Goal: Task Accomplishment & Management: Complete application form

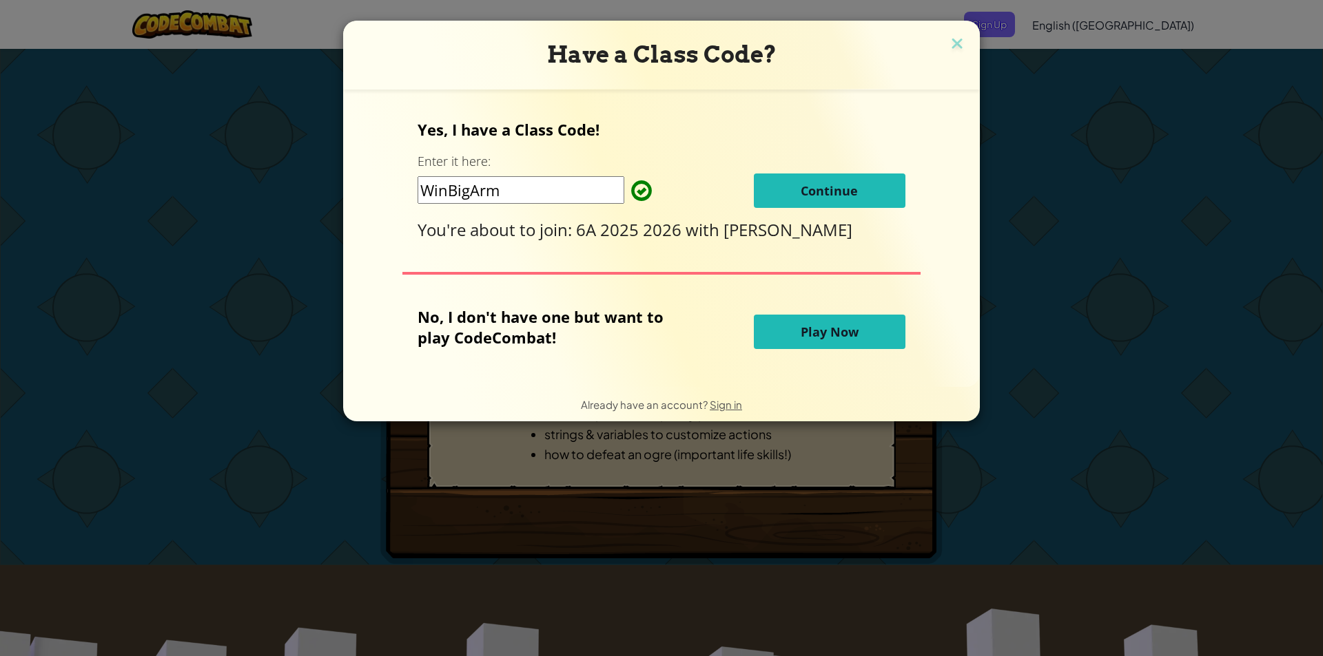
click at [815, 195] on span "Continue" at bounding box center [828, 191] width 57 height 17
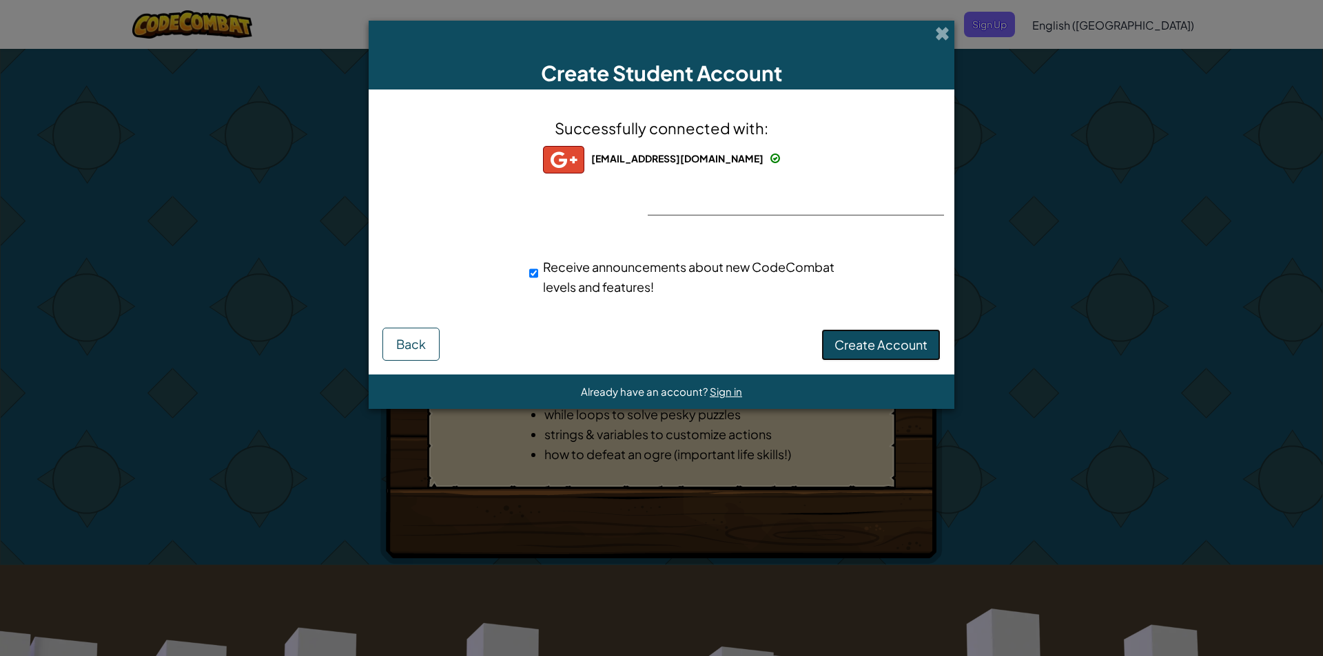
click at [902, 342] on span "Create Account" at bounding box center [880, 345] width 93 height 16
click at [864, 353] on button "Create Account" at bounding box center [880, 345] width 119 height 32
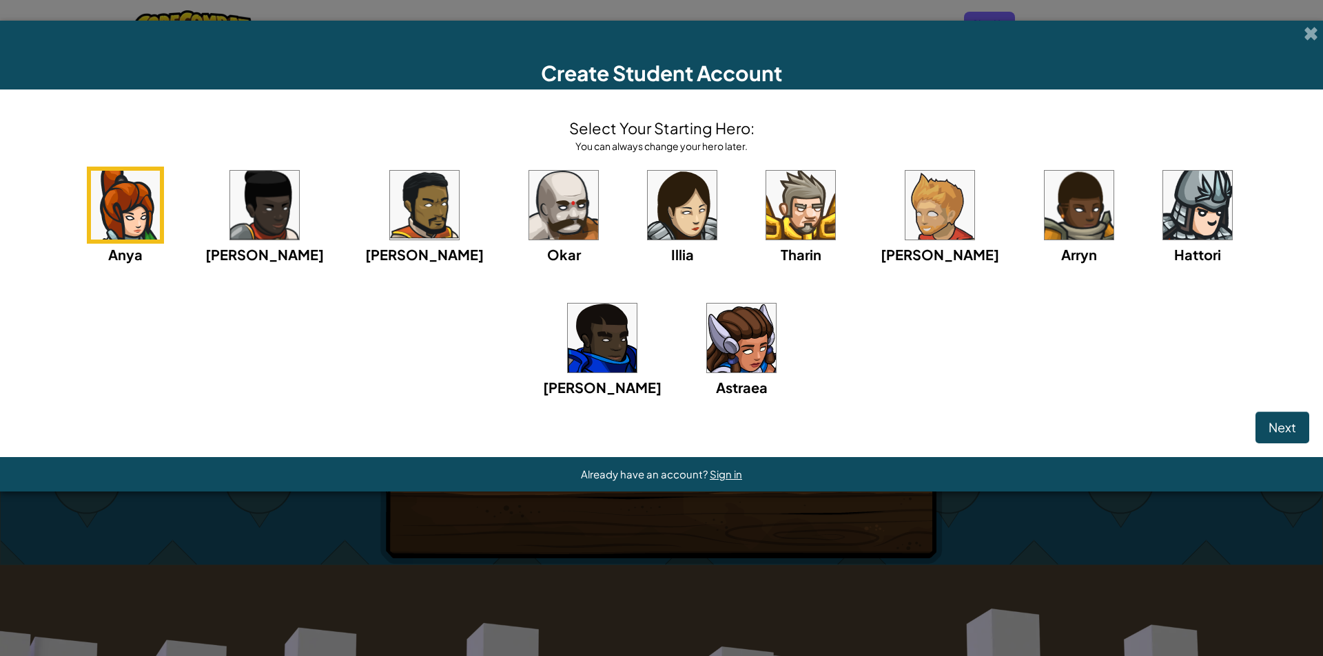
click at [1163, 185] on img at bounding box center [1197, 205] width 69 height 69
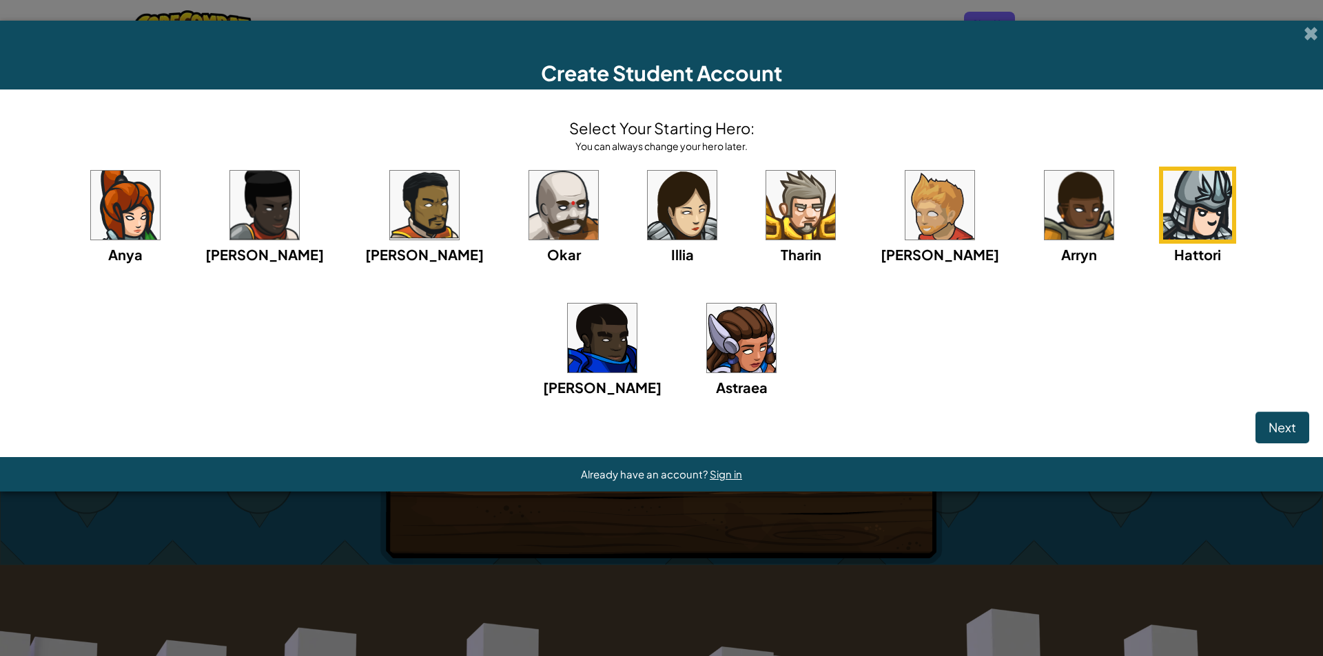
click at [1163, 207] on img at bounding box center [1197, 205] width 69 height 69
click at [1281, 422] on span "Next" at bounding box center [1282, 428] width 28 height 16
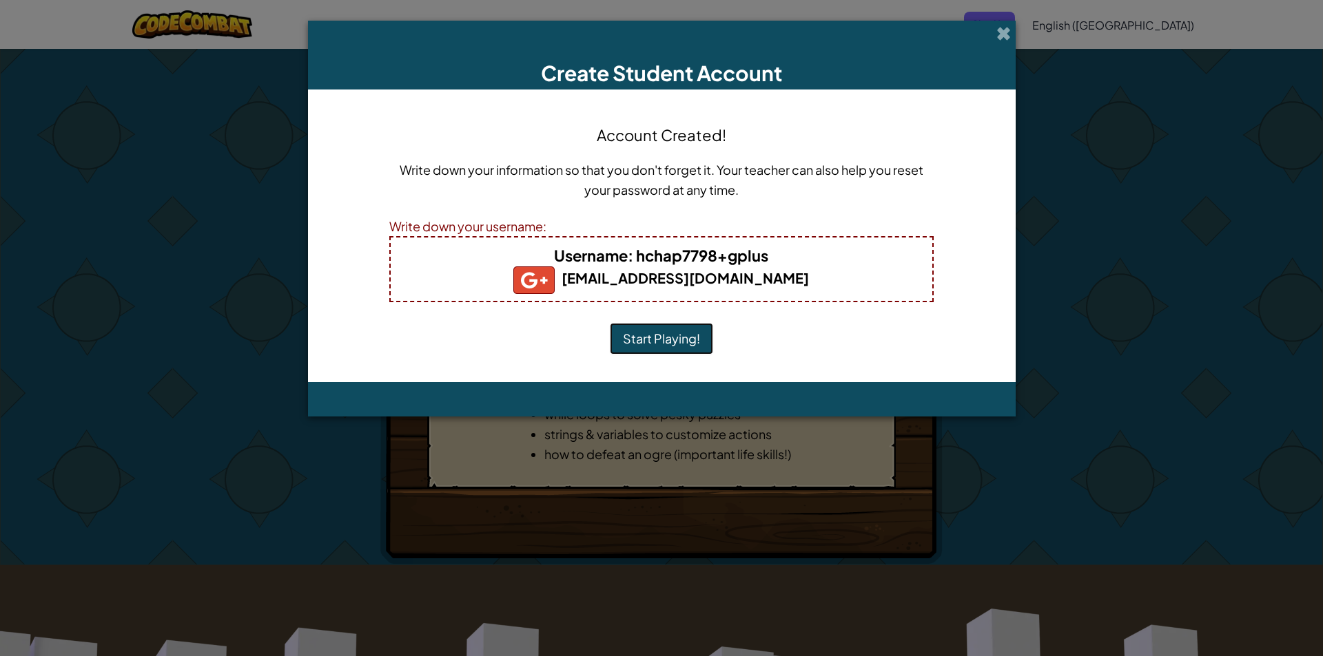
click at [634, 331] on button "Start Playing!" at bounding box center [661, 339] width 103 height 32
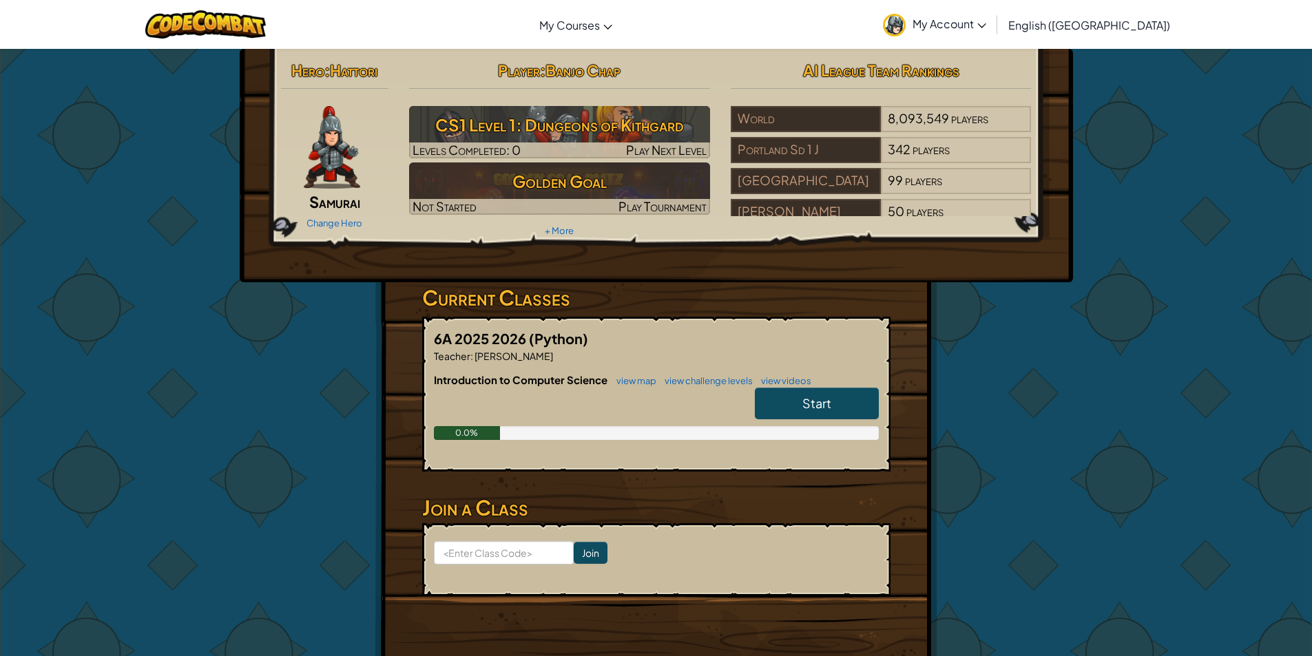
click at [332, 159] on img at bounding box center [332, 147] width 56 height 83
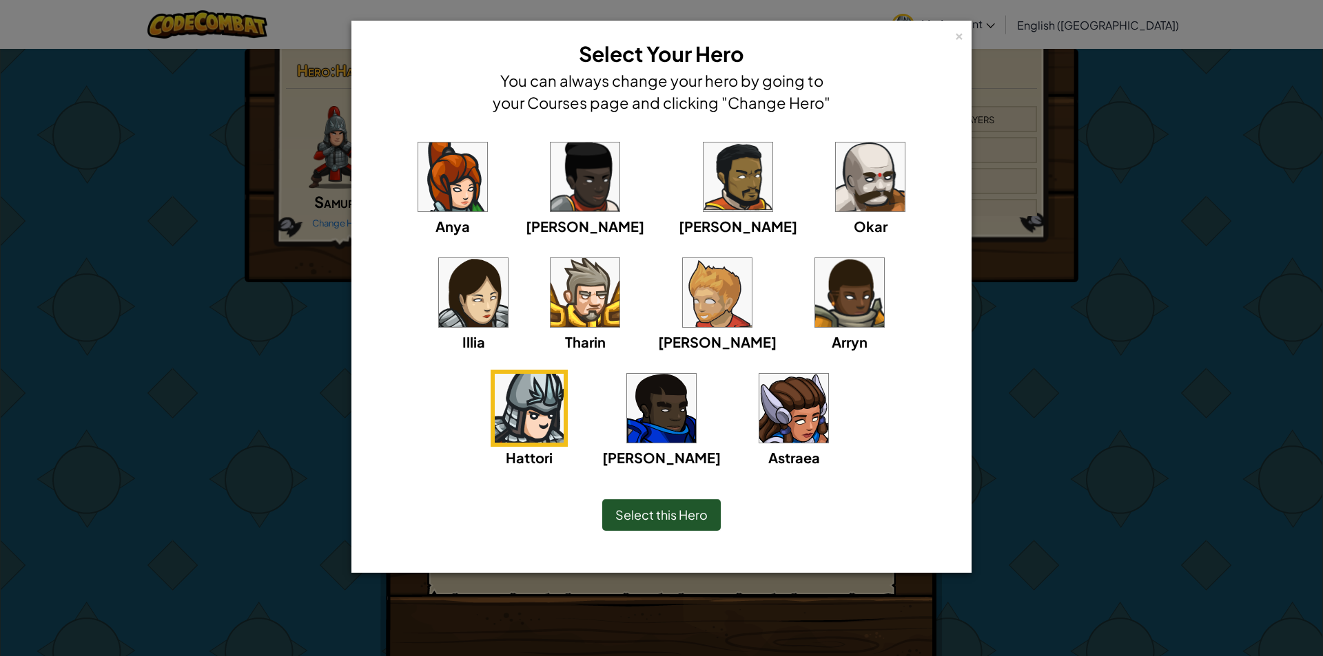
click at [563, 374] on img at bounding box center [529, 408] width 69 height 69
click at [550, 290] on img at bounding box center [584, 292] width 69 height 69
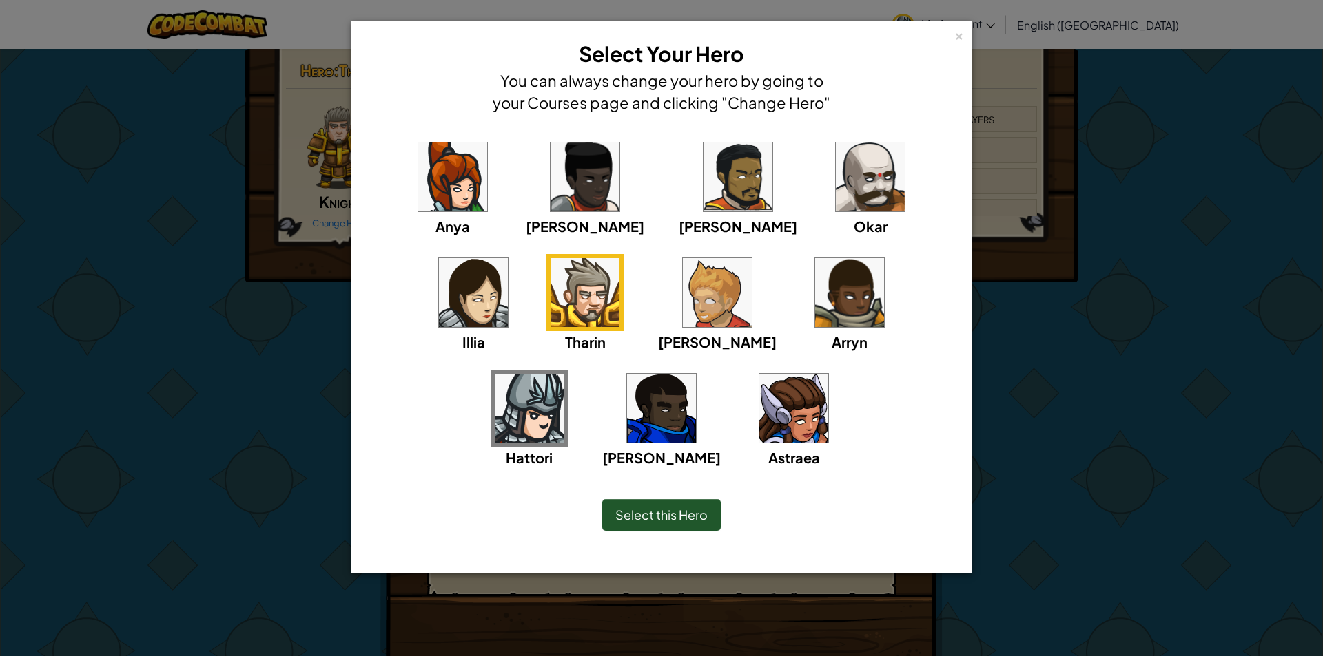
click at [550, 300] on img at bounding box center [584, 292] width 69 height 69
click at [693, 499] on div "Select this Hero" at bounding box center [661, 515] width 118 height 32
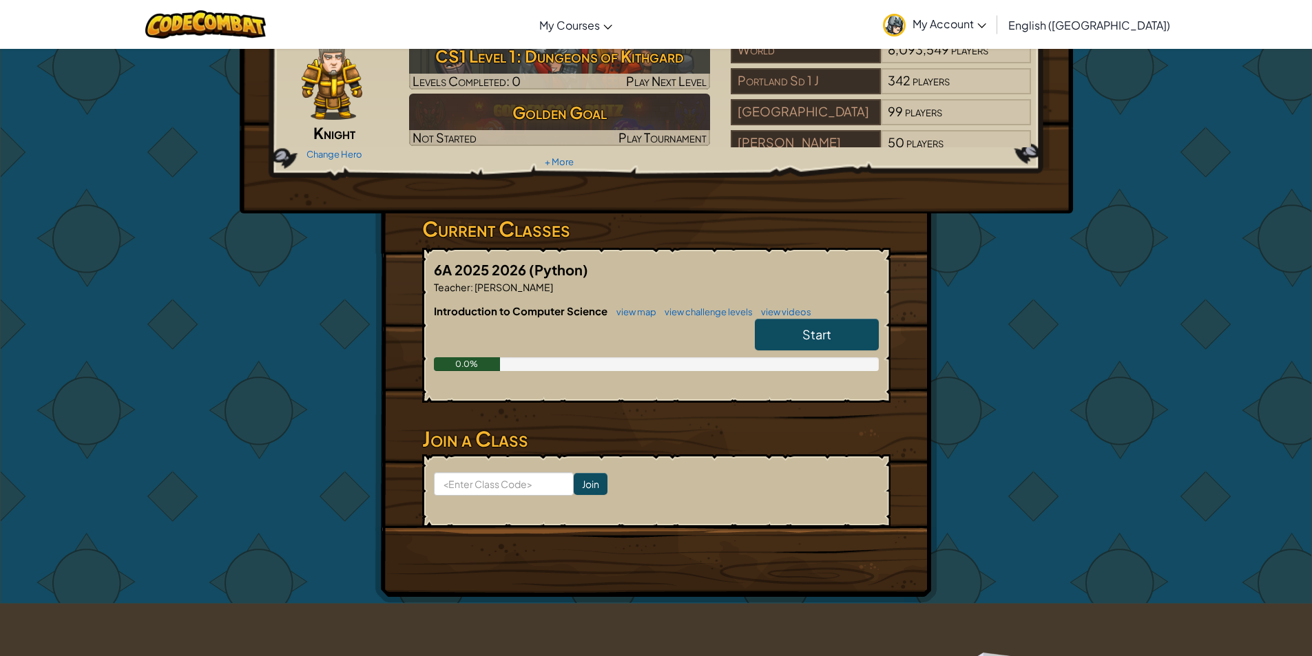
scroll to position [138, 0]
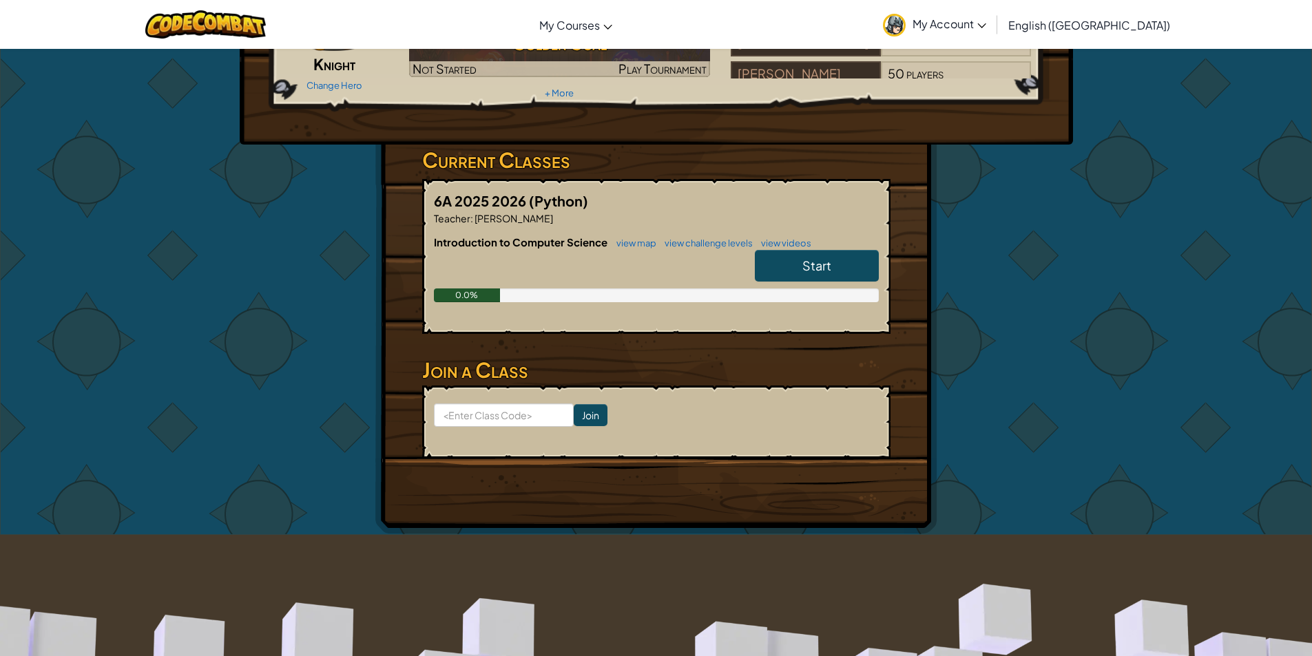
click at [825, 262] on span "Start" at bounding box center [817, 266] width 29 height 16
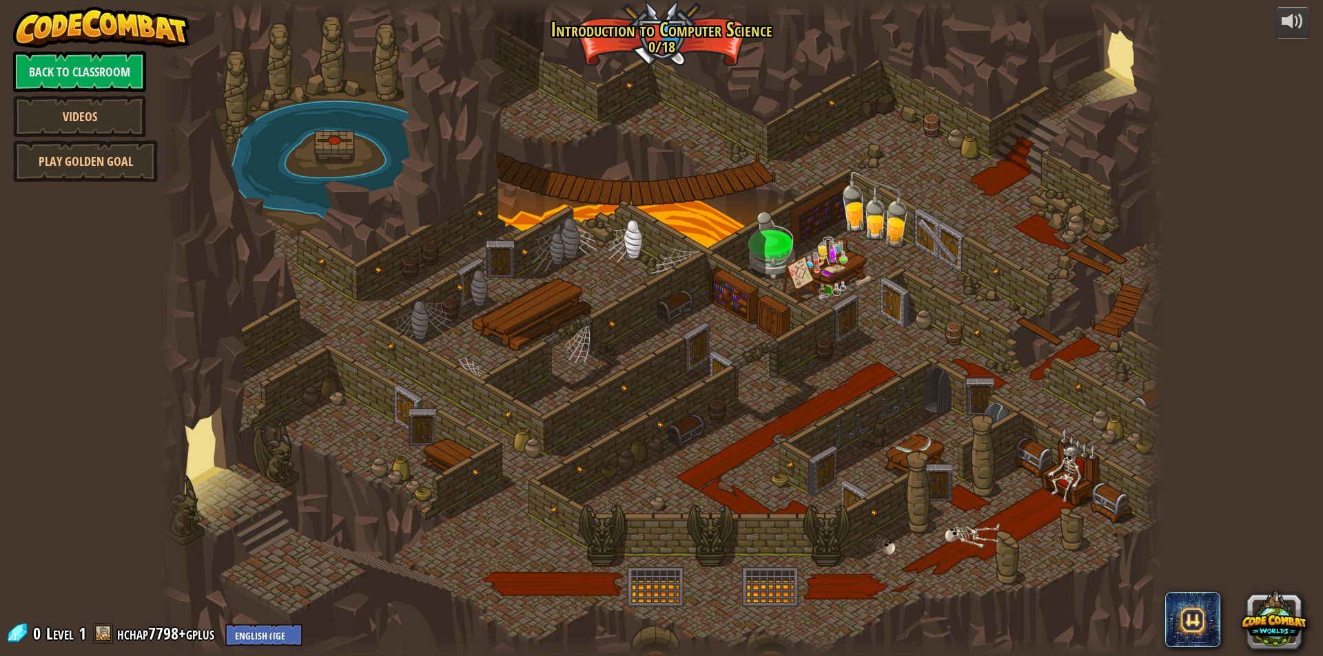
click at [100, 633] on span at bounding box center [103, 633] width 21 height 21
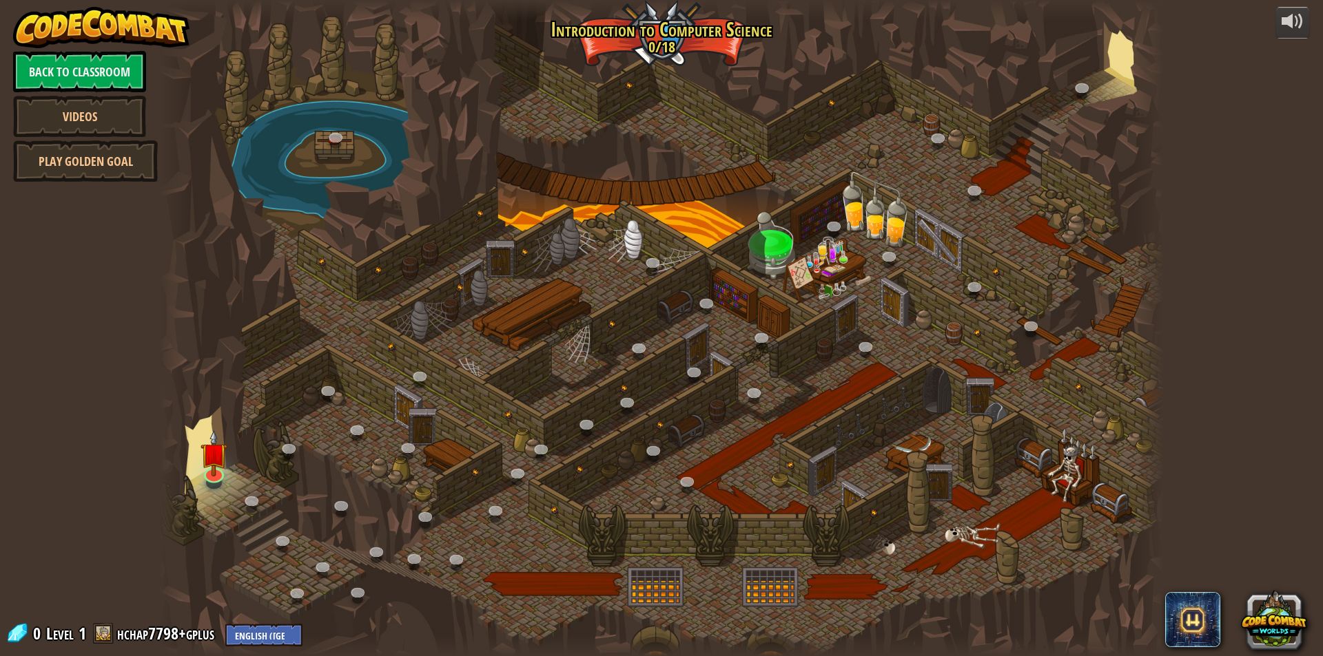
drag, startPoint x: 105, startPoint y: 629, endPoint x: 95, endPoint y: 638, distance: 13.2
click at [100, 634] on span at bounding box center [103, 633] width 21 height 21
click at [227, 484] on div at bounding box center [661, 328] width 1004 height 656
click at [83, 581] on div "powered by Back to Classroom Videos Play Golden Goal 25. Kithgard Gates (Locked…" at bounding box center [661, 328] width 1323 height 656
click at [138, 624] on link "hchap7798+gplus" at bounding box center [167, 634] width 101 height 22
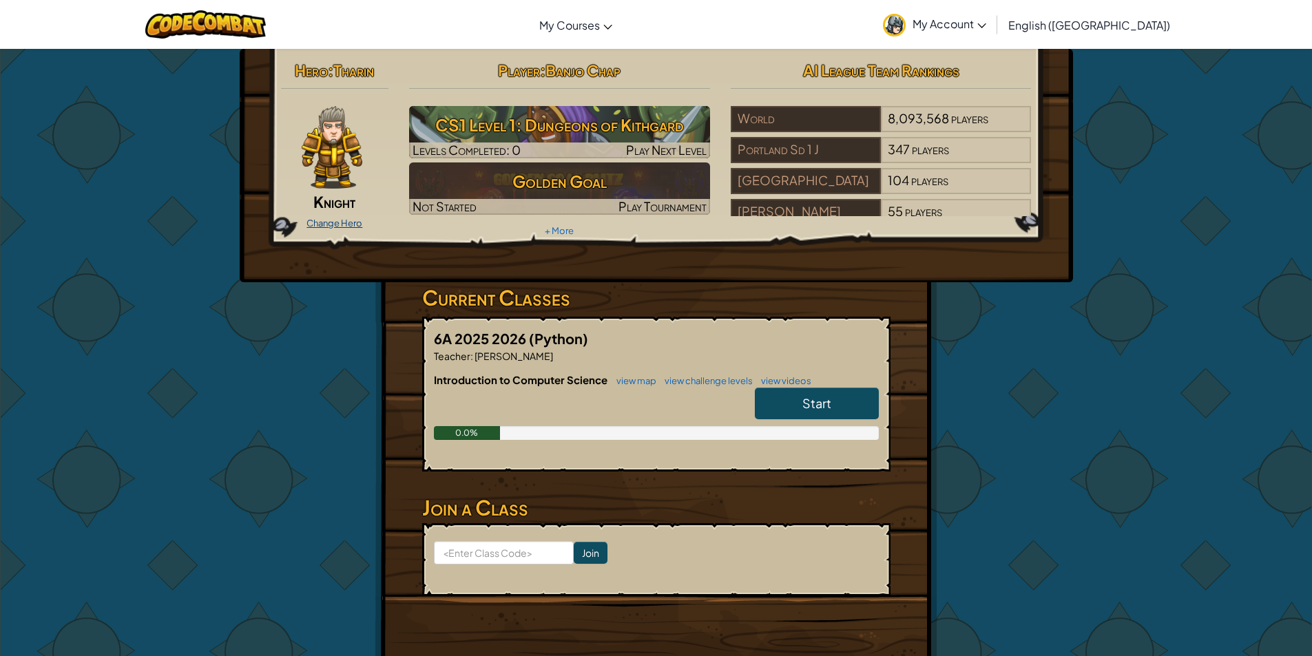
click at [312, 222] on link "Change Hero" at bounding box center [335, 223] width 56 height 11
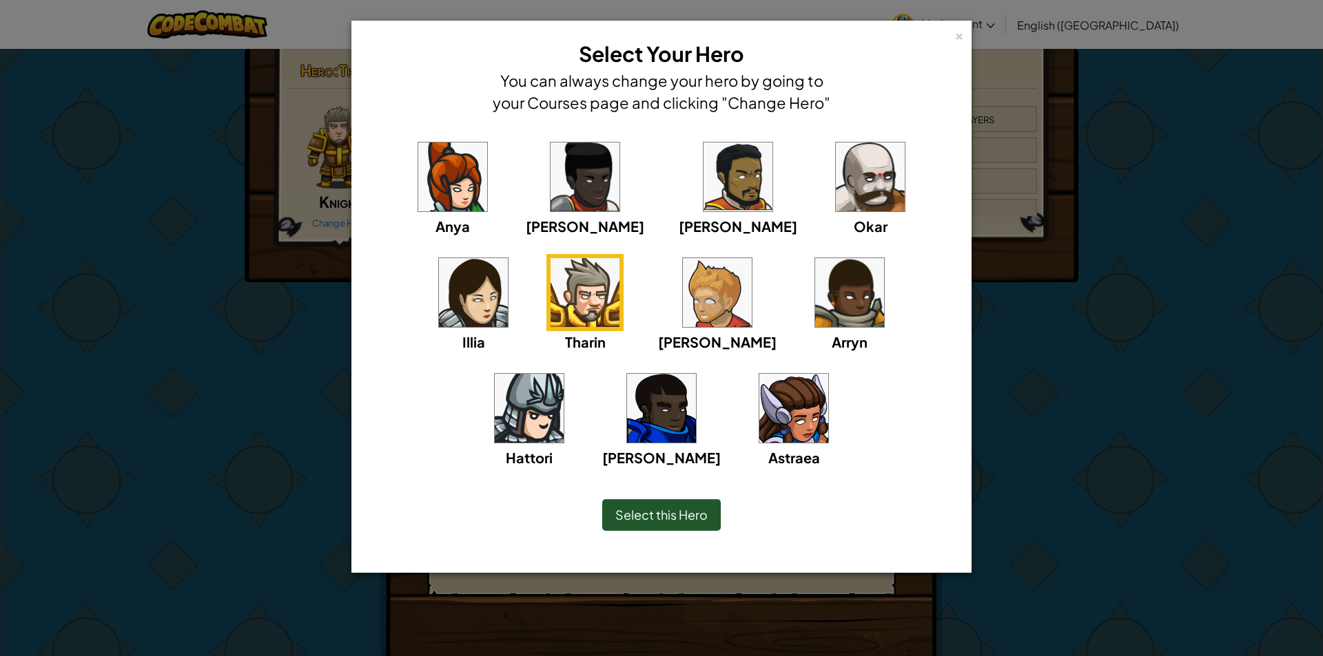
click at [685, 517] on span "Select this Hero" at bounding box center [661, 515] width 92 height 16
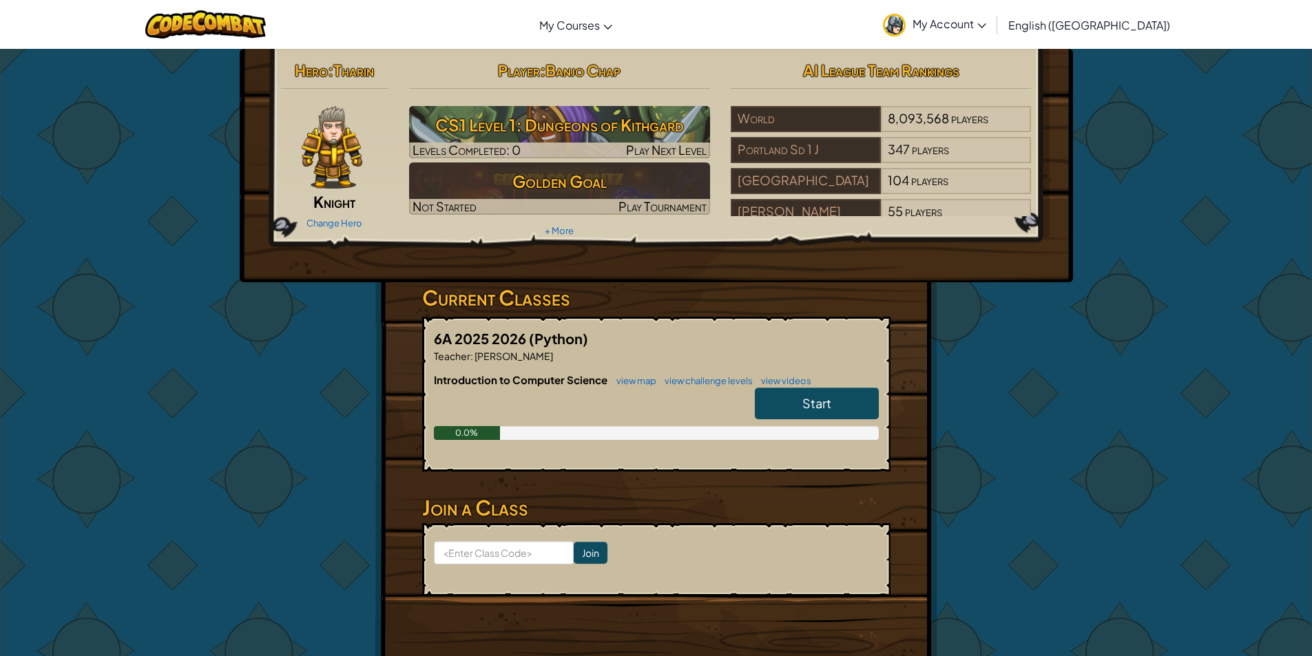
click at [808, 393] on link "Start" at bounding box center [817, 404] width 124 height 32
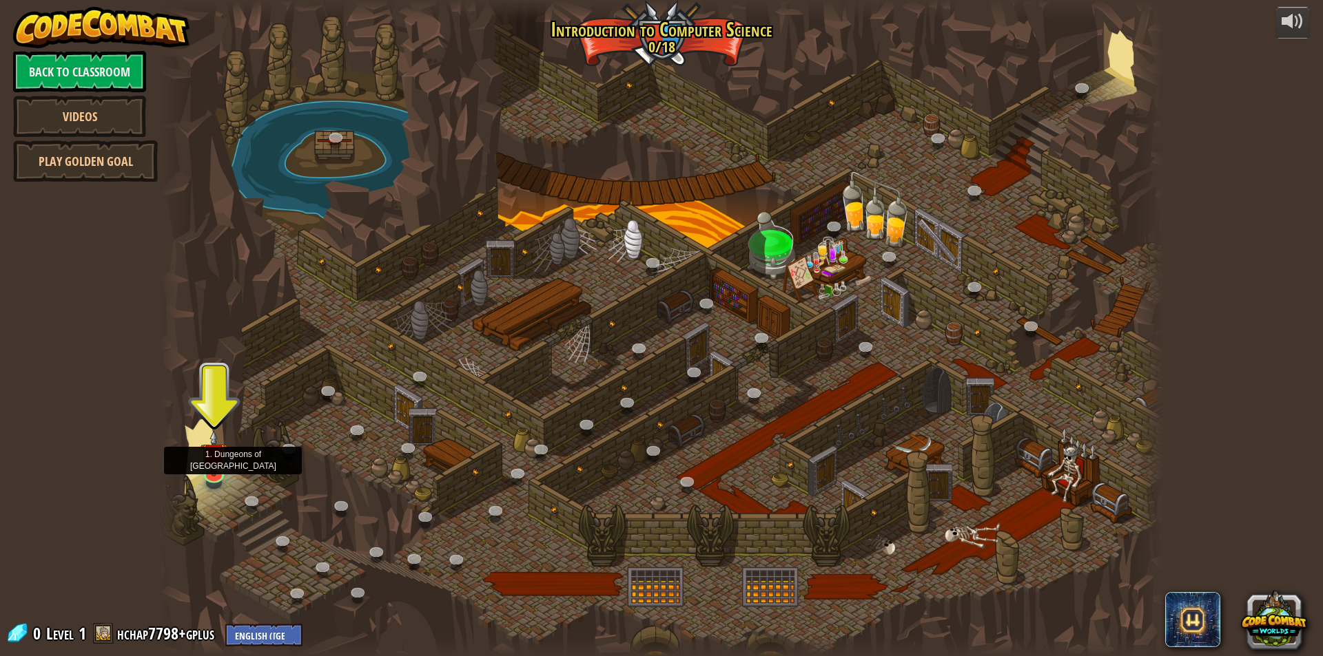
click at [214, 466] on img at bounding box center [213, 454] width 27 height 47
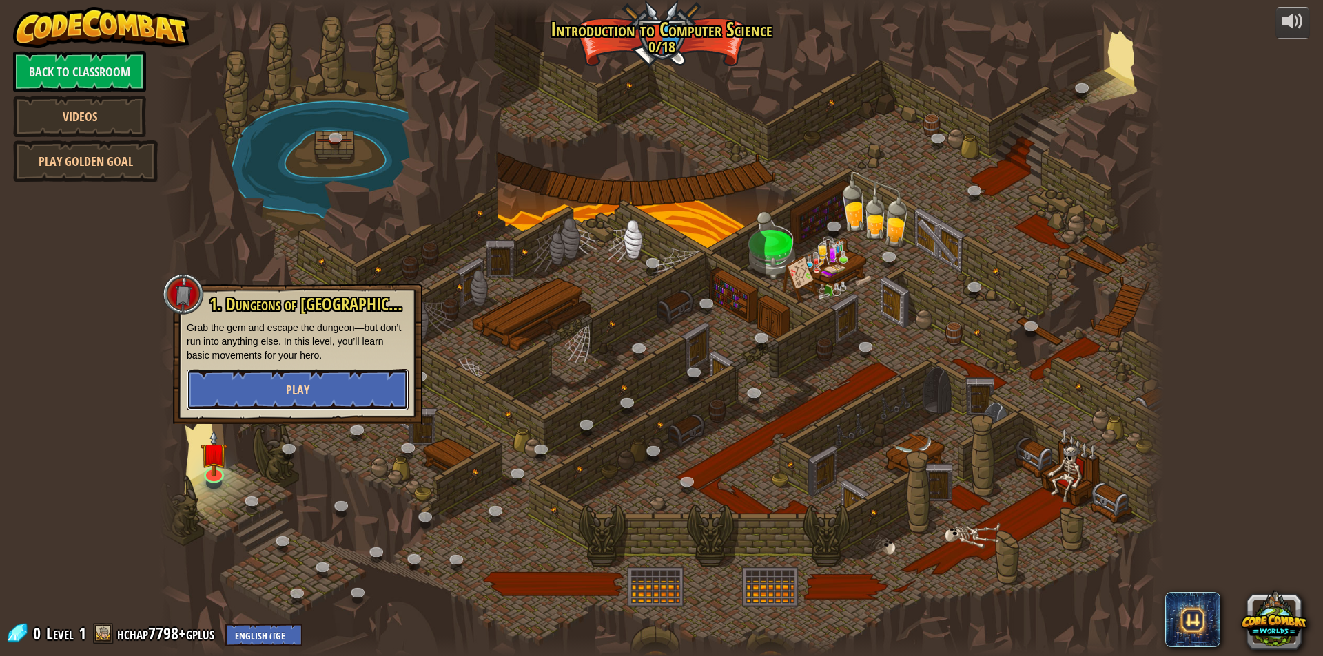
click at [263, 388] on button "Play" at bounding box center [298, 389] width 222 height 41
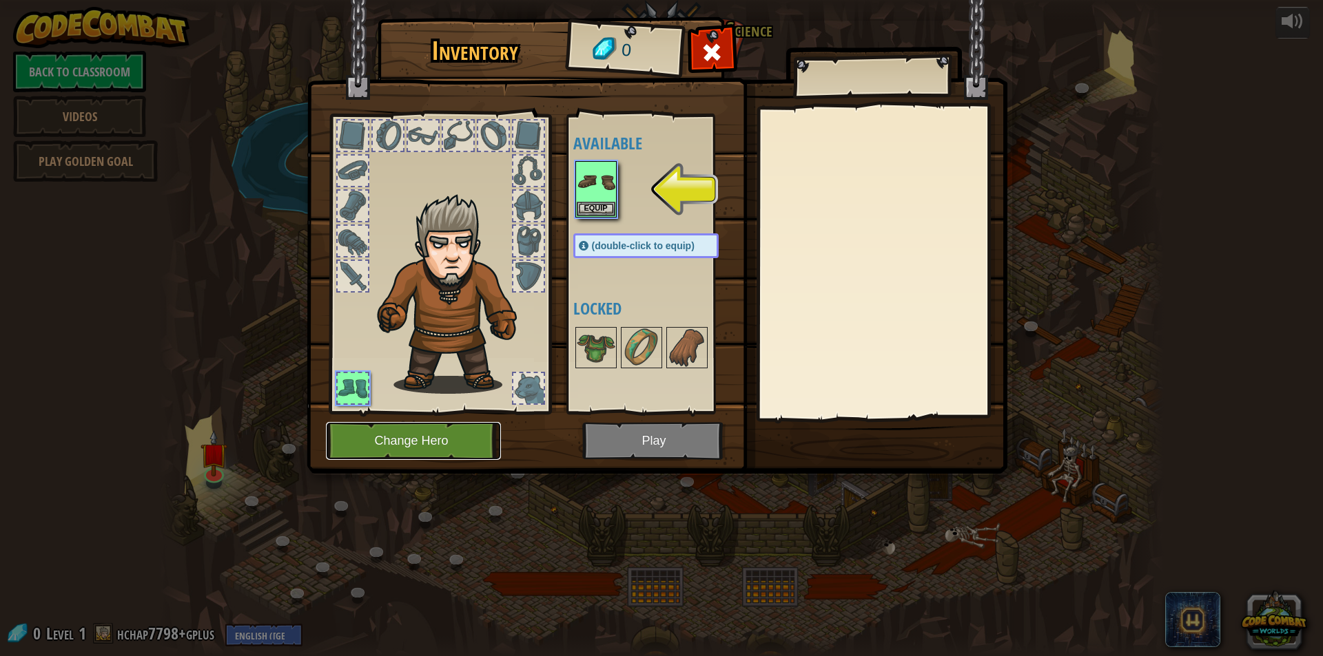
click at [399, 436] on button "Change Hero" at bounding box center [413, 441] width 175 height 38
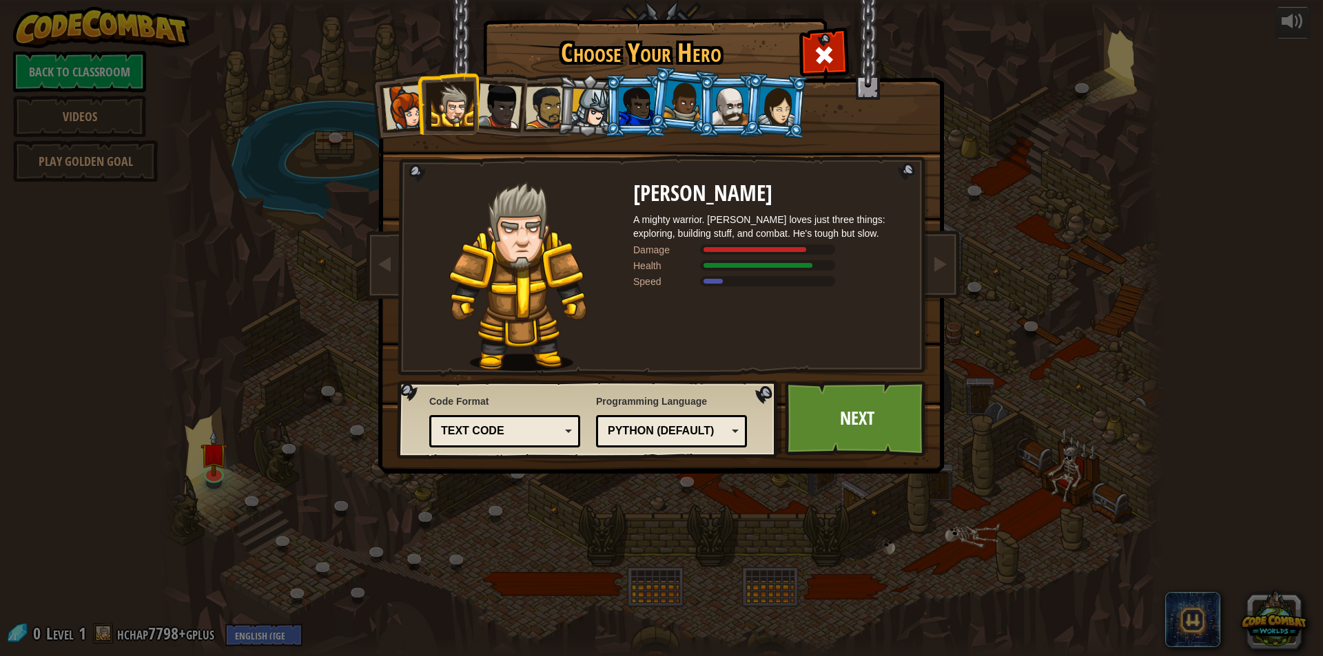
click at [654, 122] on li at bounding box center [682, 100] width 68 height 69
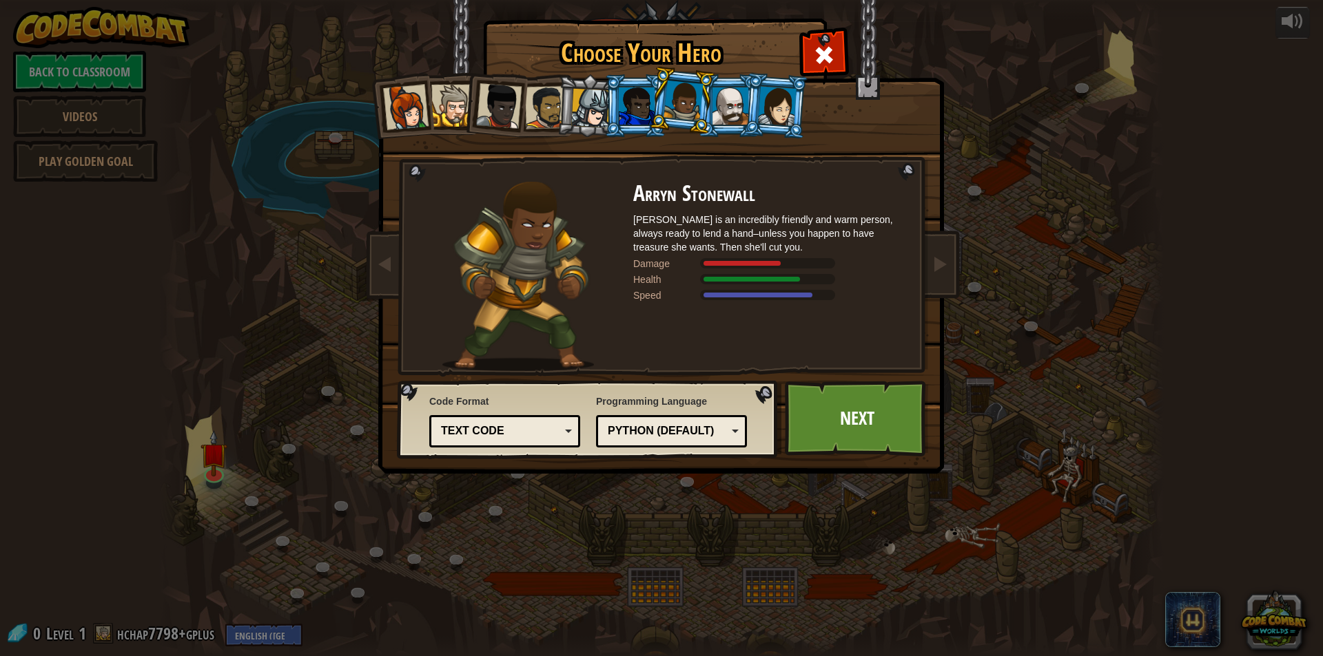
click at [635, 111] on div at bounding box center [637, 105] width 36 height 37
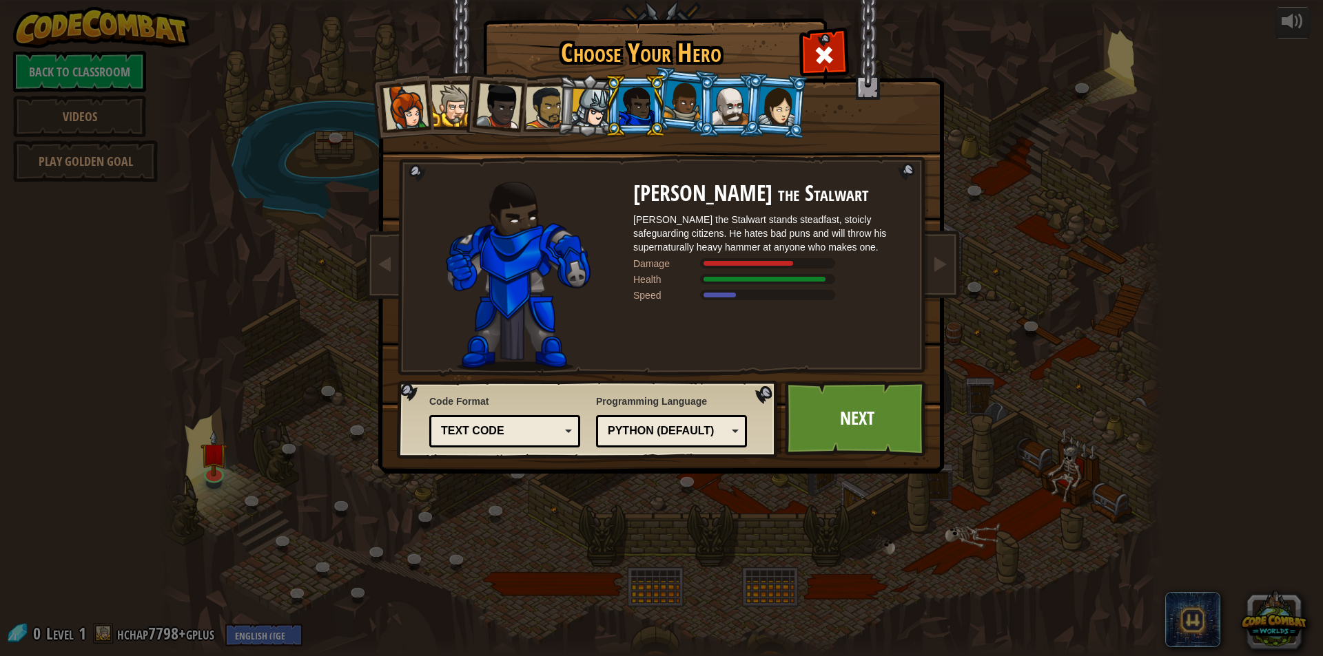
click at [670, 121] on li at bounding box center [682, 100] width 68 height 69
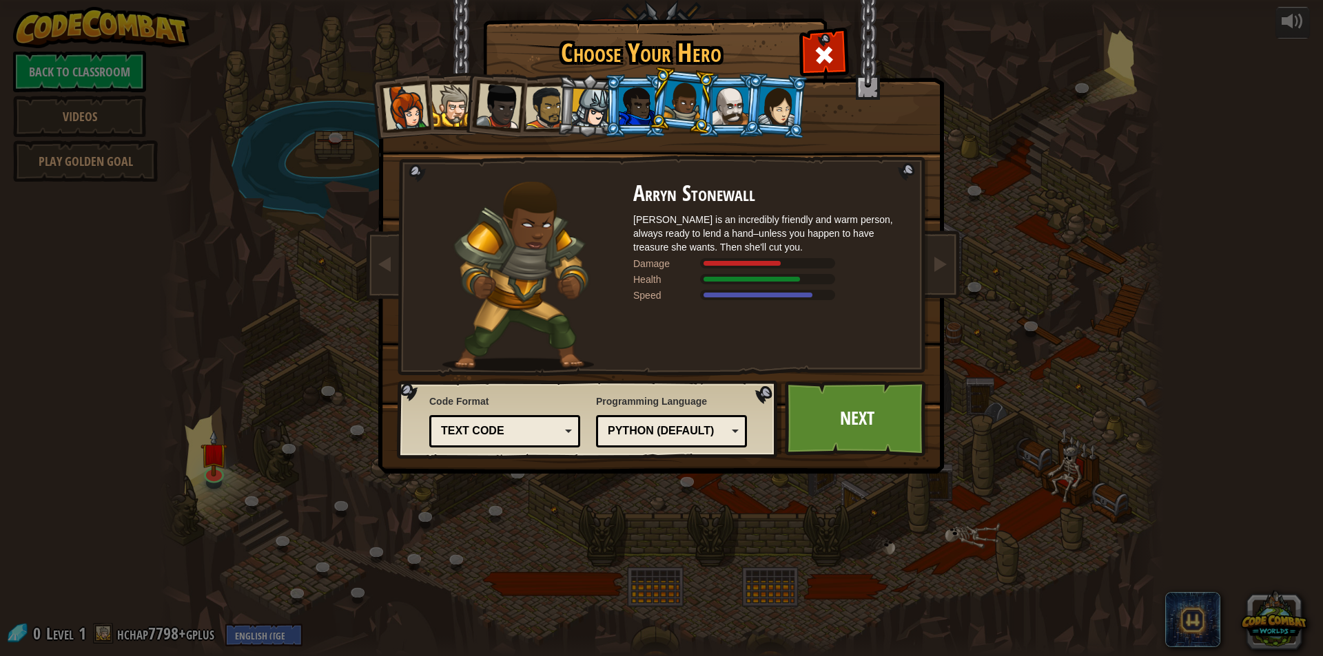
click at [743, 107] on div at bounding box center [730, 105] width 36 height 37
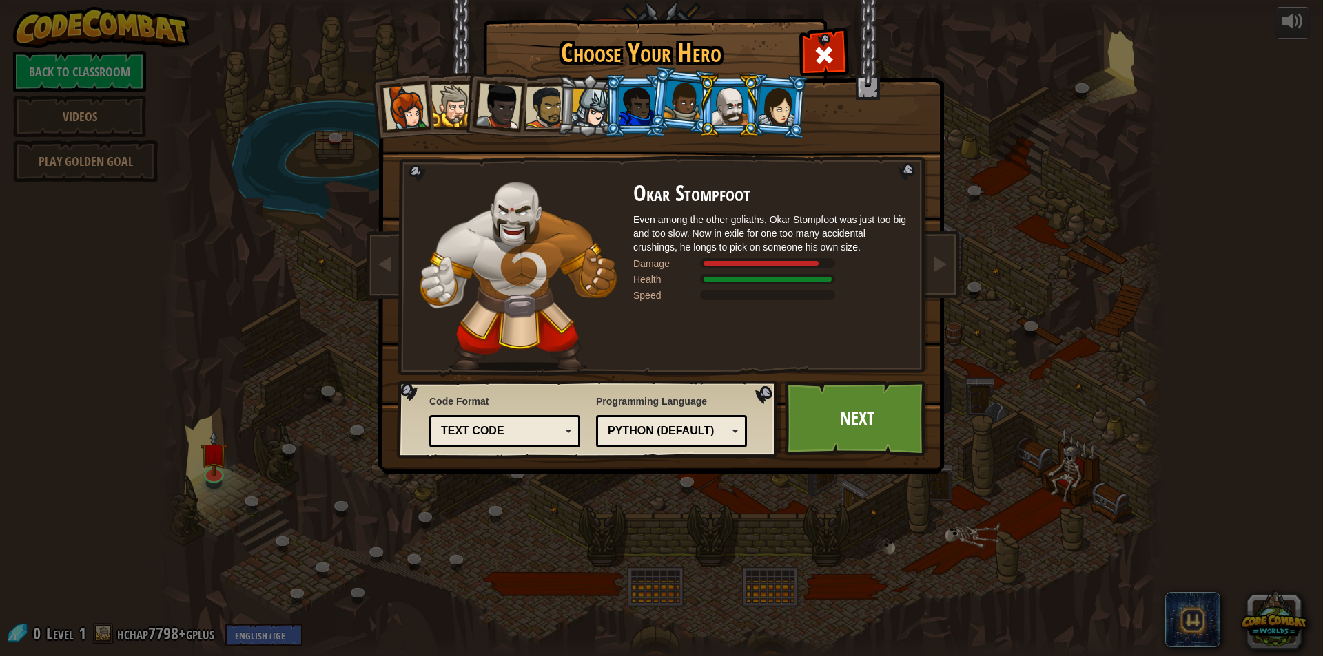
click at [785, 118] on div at bounding box center [777, 105] width 39 height 39
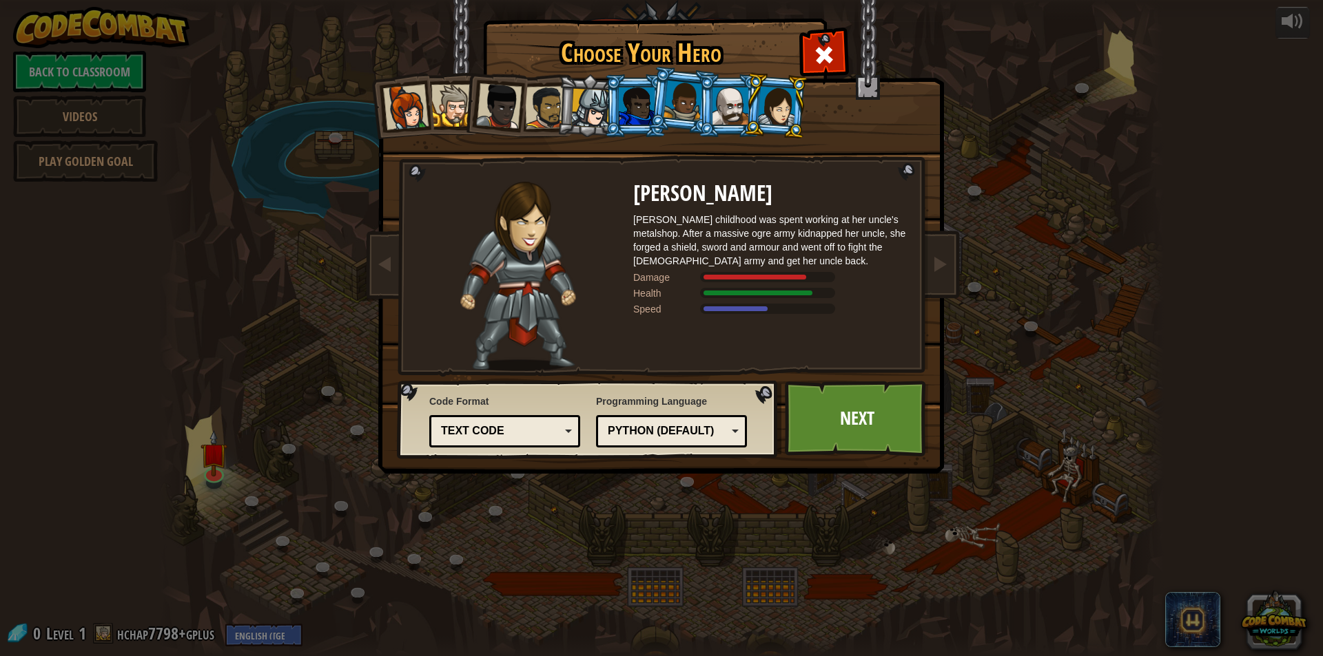
click at [615, 105] on li at bounding box center [635, 105] width 62 height 63
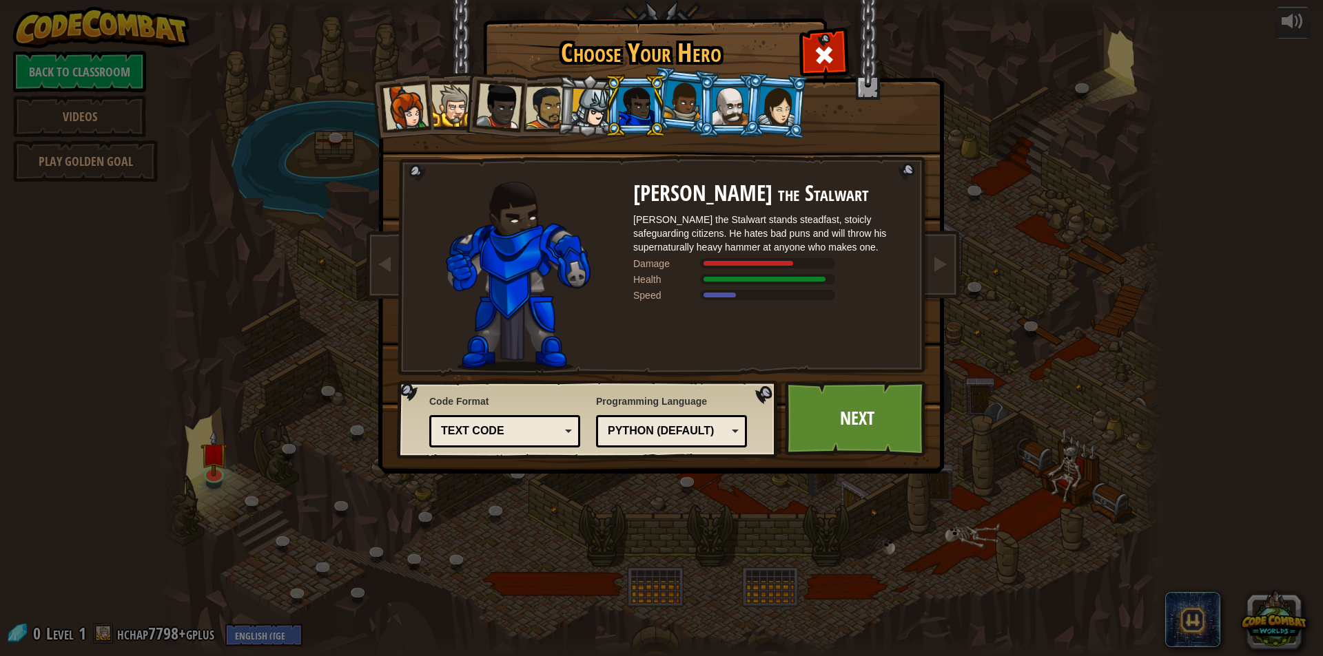
click at [539, 101] on div at bounding box center [546, 107] width 43 height 43
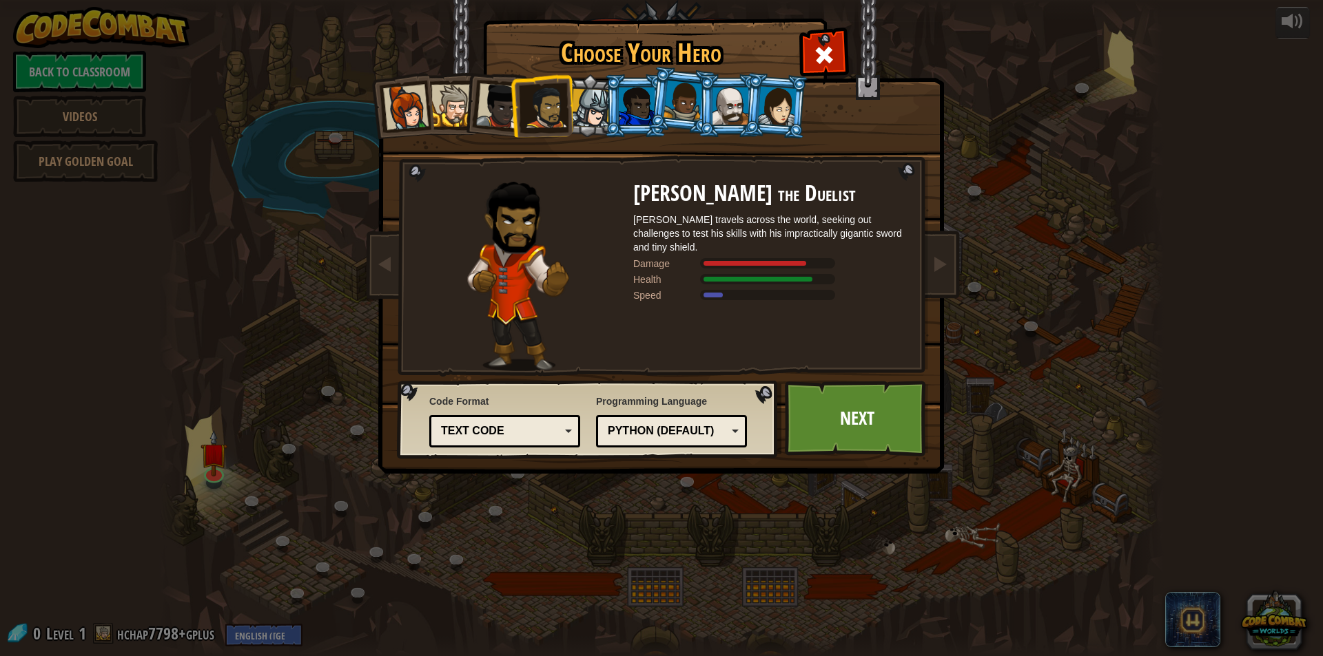
click at [596, 102] on div at bounding box center [590, 108] width 39 height 39
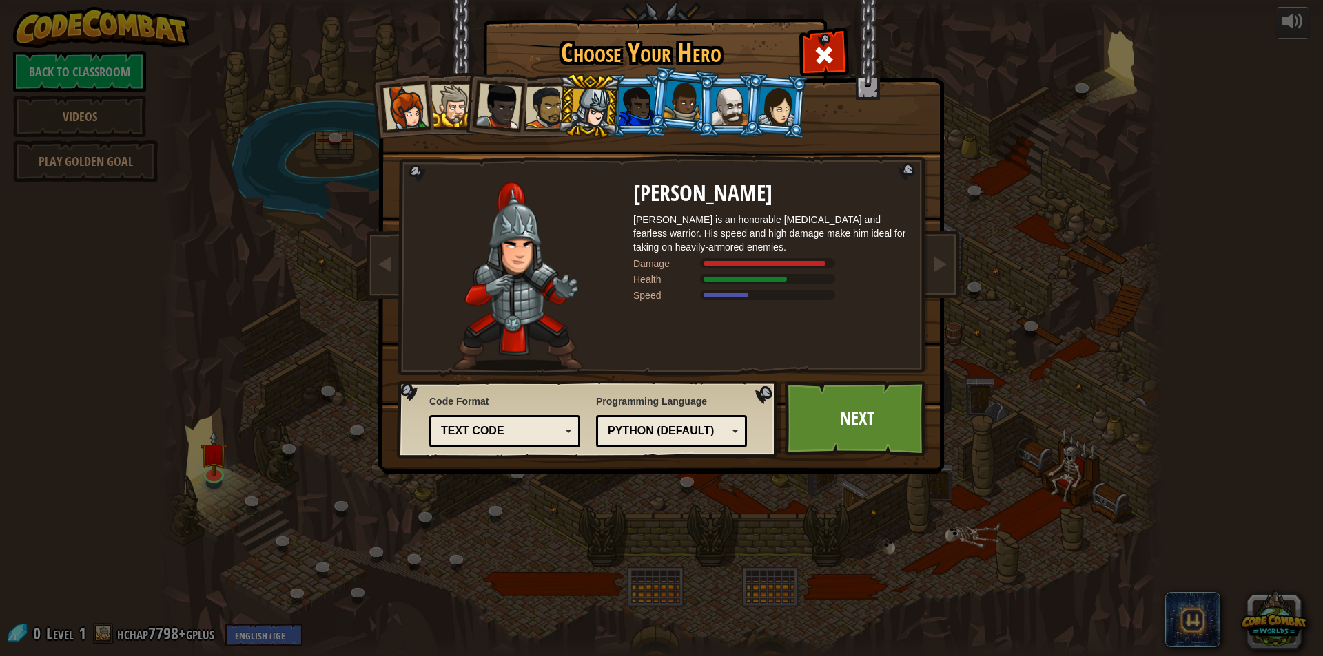
click at [432, 110] on li at bounding box center [401, 106] width 68 height 68
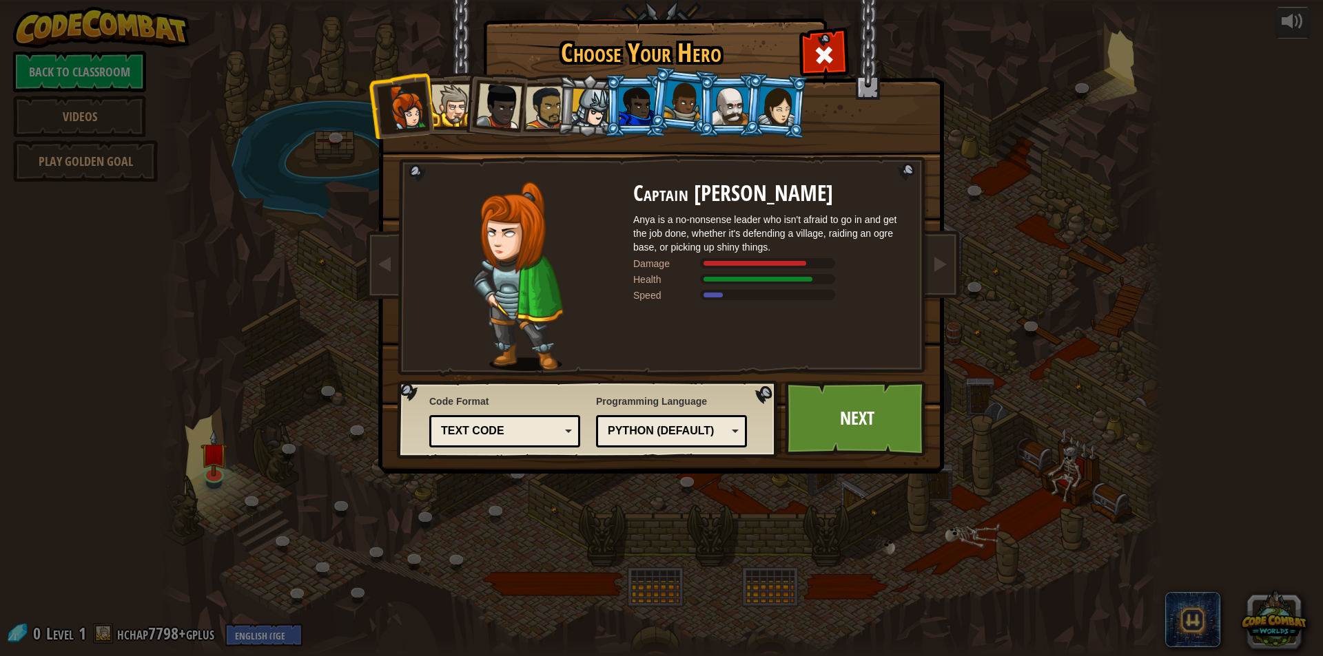
click at [457, 103] on div at bounding box center [452, 106] width 42 height 42
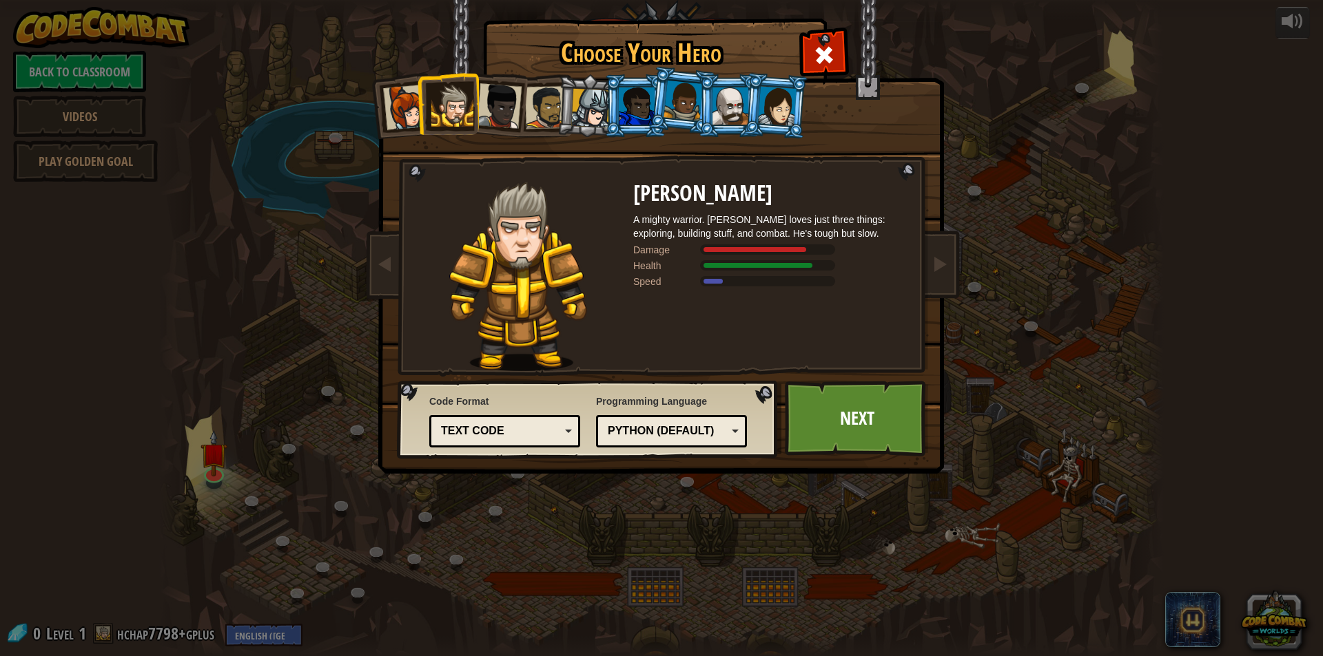
click at [508, 93] on div at bounding box center [498, 105] width 45 height 45
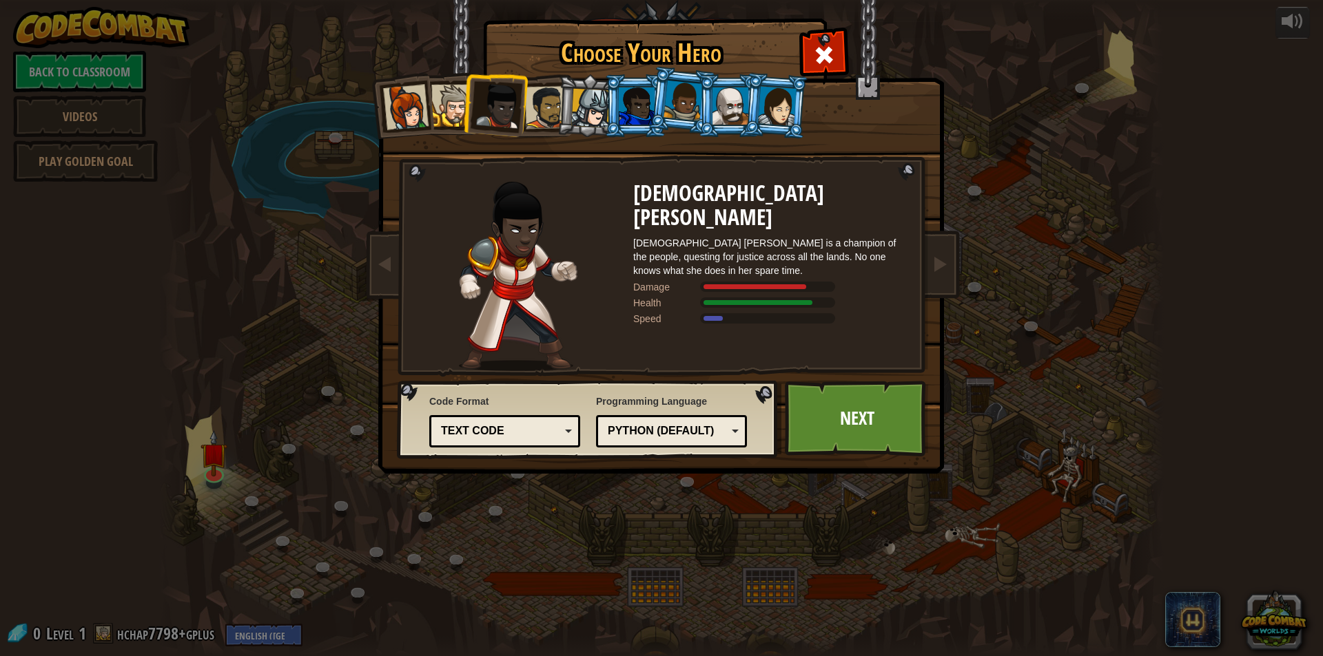
click at [551, 101] on div at bounding box center [546, 107] width 43 height 43
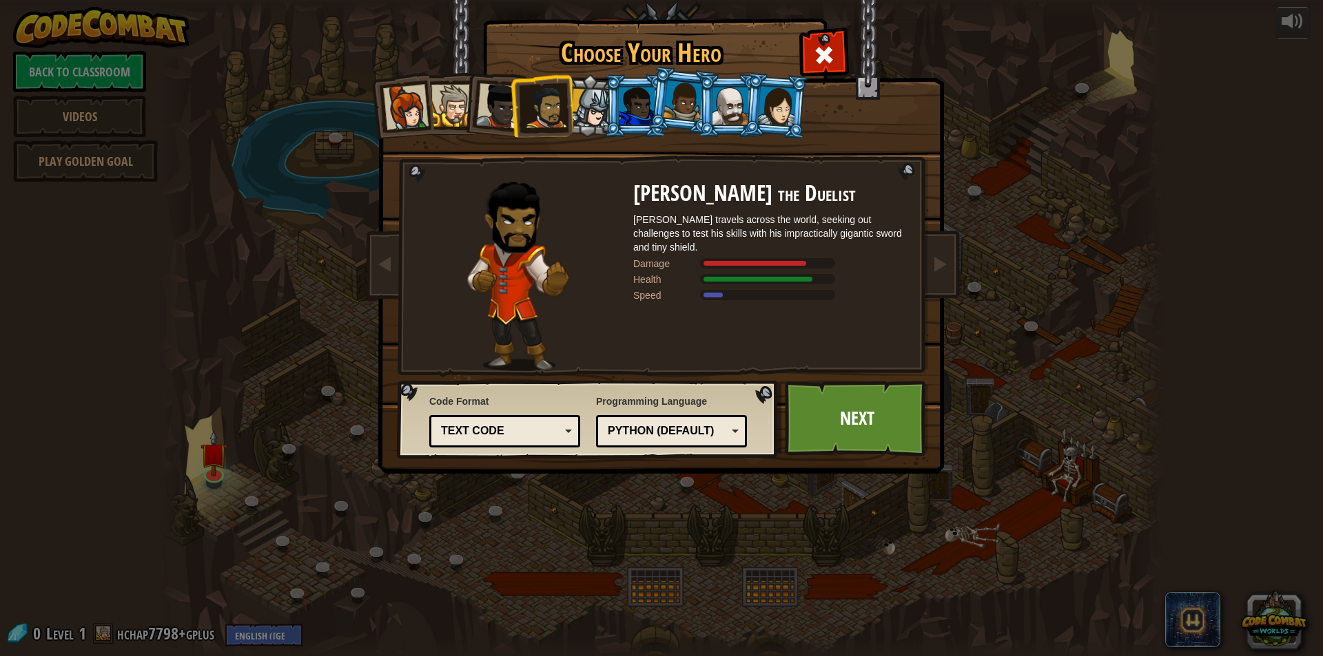
click at [592, 114] on div at bounding box center [590, 108] width 39 height 39
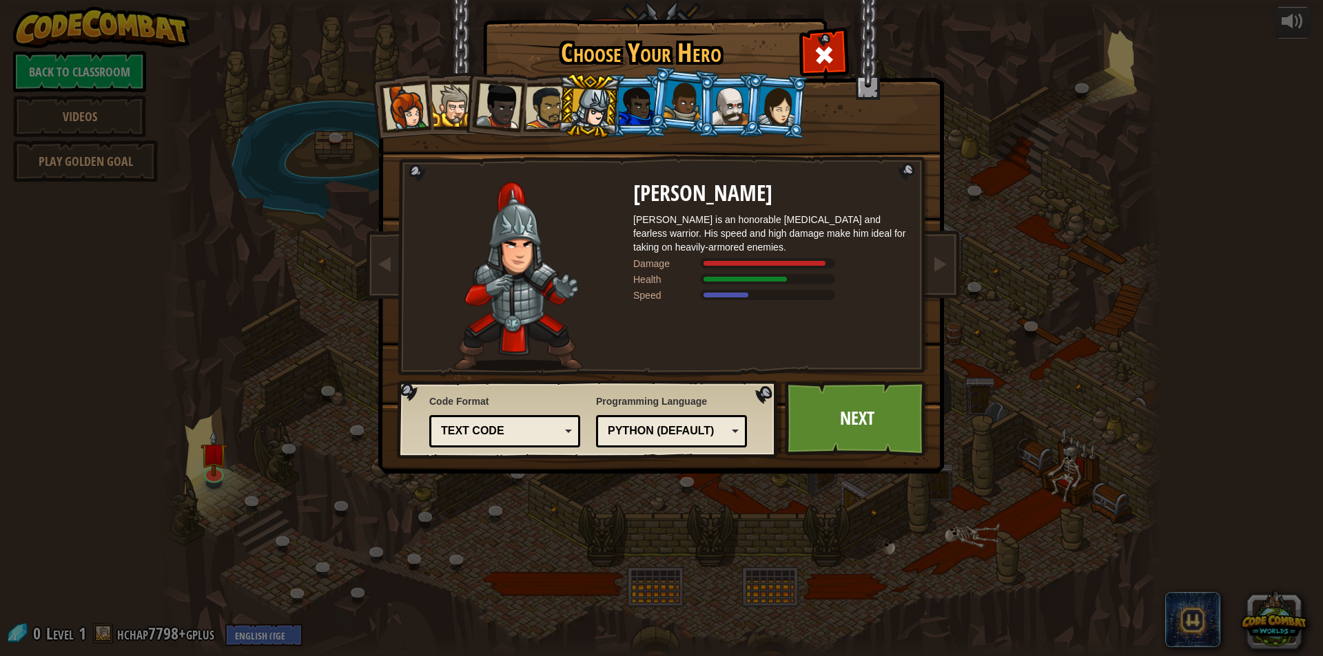
click at [532, 445] on div "Text code Blocks and code Blocks Blocks (Icons) Text code" at bounding box center [504, 431] width 151 height 32
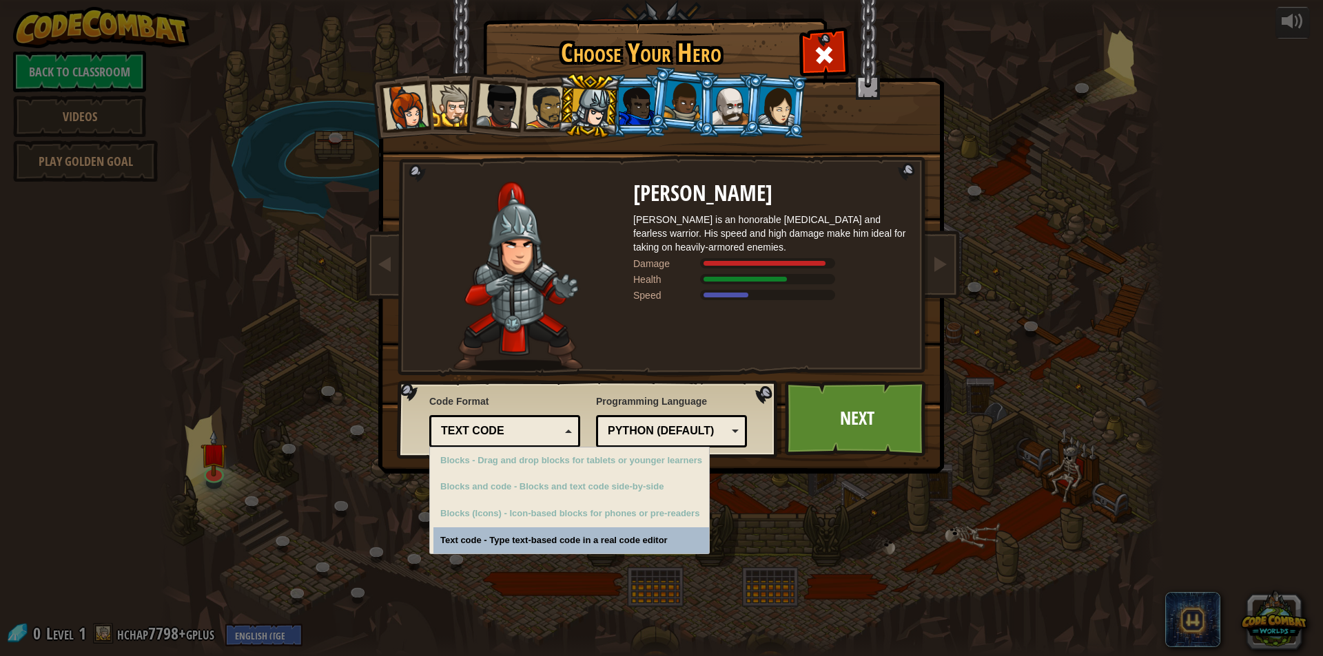
click at [537, 428] on div "Text code" at bounding box center [500, 432] width 119 height 16
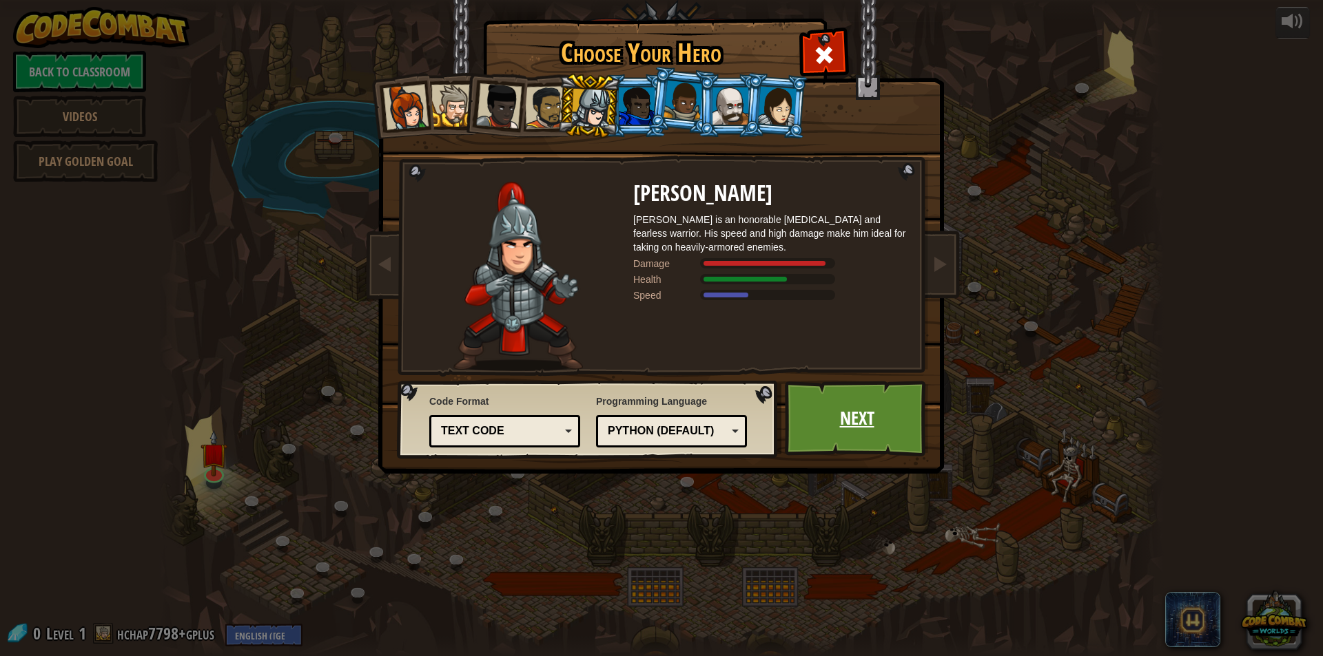
click at [823, 407] on link "Next" at bounding box center [857, 419] width 144 height 76
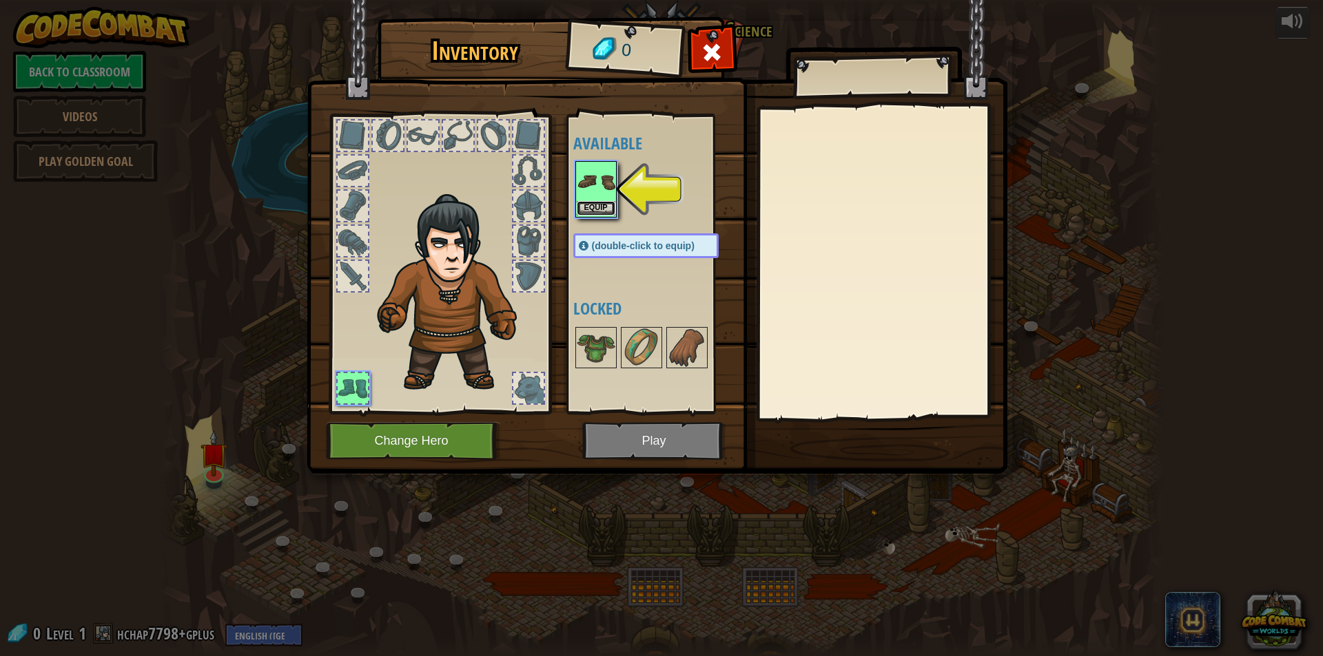
click at [579, 202] on button "Equip" at bounding box center [596, 208] width 39 height 14
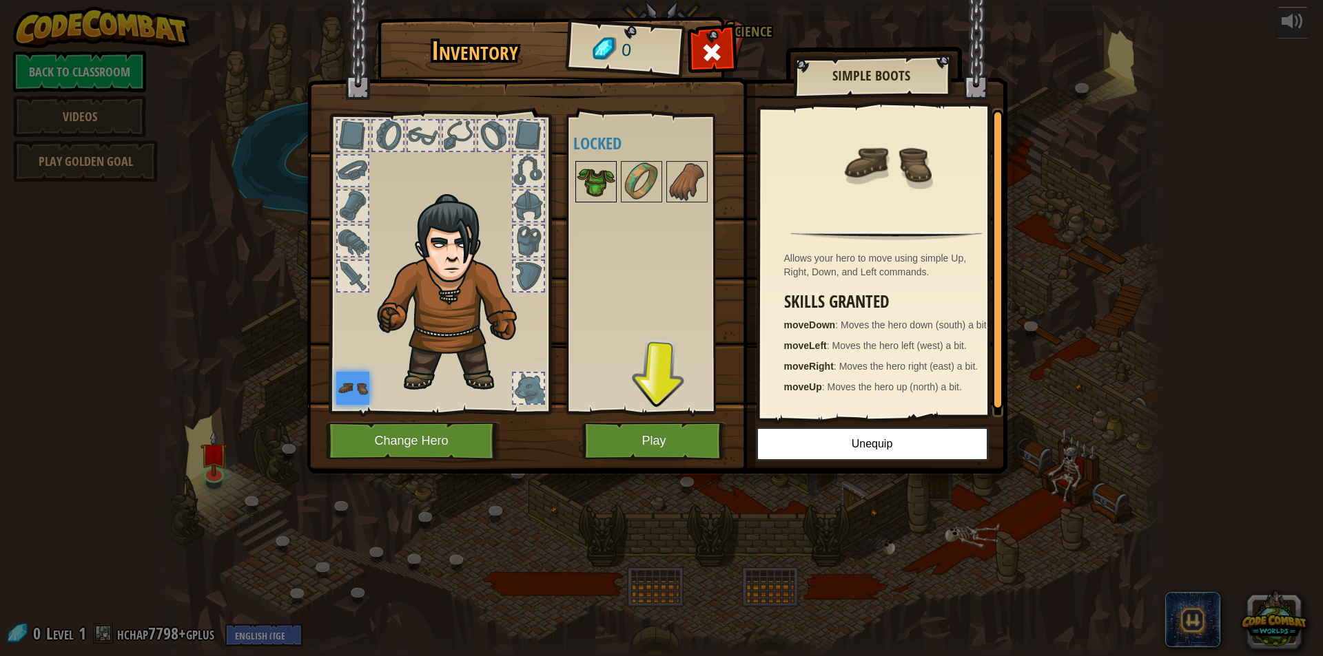
click at [602, 189] on img at bounding box center [596, 182] width 39 height 39
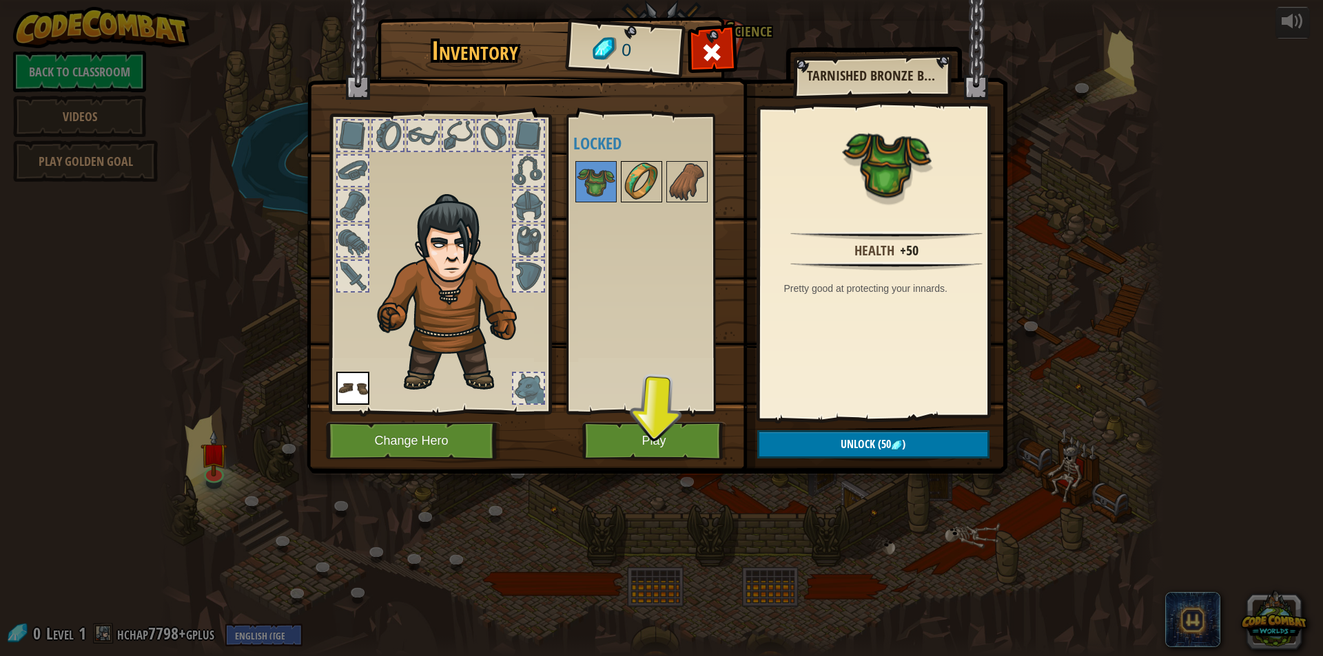
click at [648, 176] on img at bounding box center [641, 182] width 39 height 39
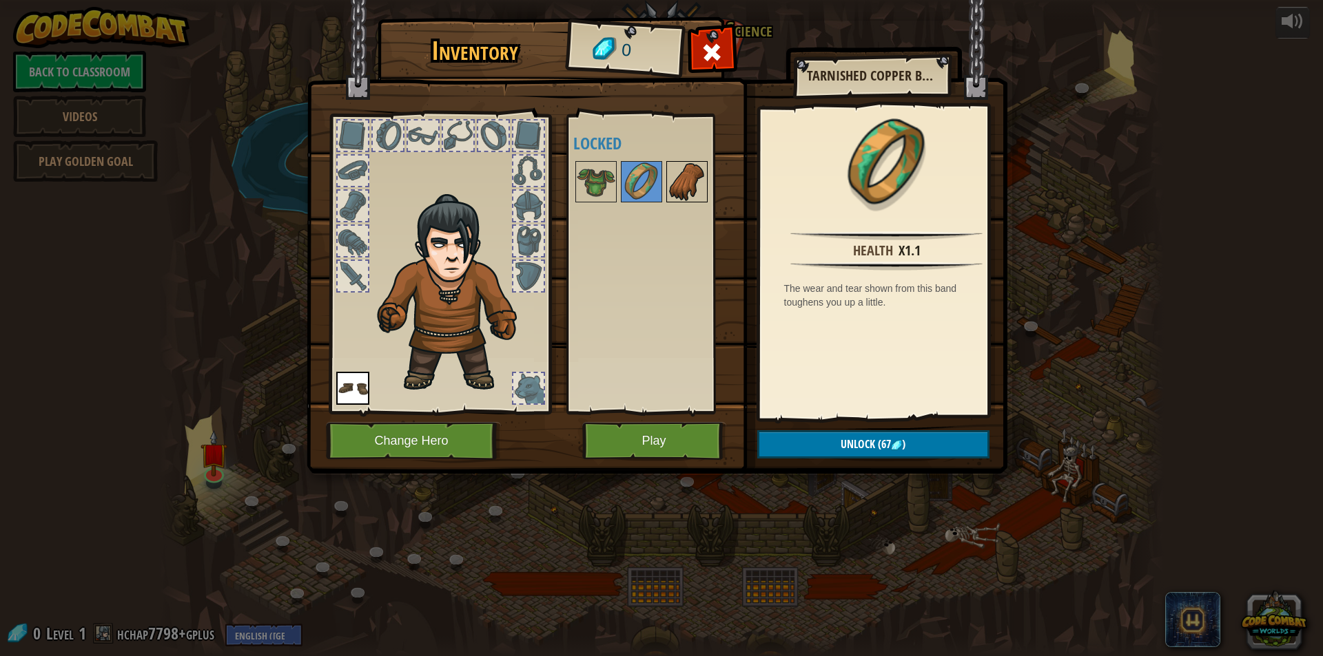
click at [699, 174] on img at bounding box center [687, 182] width 39 height 39
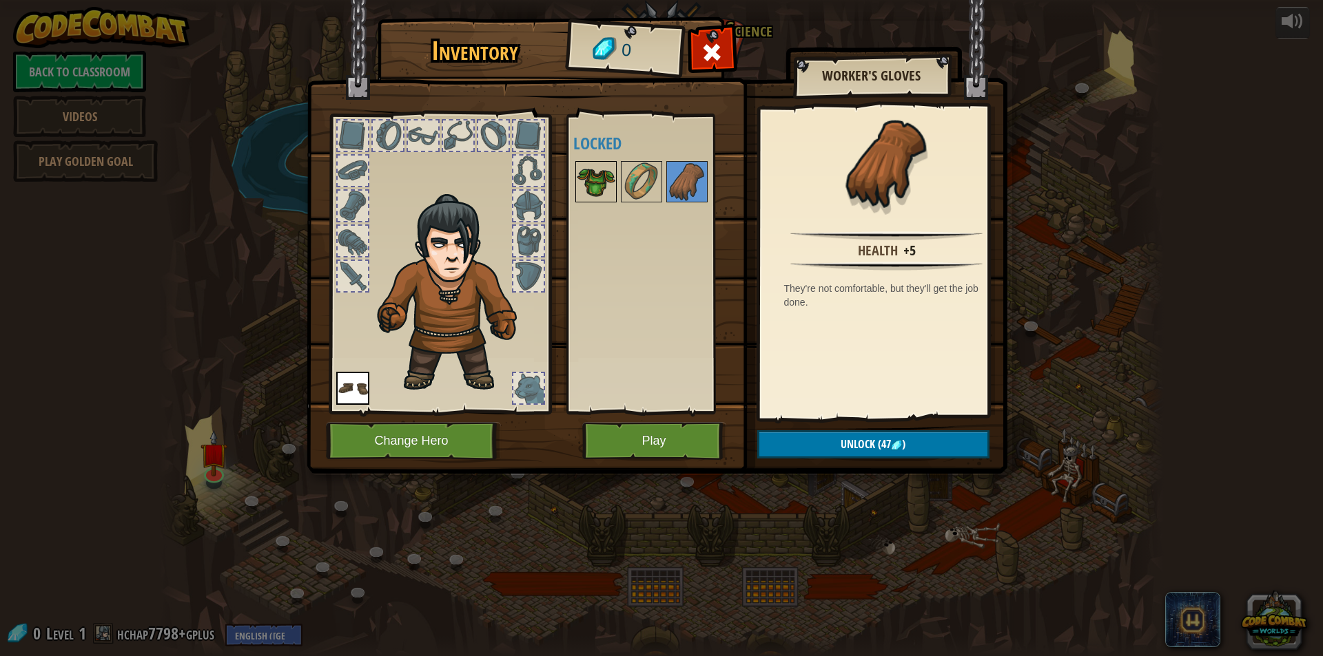
click at [597, 189] on img at bounding box center [596, 182] width 39 height 39
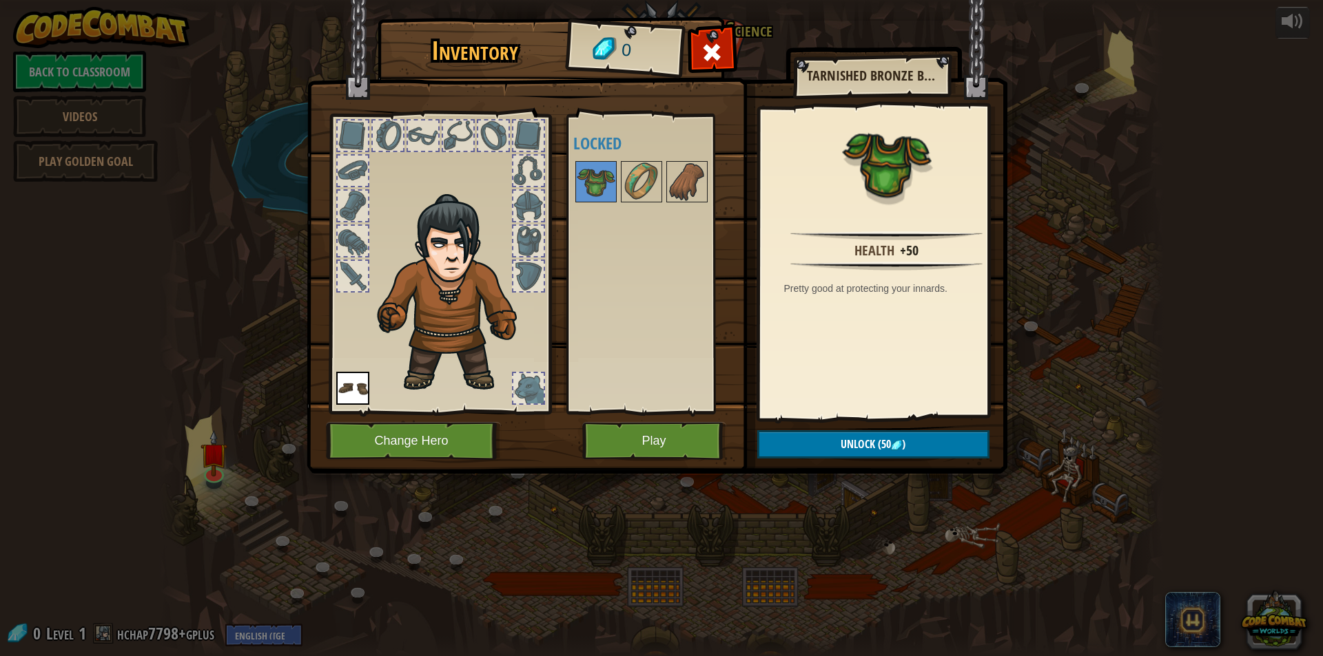
click at [517, 134] on div at bounding box center [528, 136] width 30 height 30
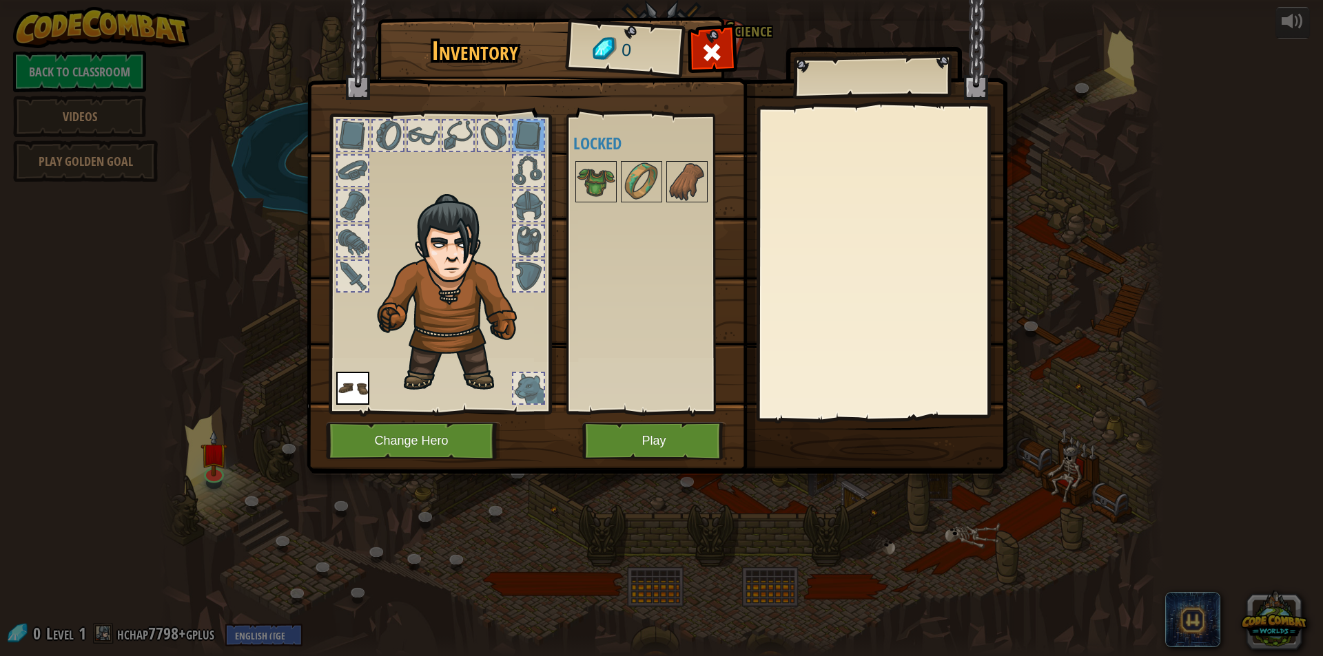
click at [528, 179] on div at bounding box center [528, 171] width 30 height 30
click at [342, 370] on div at bounding box center [439, 260] width 227 height 310
click at [346, 385] on img at bounding box center [352, 388] width 33 height 33
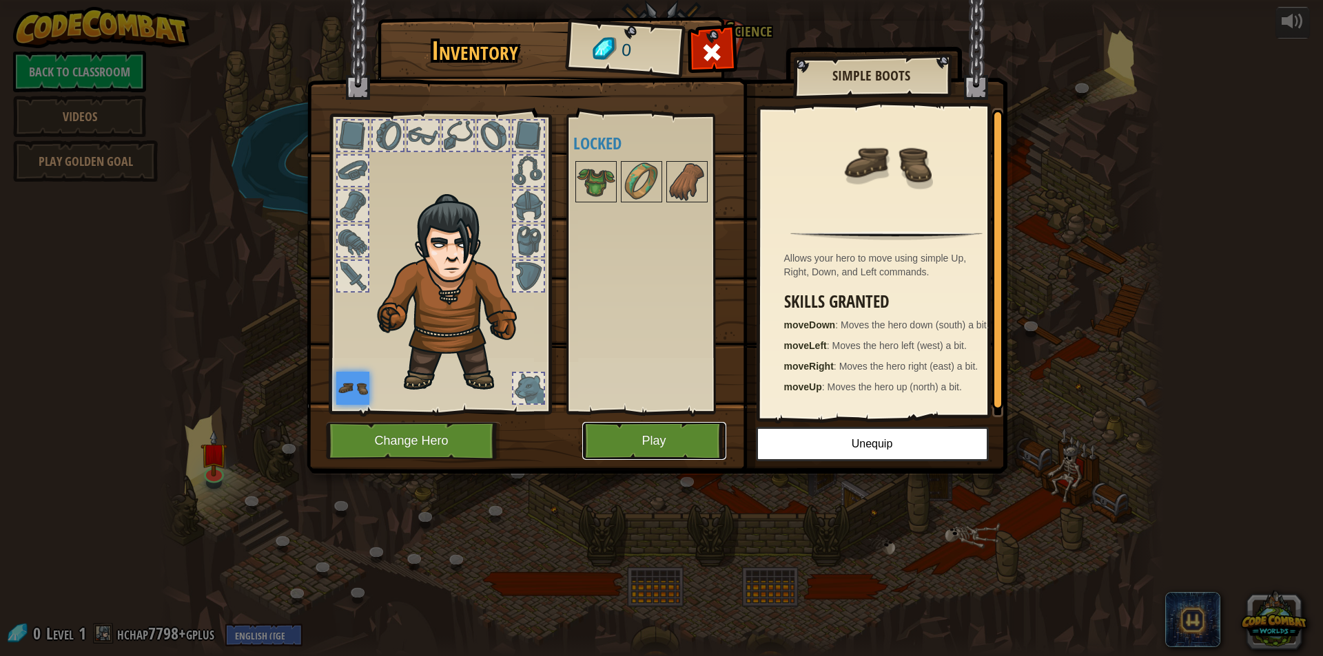
click at [665, 433] on button "Play" at bounding box center [654, 441] width 144 height 38
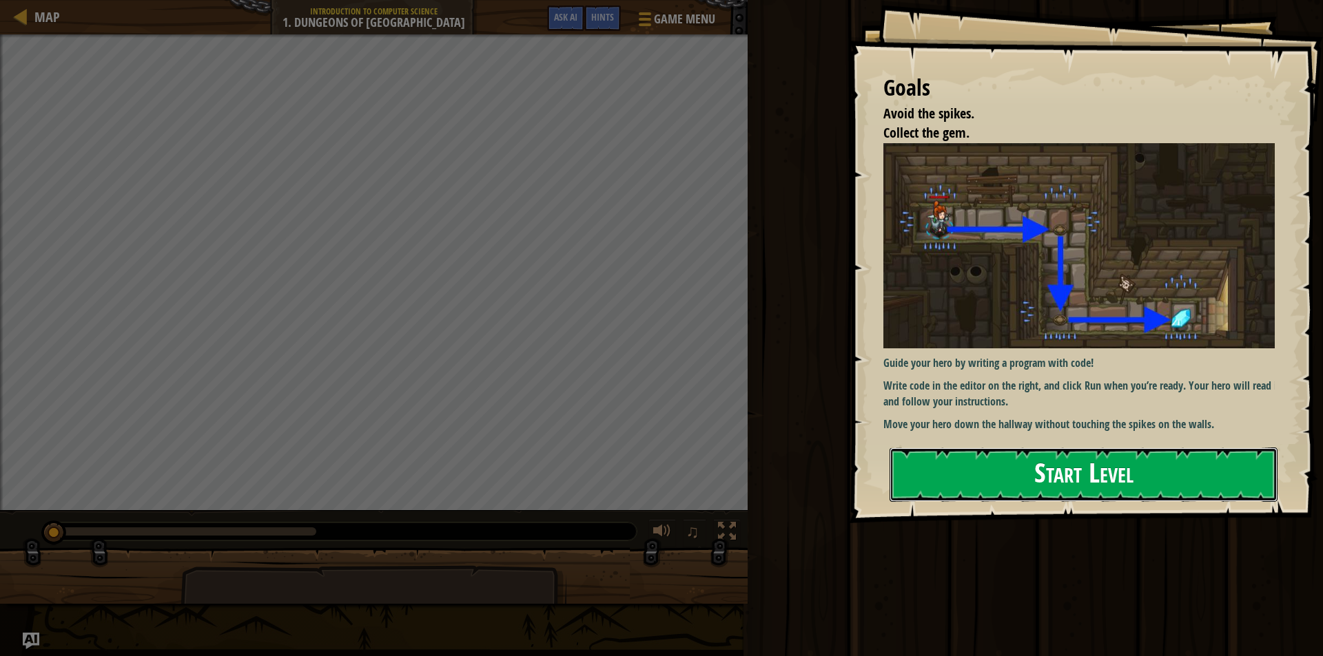
click at [1008, 477] on button "Start Level" at bounding box center [1083, 475] width 388 height 54
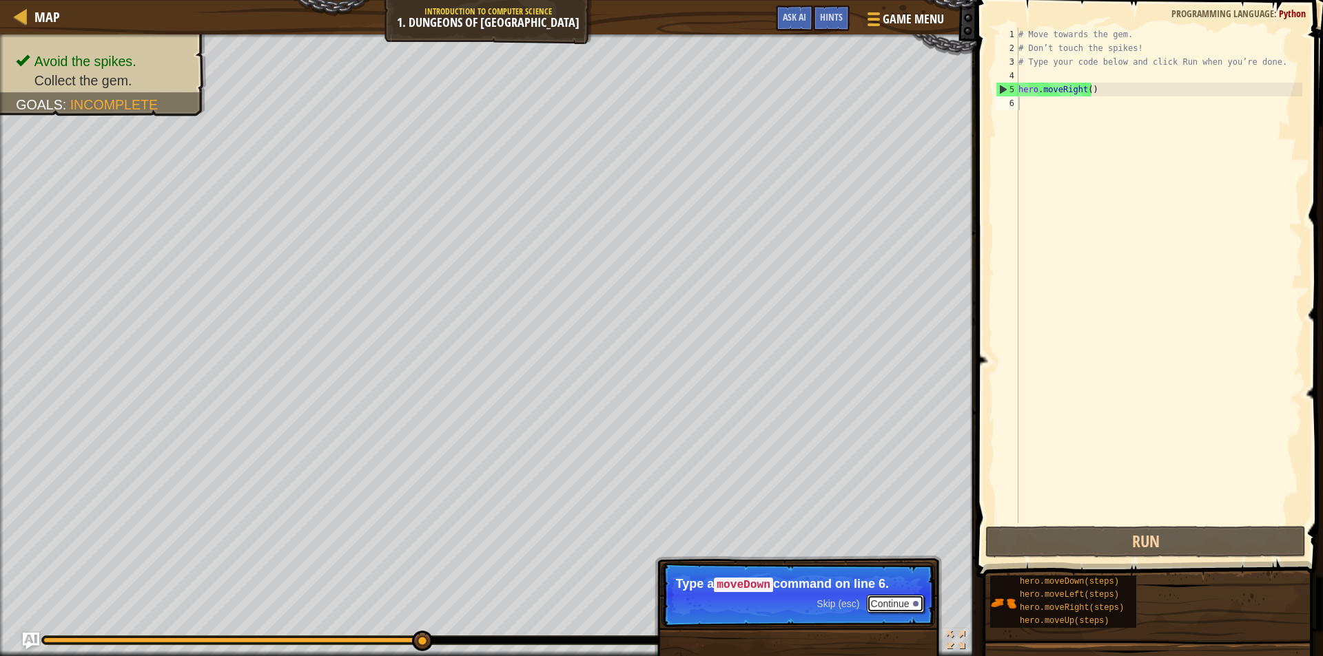
click at [884, 601] on button "Continue" at bounding box center [895, 604] width 57 height 18
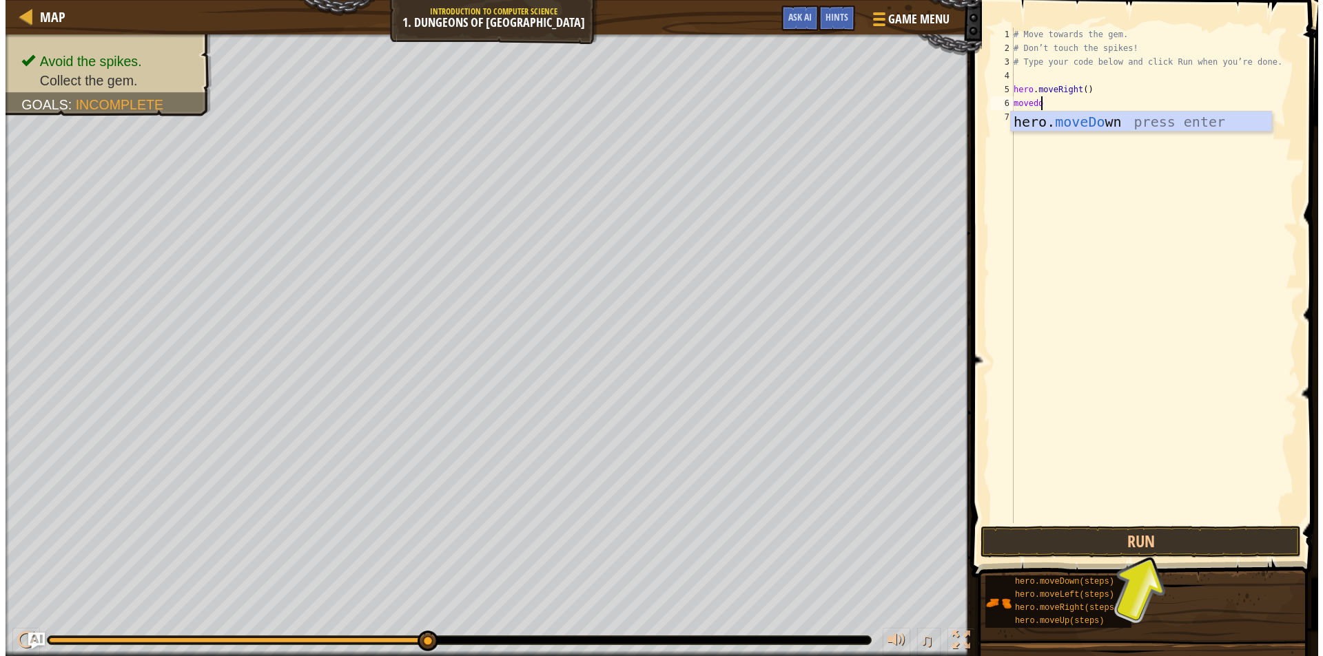
scroll to position [6, 1]
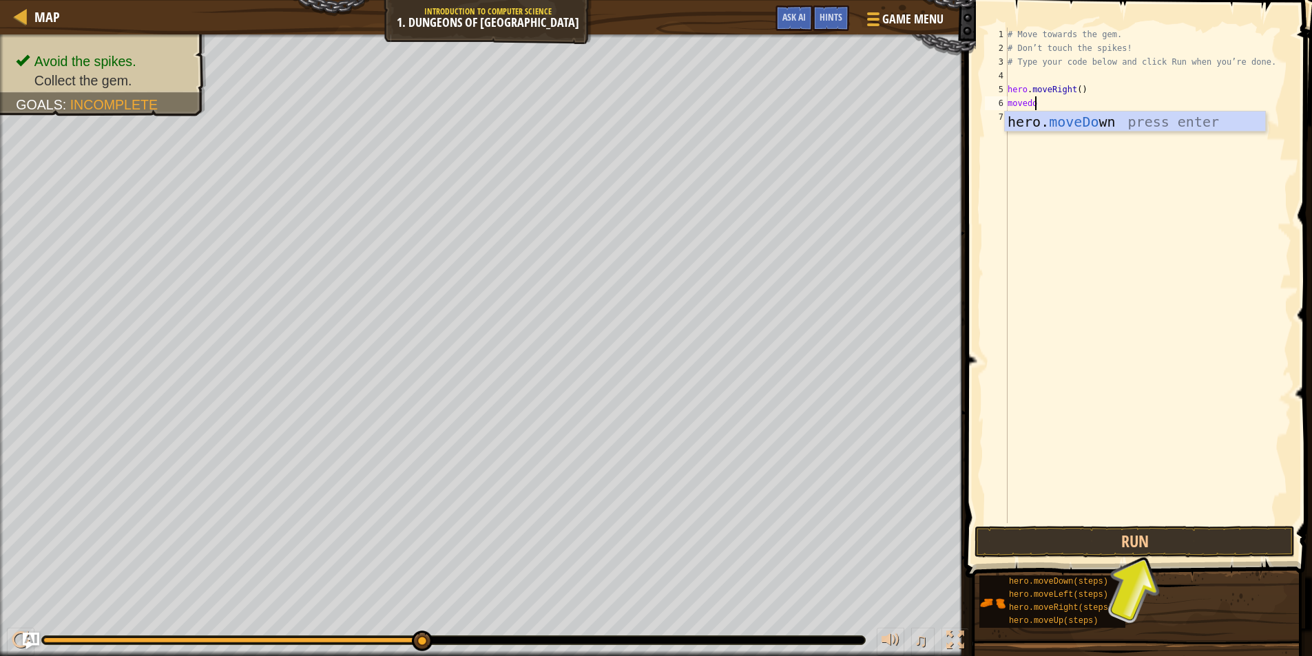
type textarea "movedown"
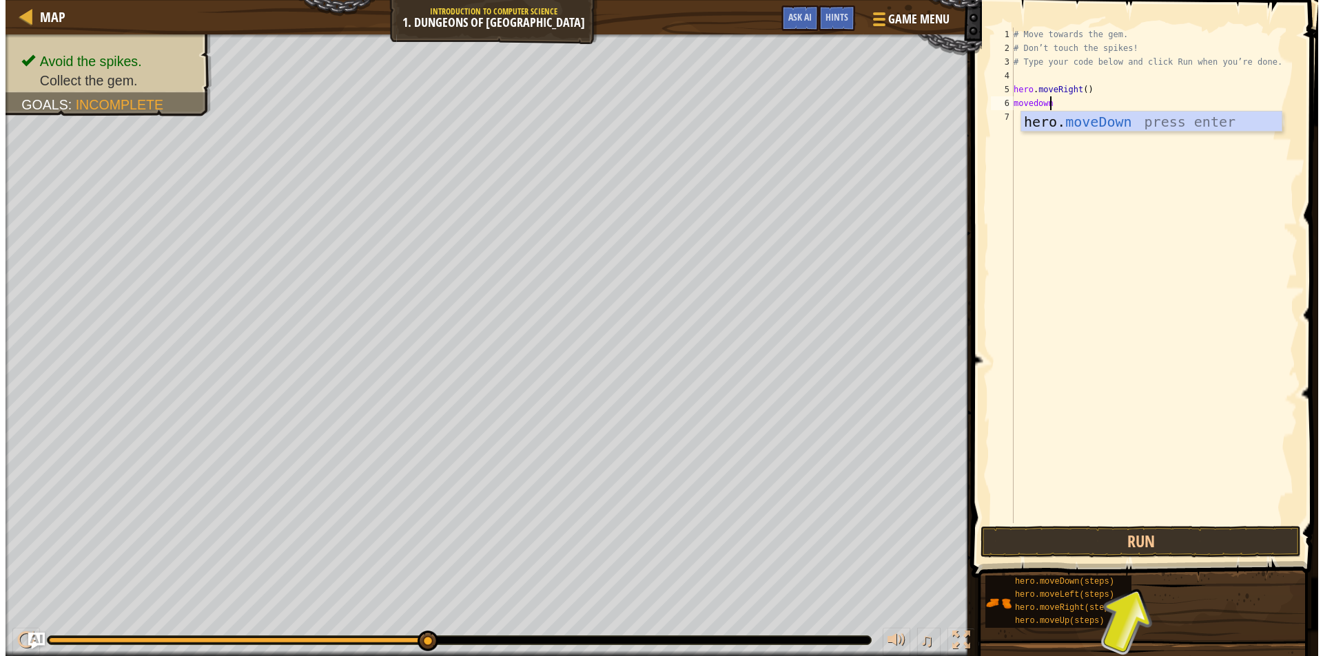
scroll to position [6, 0]
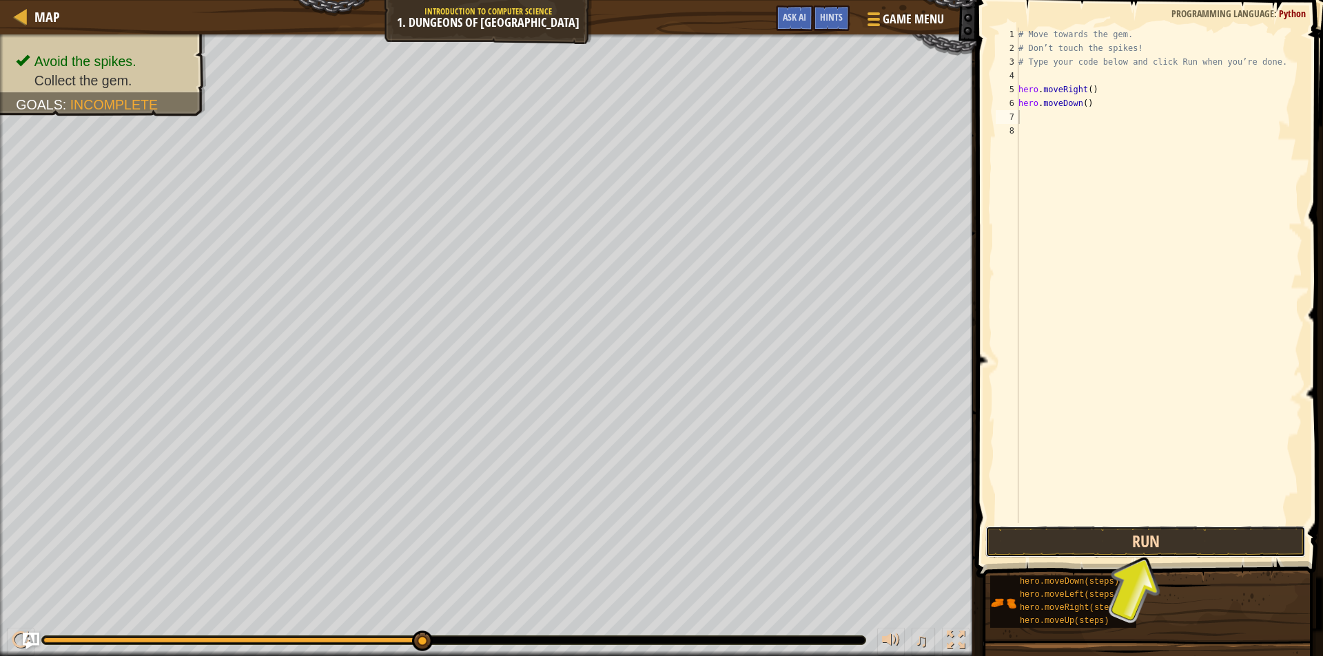
click at [1074, 535] on button "Run" at bounding box center [1145, 542] width 320 height 32
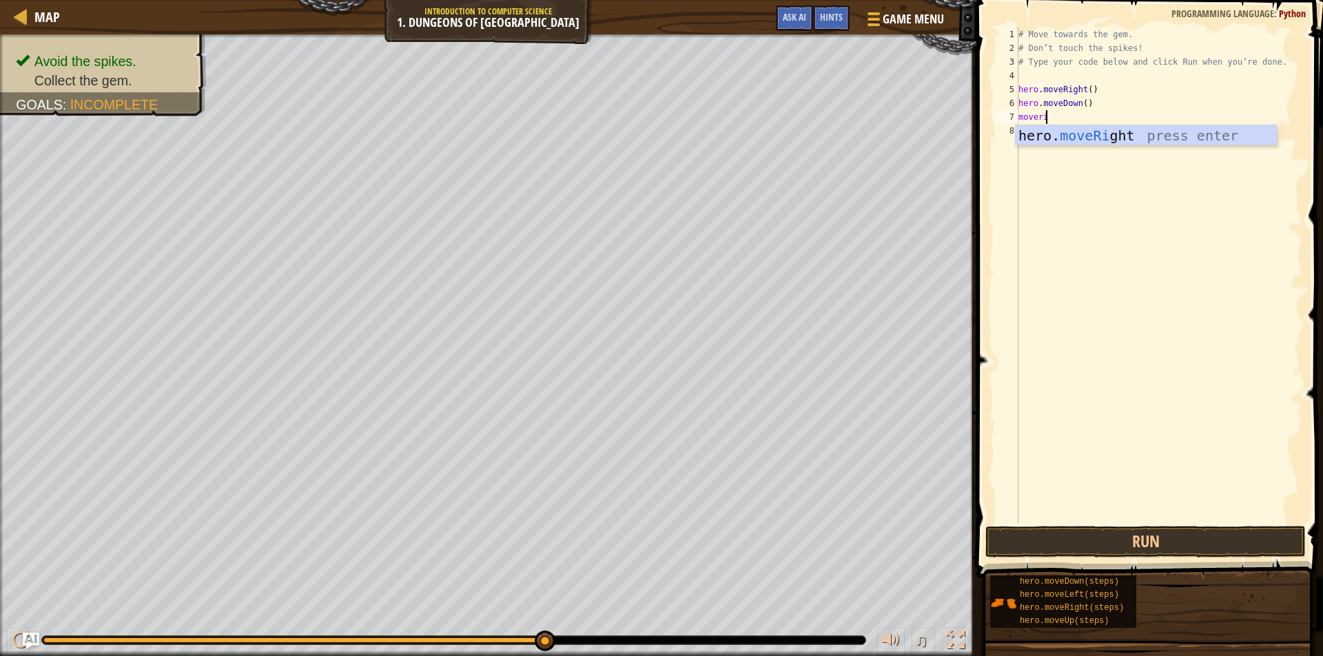
scroll to position [6, 1]
type textarea "moverigh"
click at [1114, 543] on button "Run" at bounding box center [1145, 542] width 320 height 32
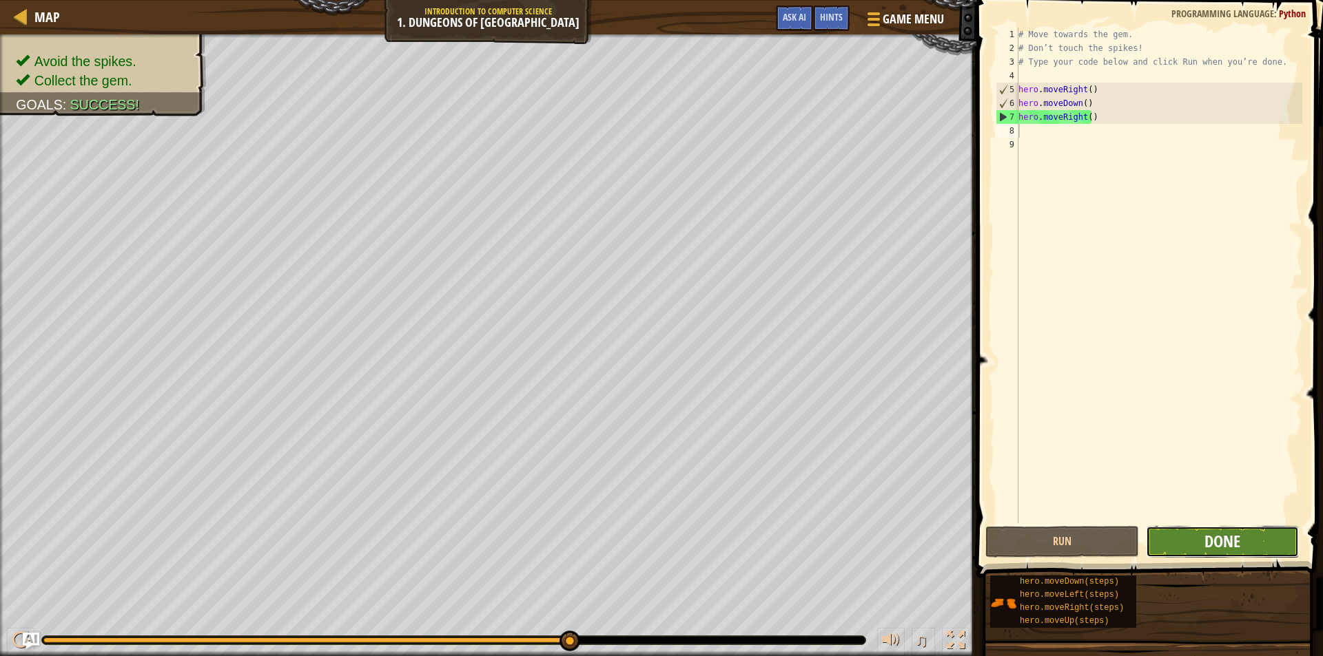
click at [1234, 540] on span "Done" at bounding box center [1222, 541] width 36 height 22
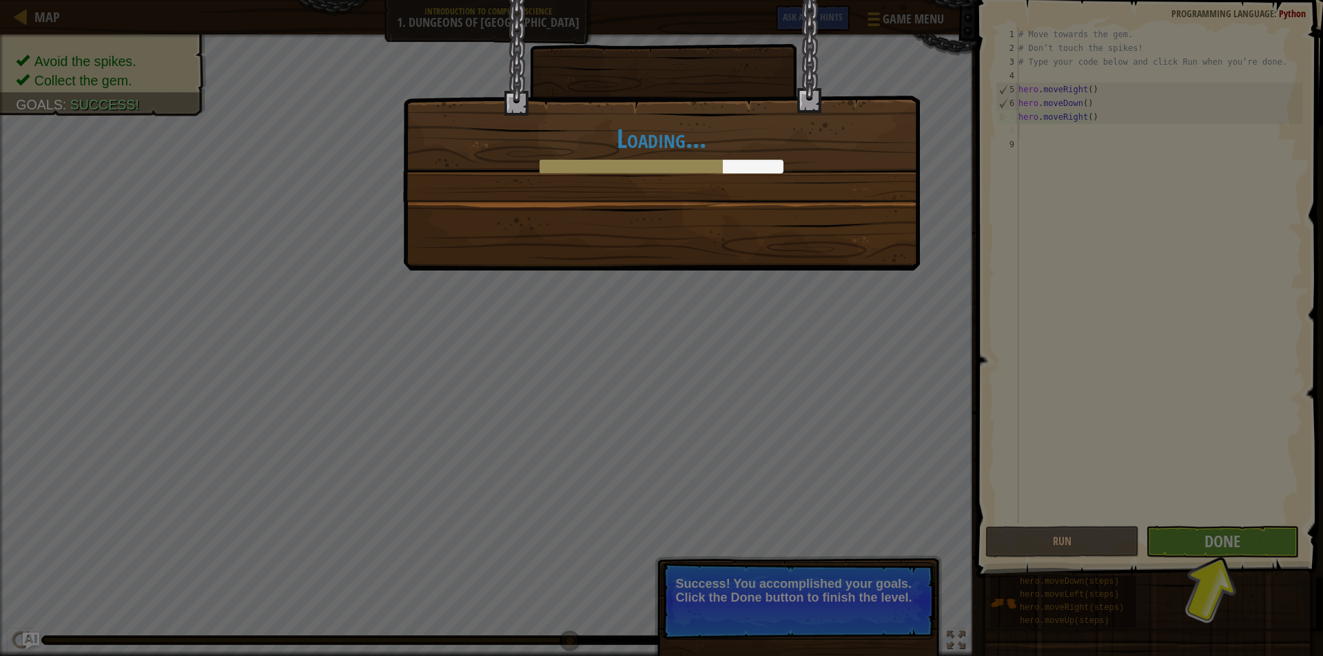
click at [1211, 547] on div "Loading..." at bounding box center [661, 328] width 1323 height 656
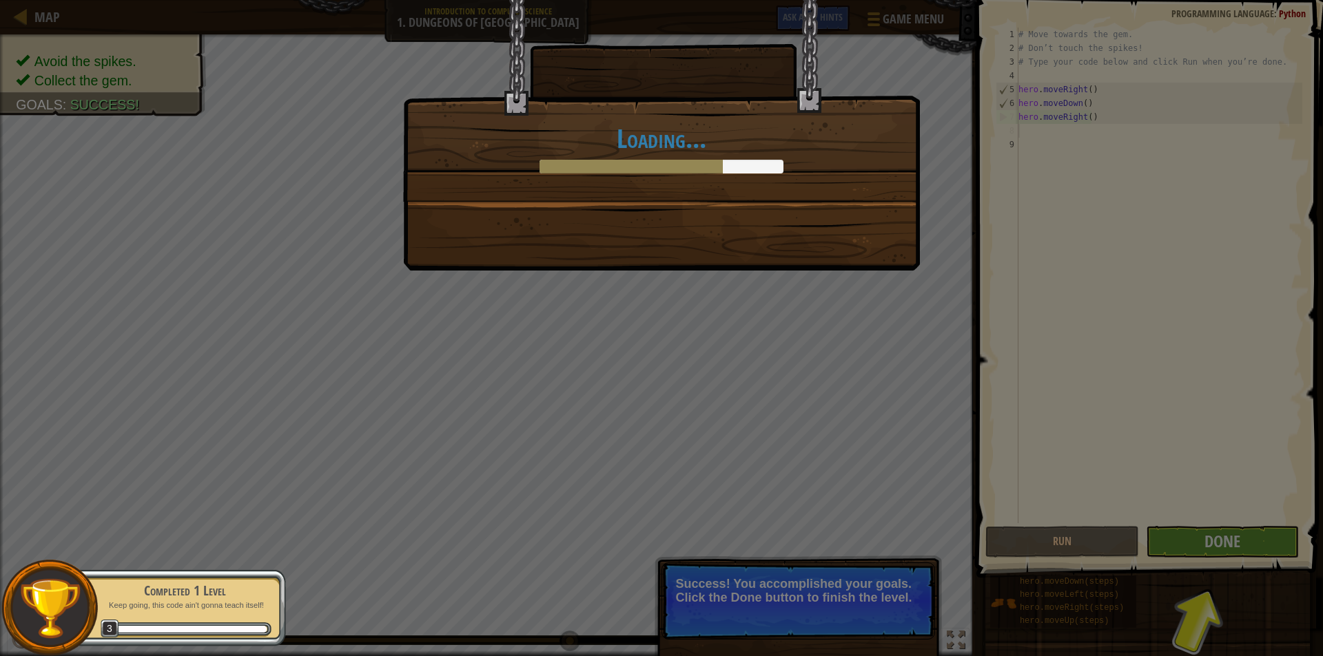
click at [1198, 311] on div "Loading..." at bounding box center [661, 328] width 1323 height 656
drag, startPoint x: 637, startPoint y: 163, endPoint x: 660, endPoint y: 158, distance: 23.1
click at [660, 158] on div "Loading..." at bounding box center [661, 149] width 488 height 50
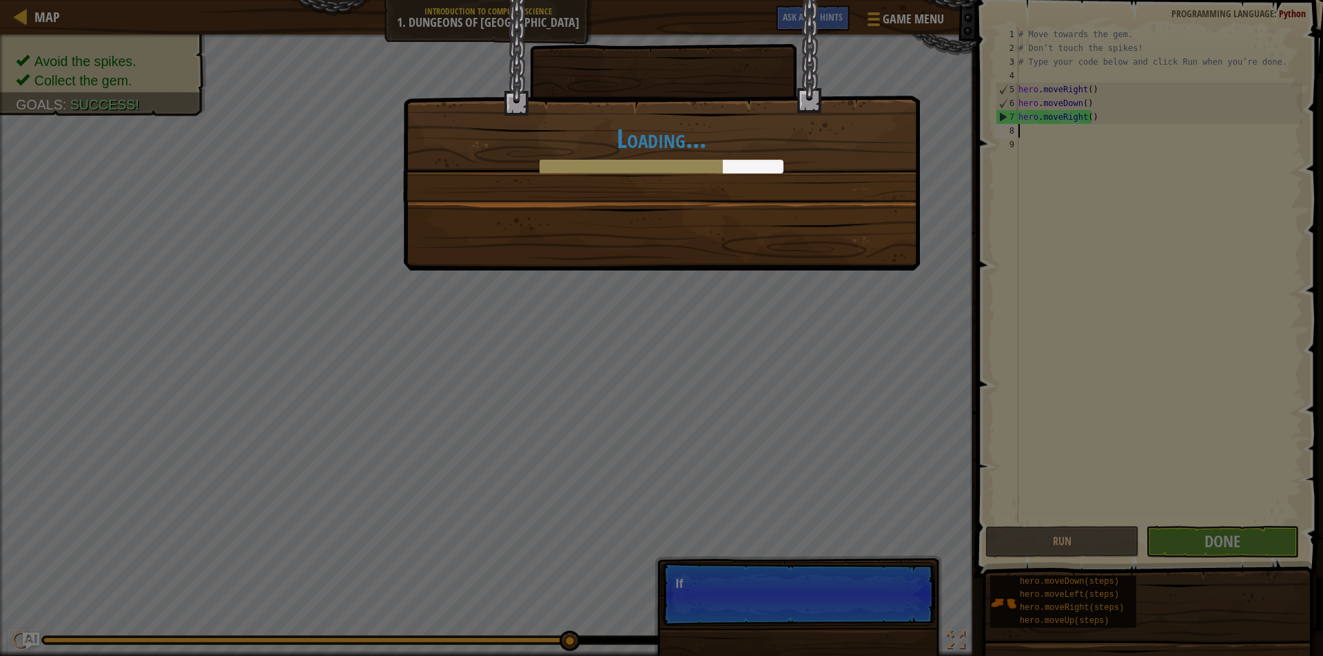
click at [727, 590] on div "Loading..." at bounding box center [661, 328] width 1323 height 656
click at [719, 579] on div "Loading..." at bounding box center [661, 328] width 1323 height 656
click at [474, 643] on div "Loading..." at bounding box center [661, 328] width 1323 height 656
click at [891, 603] on div "Loading..." at bounding box center [661, 328] width 1323 height 656
click at [1192, 530] on div "Loading..." at bounding box center [661, 328] width 1323 height 656
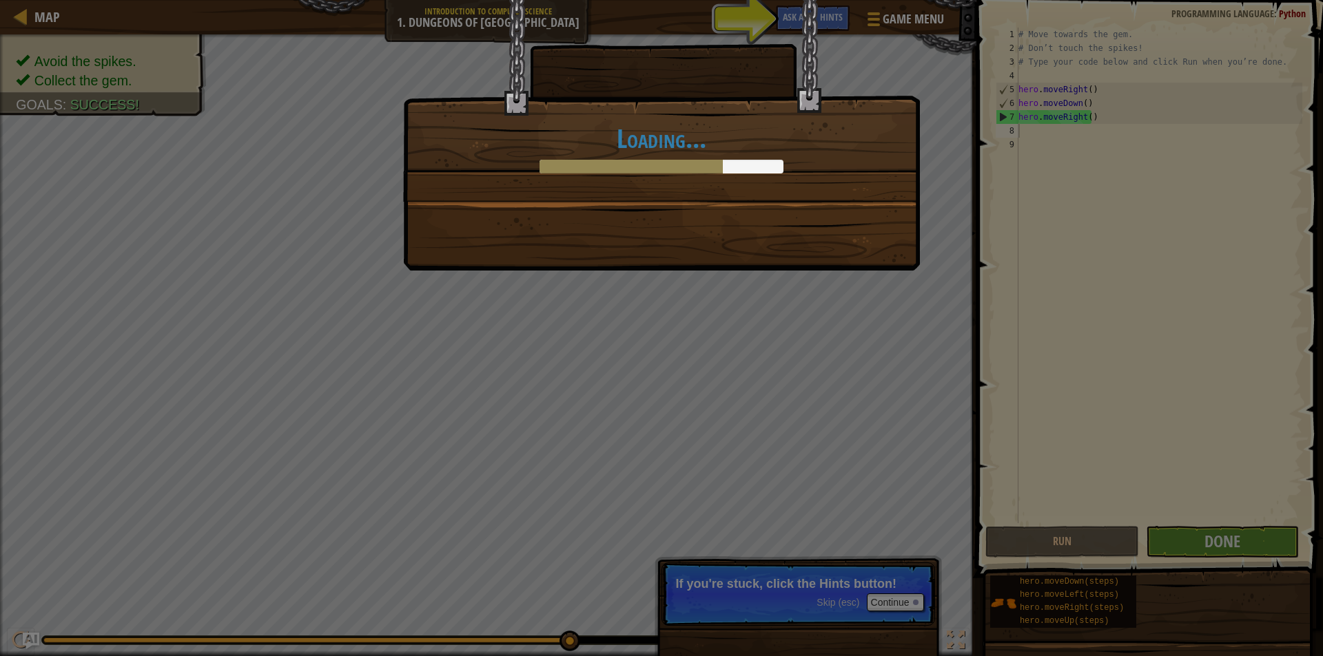
click at [1185, 539] on div "Loading..." at bounding box center [661, 328] width 1323 height 656
click at [1182, 537] on div "Loading..." at bounding box center [661, 328] width 1323 height 656
click at [1175, 536] on div "Loading..." at bounding box center [661, 328] width 1323 height 656
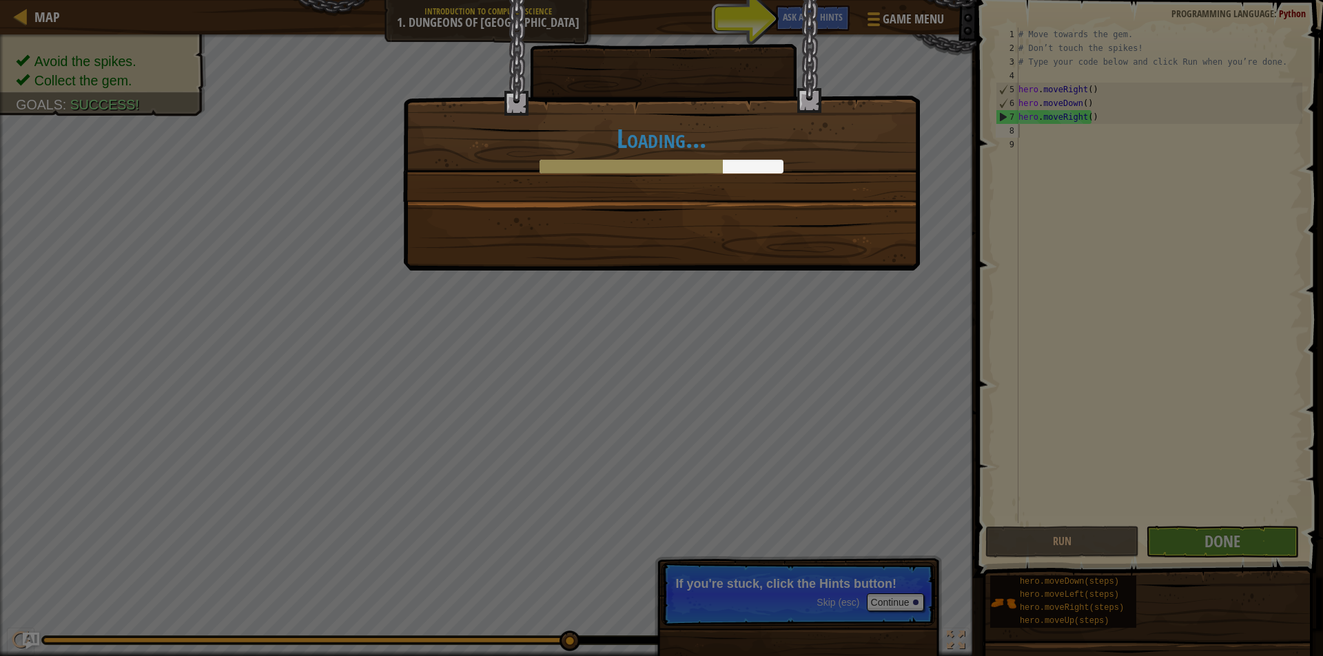
drag, startPoint x: 1175, startPoint y: 536, endPoint x: 1176, endPoint y: 527, distance: 9.1
click at [1166, 546] on div "Loading..." at bounding box center [661, 328] width 1323 height 656
click at [1177, 524] on div "Loading..." at bounding box center [661, 328] width 1323 height 656
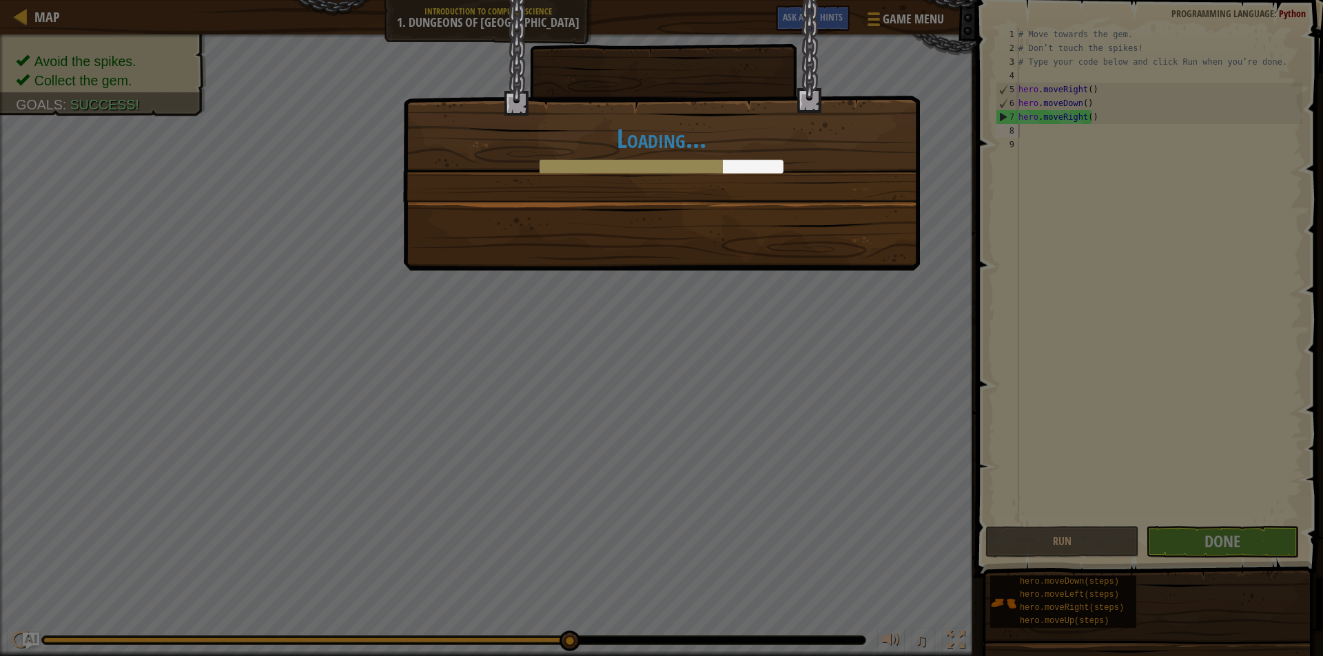
click at [1163, 539] on div "Loading..." at bounding box center [661, 328] width 1323 height 656
click at [1152, 531] on div "Loading..." at bounding box center [661, 328] width 1323 height 656
click at [1146, 524] on div "Loading..." at bounding box center [661, 328] width 1323 height 656
click at [1154, 504] on div "Loading..." at bounding box center [661, 328] width 1323 height 656
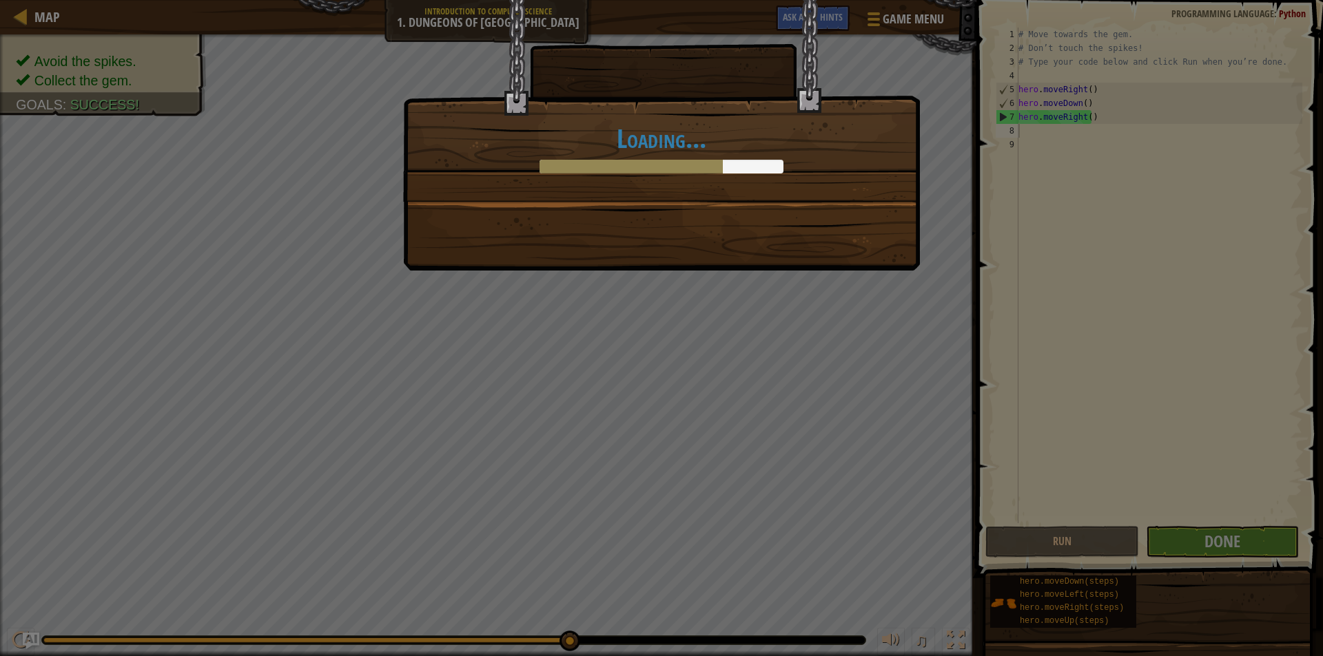
click at [1160, 438] on div "Loading..." at bounding box center [661, 328] width 1323 height 656
click at [1159, 437] on div "Loading..." at bounding box center [661, 328] width 1323 height 656
click at [1143, 464] on div "Loading..." at bounding box center [661, 328] width 1323 height 656
click at [1124, 494] on div "Loading..." at bounding box center [661, 328] width 1323 height 656
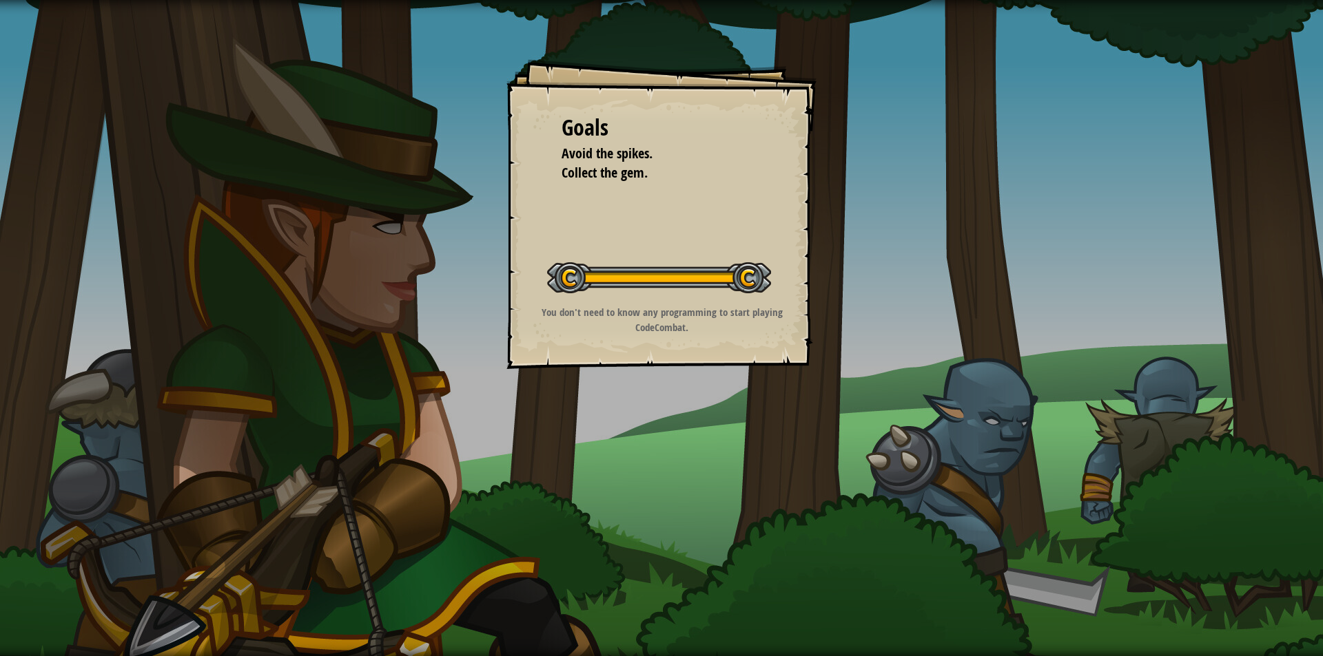
click at [713, 287] on div at bounding box center [659, 277] width 224 height 31
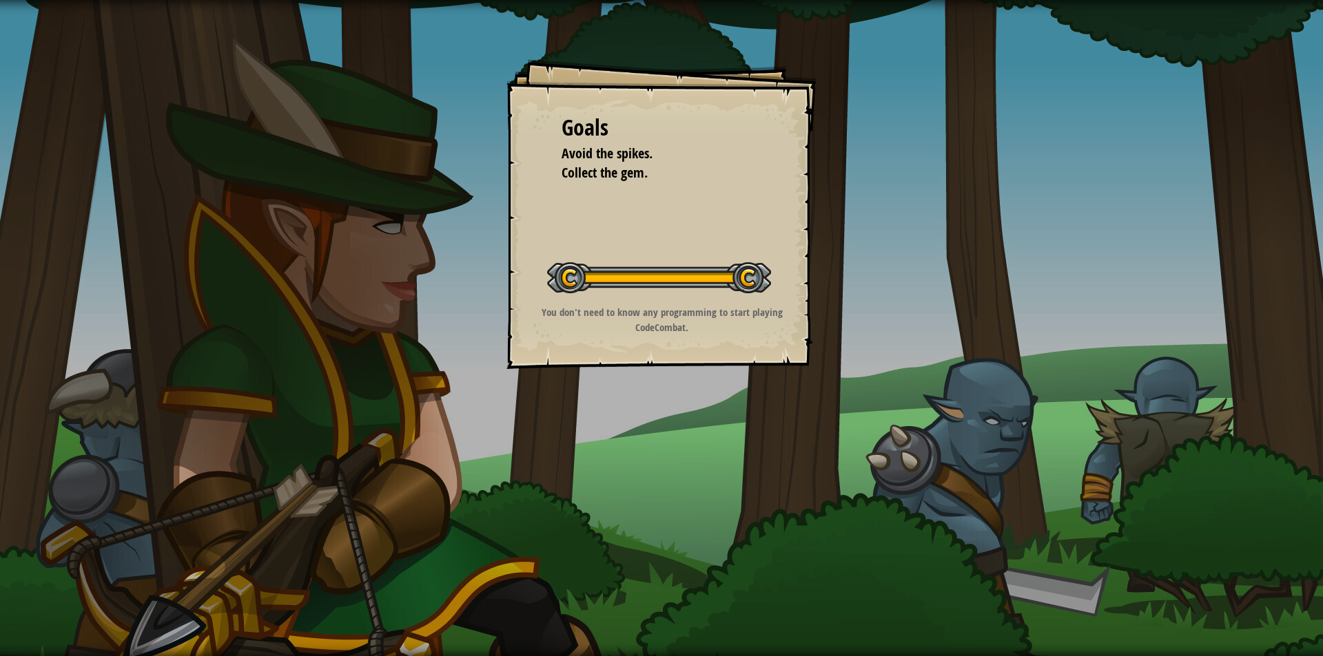
click at [713, 287] on div at bounding box center [659, 277] width 224 height 31
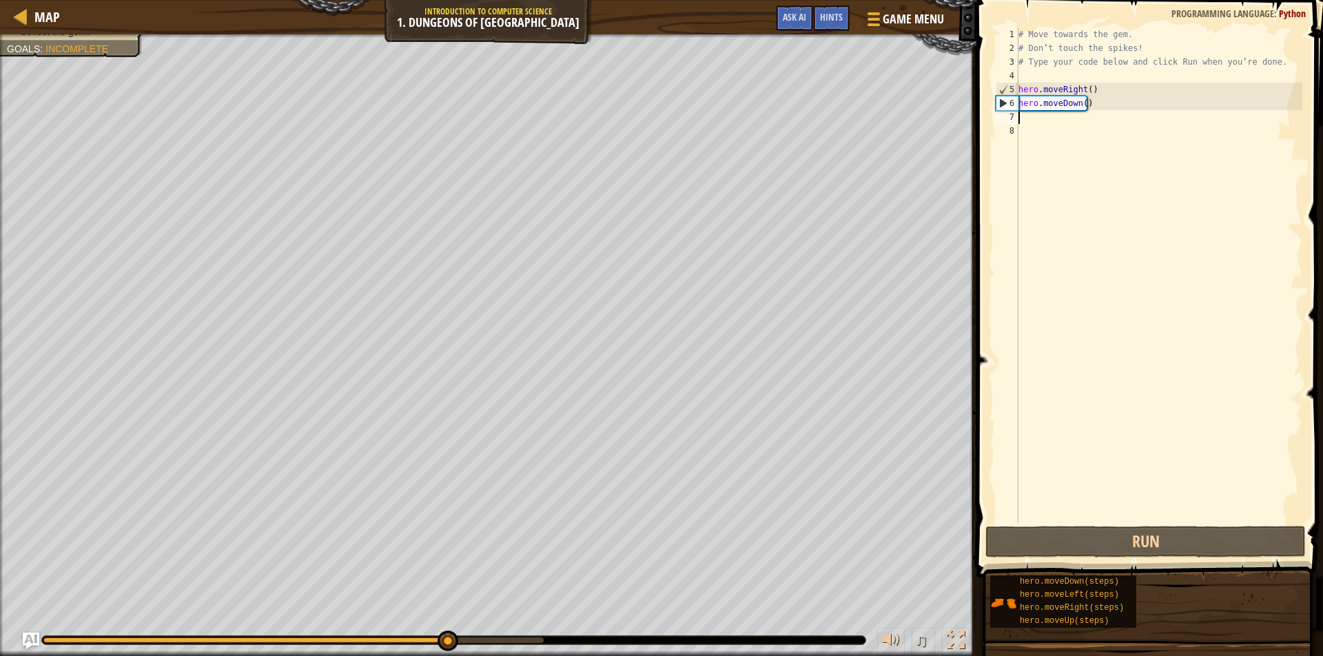
click at [1036, 115] on div "# Move towards the gem. # Don’t touch the spikes! # Type your code below and cl…" at bounding box center [1158, 290] width 287 height 524
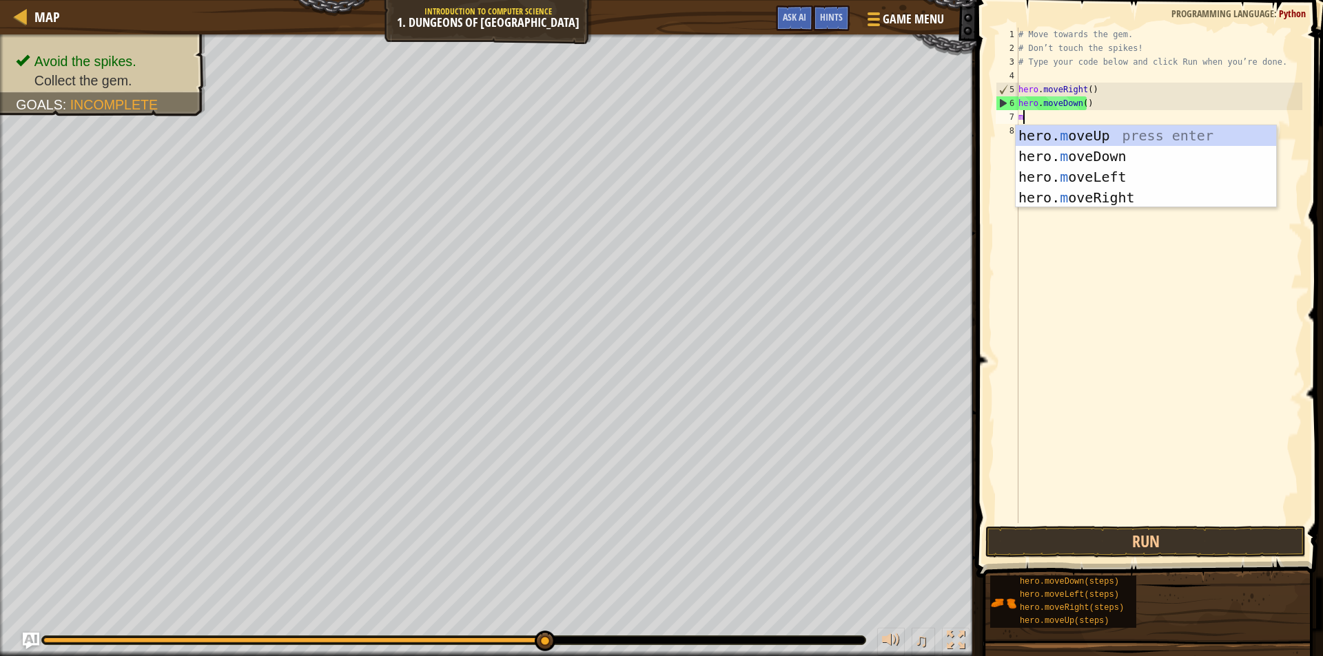
scroll to position [6, 0]
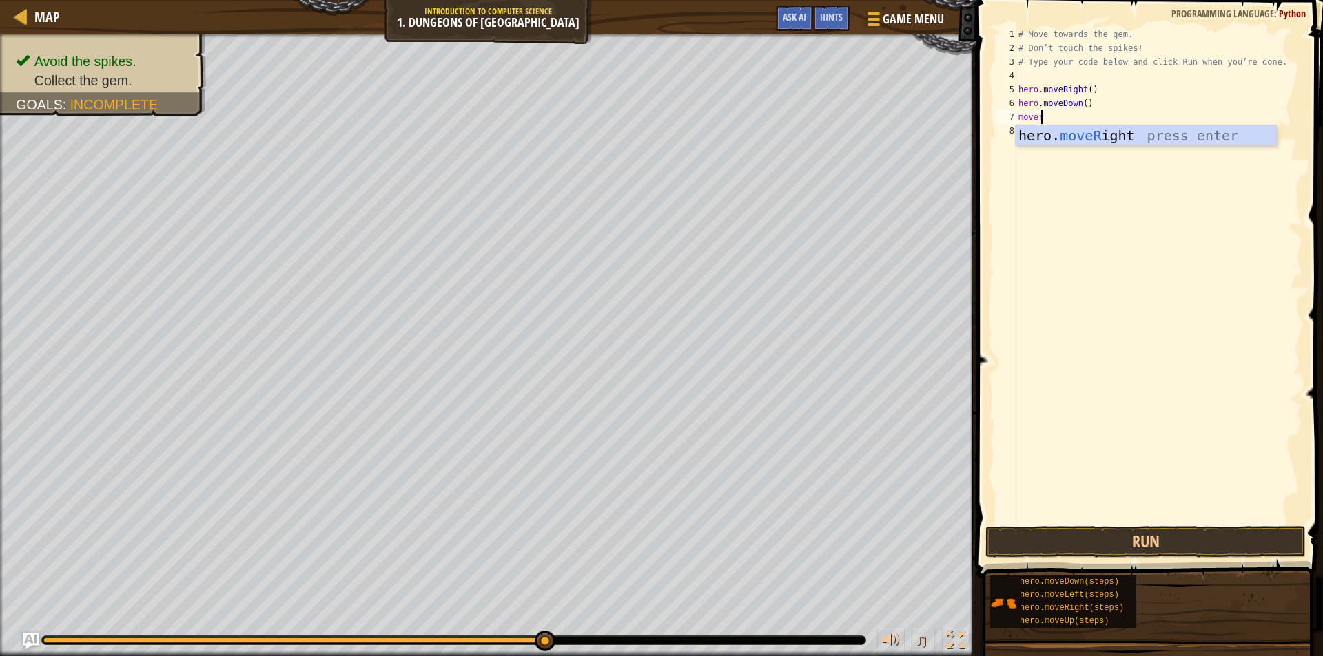
type textarea "moveri"
click at [1186, 535] on button "Run" at bounding box center [1145, 542] width 320 height 32
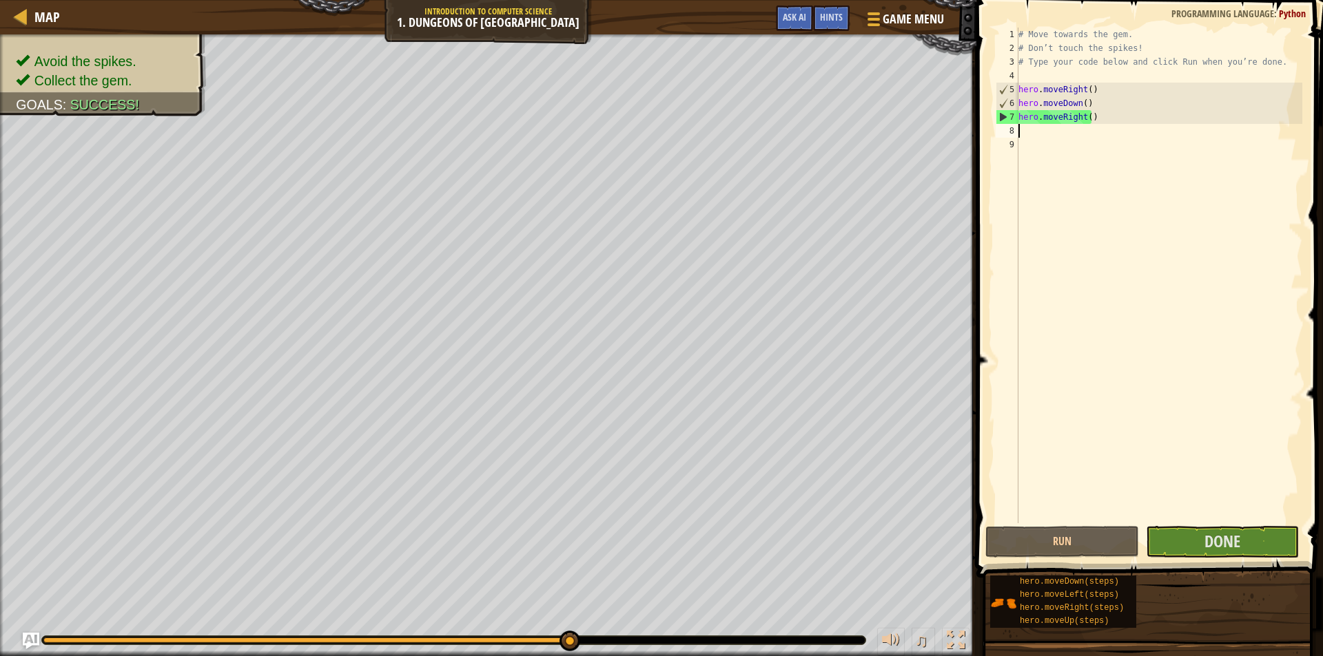
type textarea "mo"
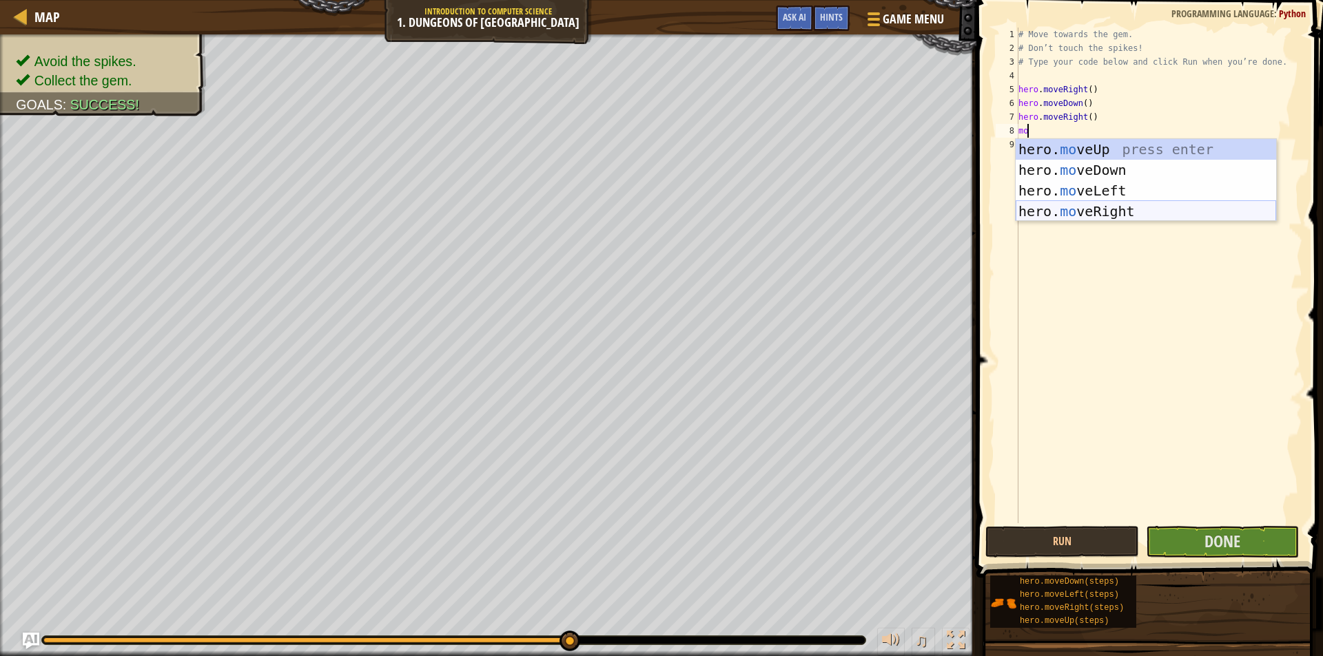
click at [1094, 203] on div "hero. mo veUp press enter hero. mo veDown press enter hero. mo veLeft press ent…" at bounding box center [1145, 201] width 260 height 124
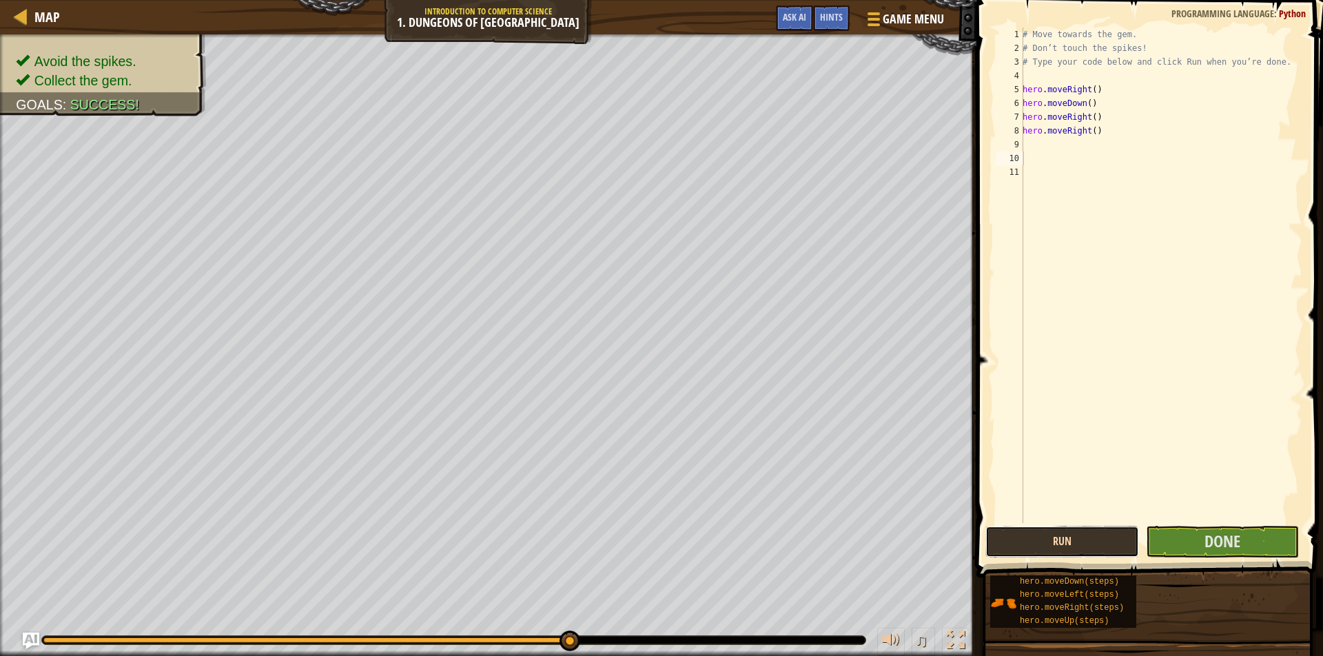
click at [1047, 550] on button "Run" at bounding box center [1062, 542] width 154 height 32
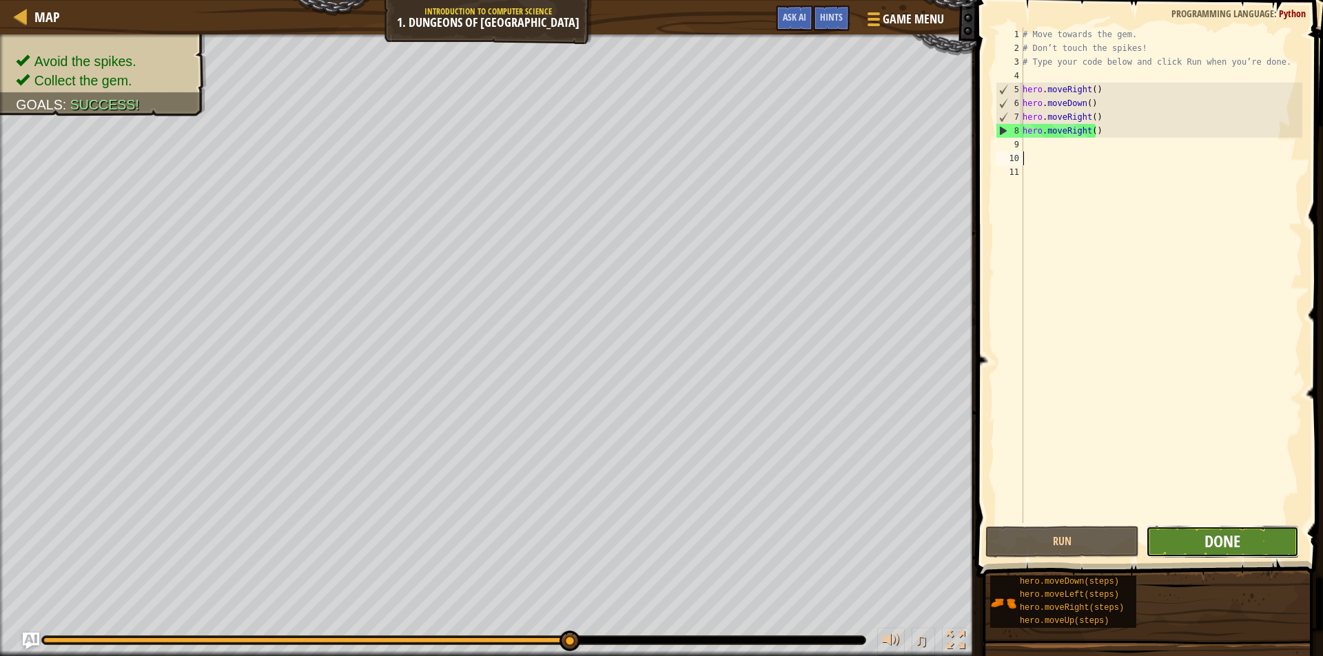
click at [1228, 540] on span "Done" at bounding box center [1222, 541] width 36 height 22
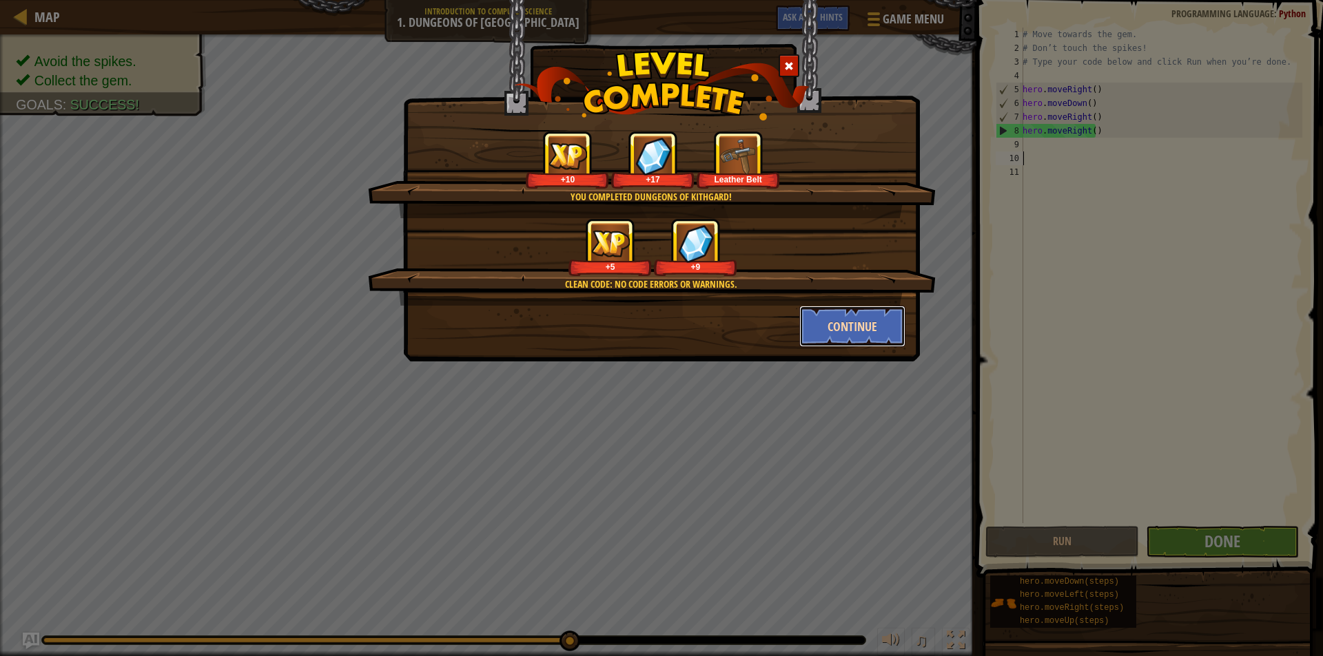
click at [843, 316] on button "Continue" at bounding box center [852, 326] width 107 height 41
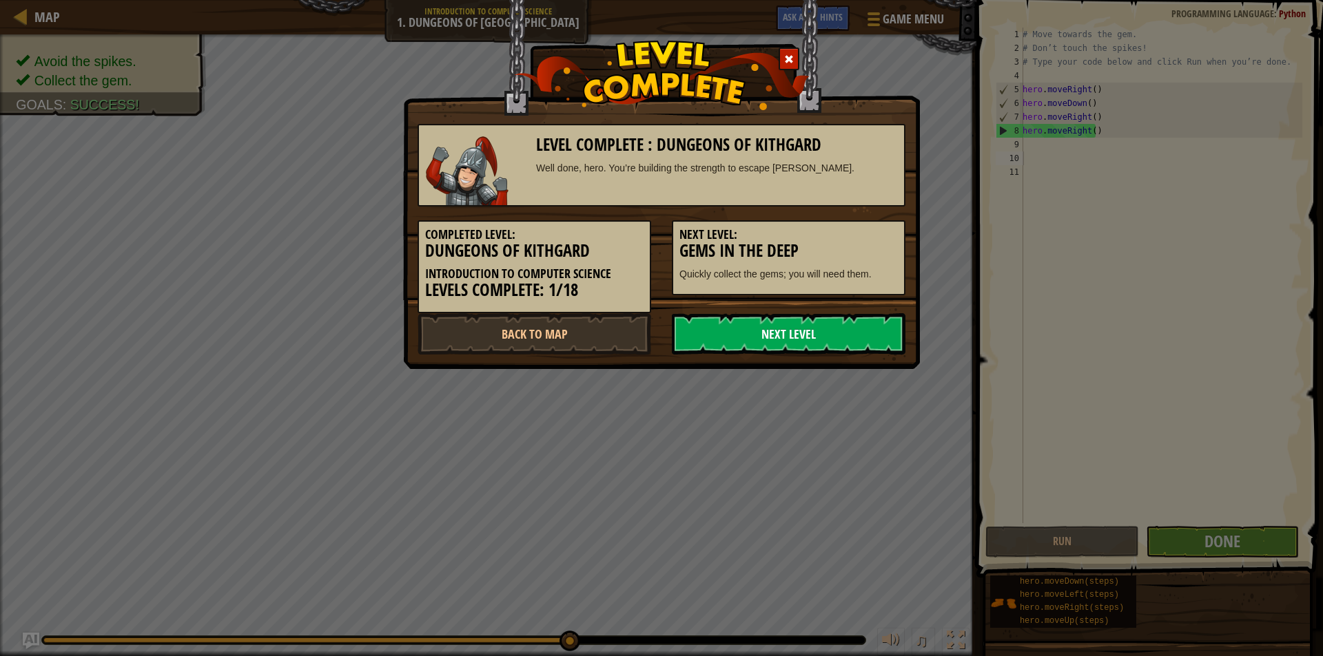
click at [792, 329] on link "Next Level" at bounding box center [789, 333] width 234 height 41
drag, startPoint x: 792, startPoint y: 329, endPoint x: 844, endPoint y: 332, distance: 52.5
click at [820, 329] on link "Next Level" at bounding box center [789, 333] width 234 height 41
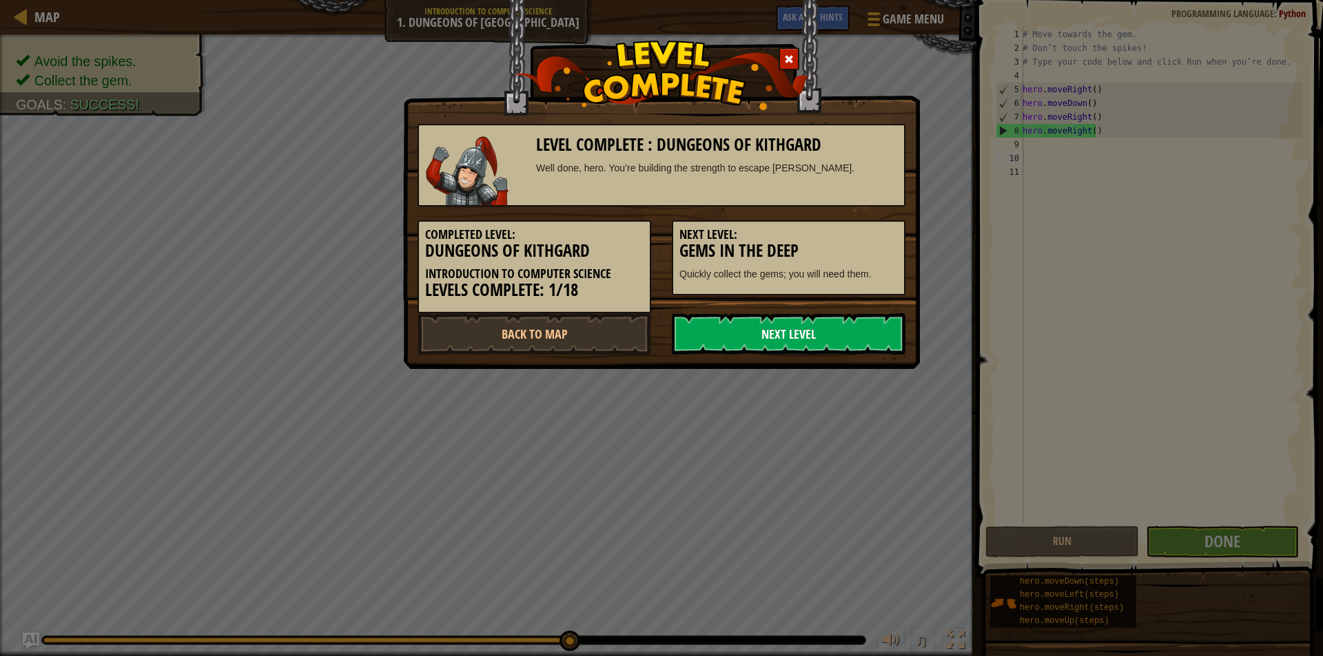
click at [851, 333] on link "Next Level" at bounding box center [789, 333] width 234 height 41
click at [544, 336] on link "Back to Map" at bounding box center [534, 333] width 234 height 41
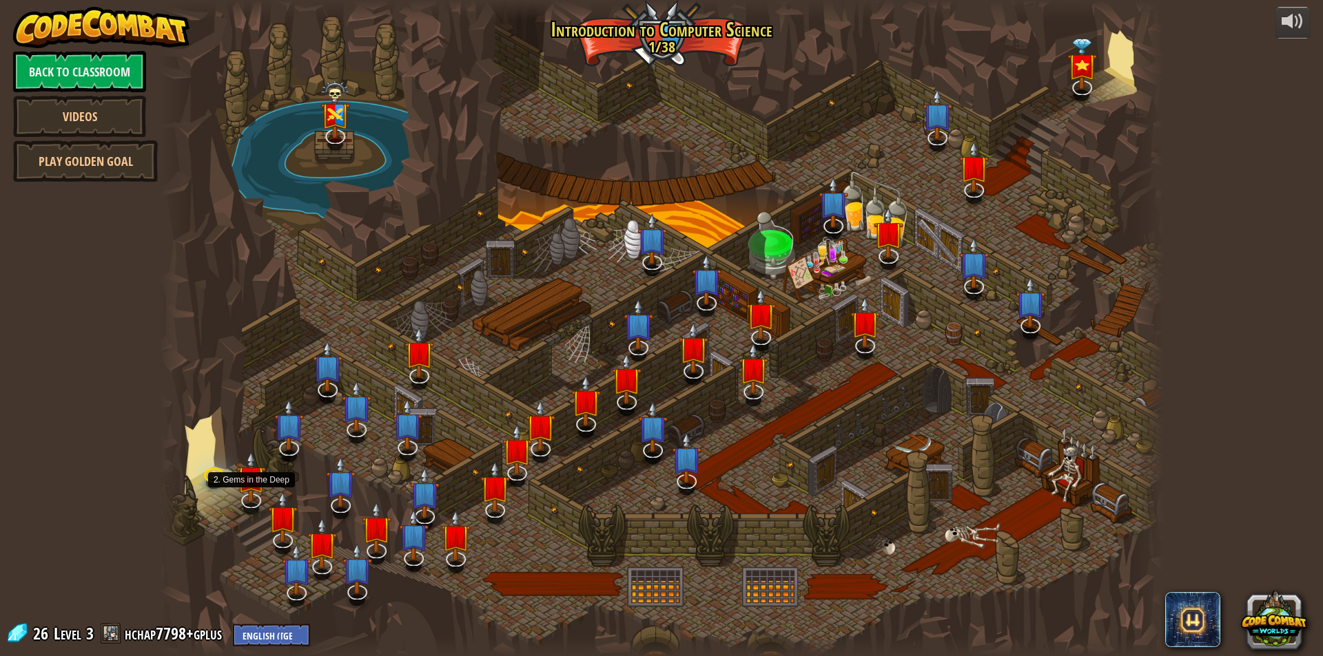
click at [247, 493] on img at bounding box center [252, 477] width 30 height 51
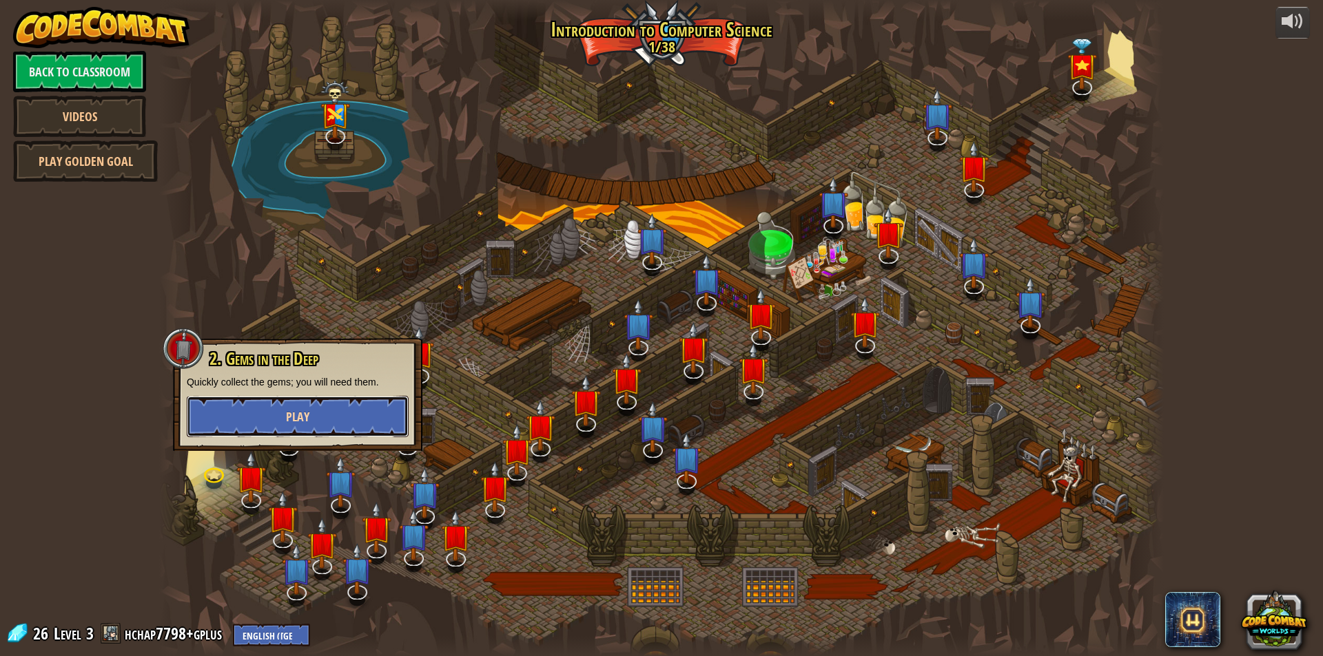
click at [271, 415] on button "Play" at bounding box center [298, 416] width 222 height 41
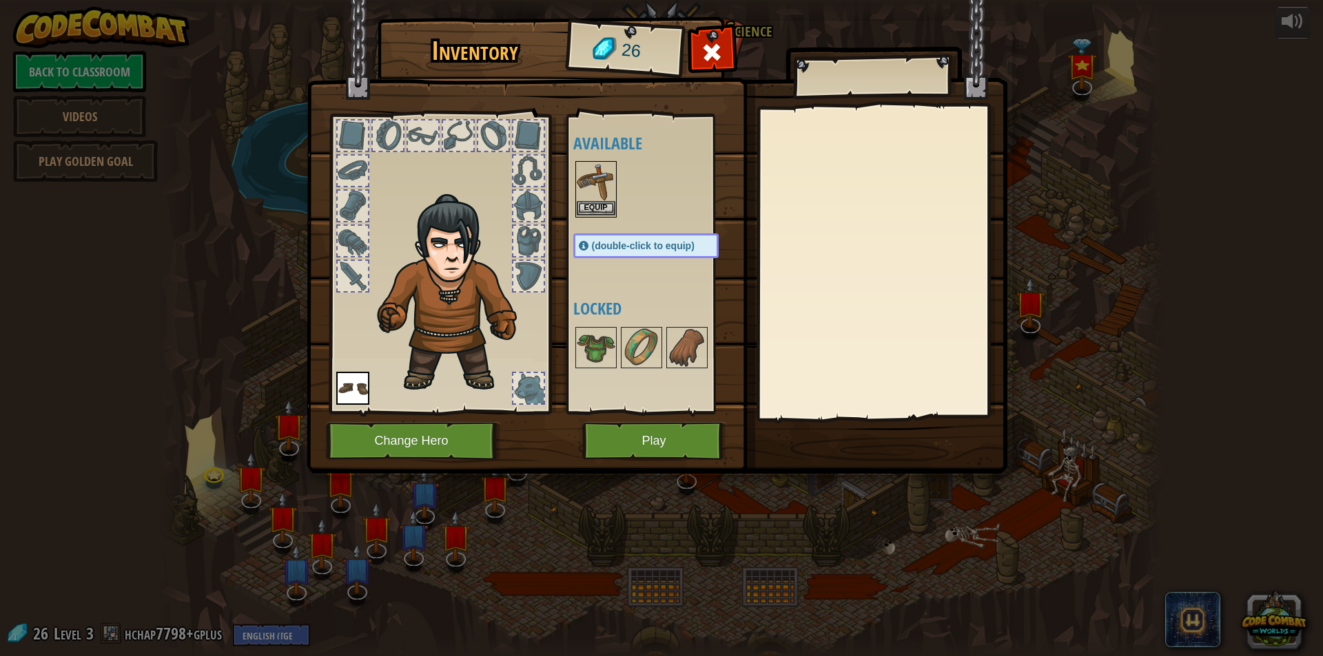
click at [583, 203] on div "Equip" at bounding box center [595, 189] width 41 height 56
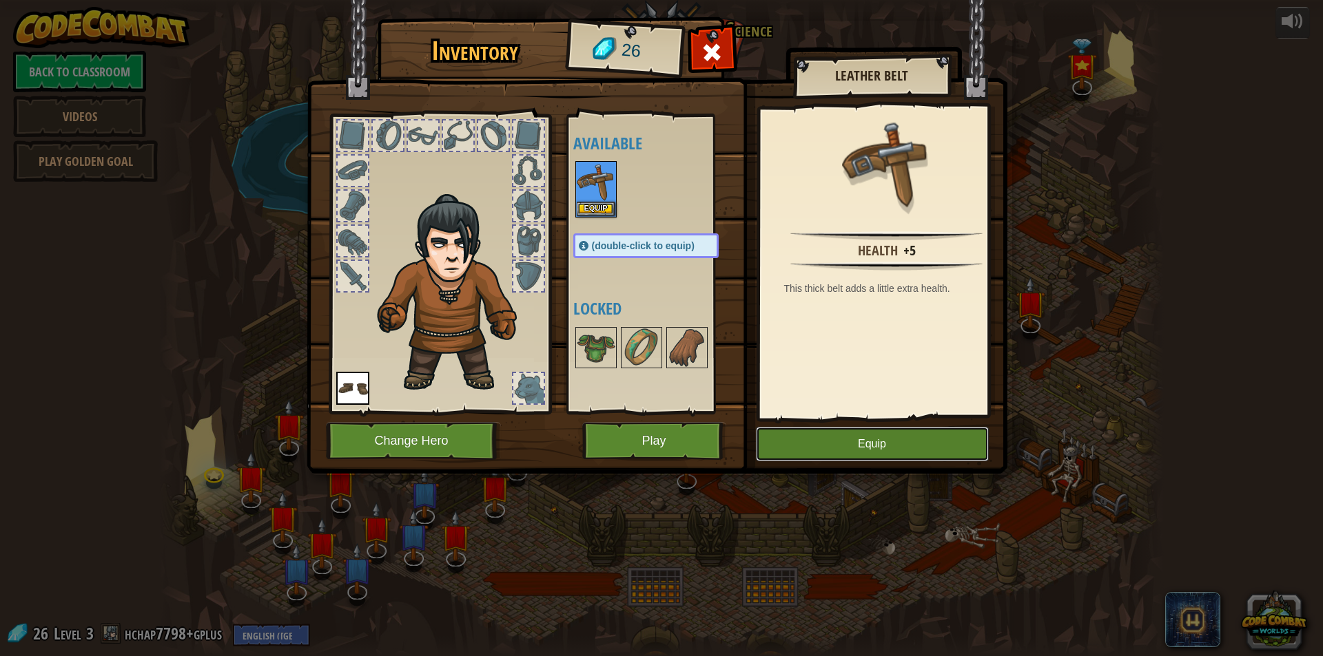
click at [820, 437] on button "Equip" at bounding box center [872, 444] width 233 height 34
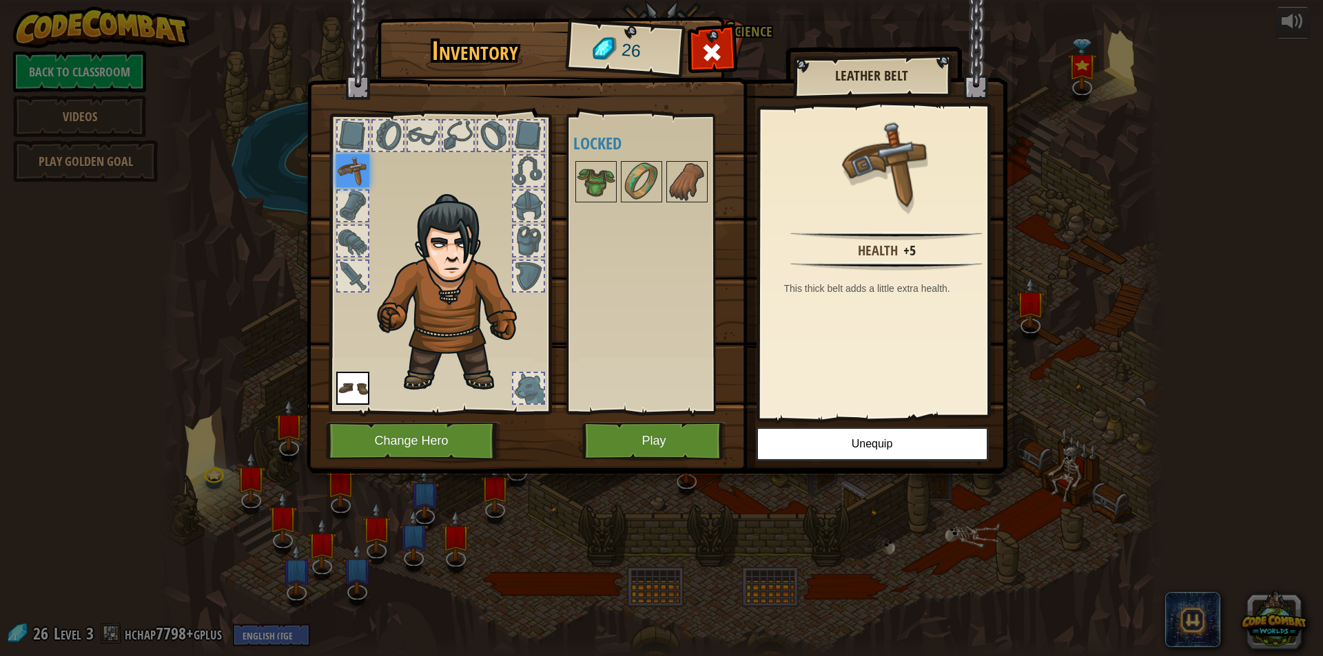
drag, startPoint x: 425, startPoint y: 314, endPoint x: 408, endPoint y: 355, distance: 44.8
click at [408, 355] on img at bounding box center [455, 294] width 169 height 200
drag, startPoint x: 400, startPoint y: 307, endPoint x: 393, endPoint y: 311, distance: 8.4
click at [393, 311] on img at bounding box center [455, 294] width 169 height 200
click at [642, 439] on button "Play" at bounding box center [654, 441] width 144 height 38
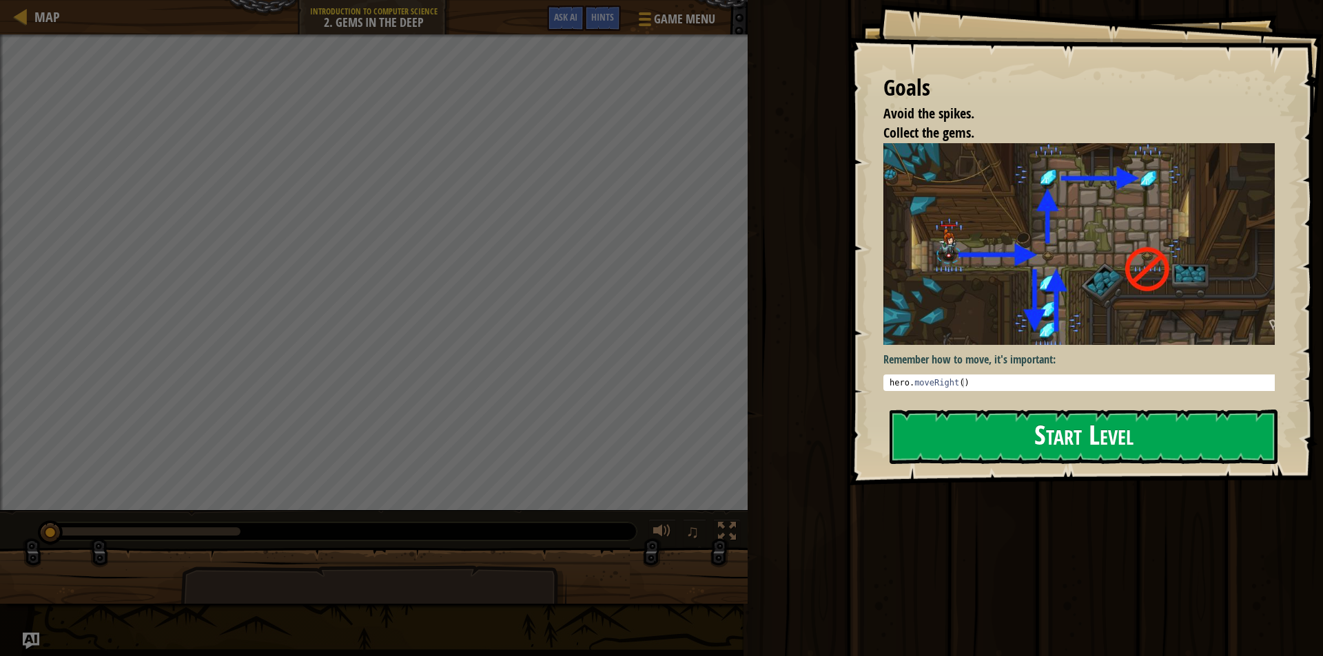
click at [950, 437] on button "Start Level" at bounding box center [1083, 437] width 388 height 54
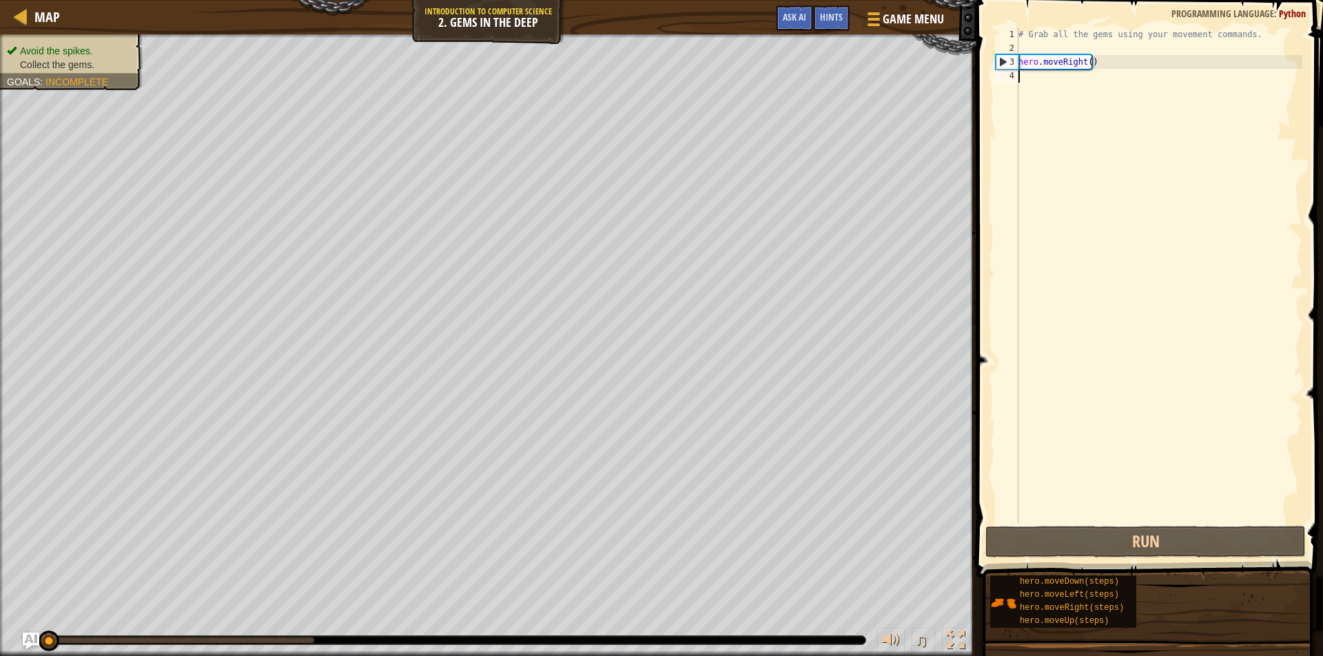
scroll to position [6, 0]
type textarea "mo"
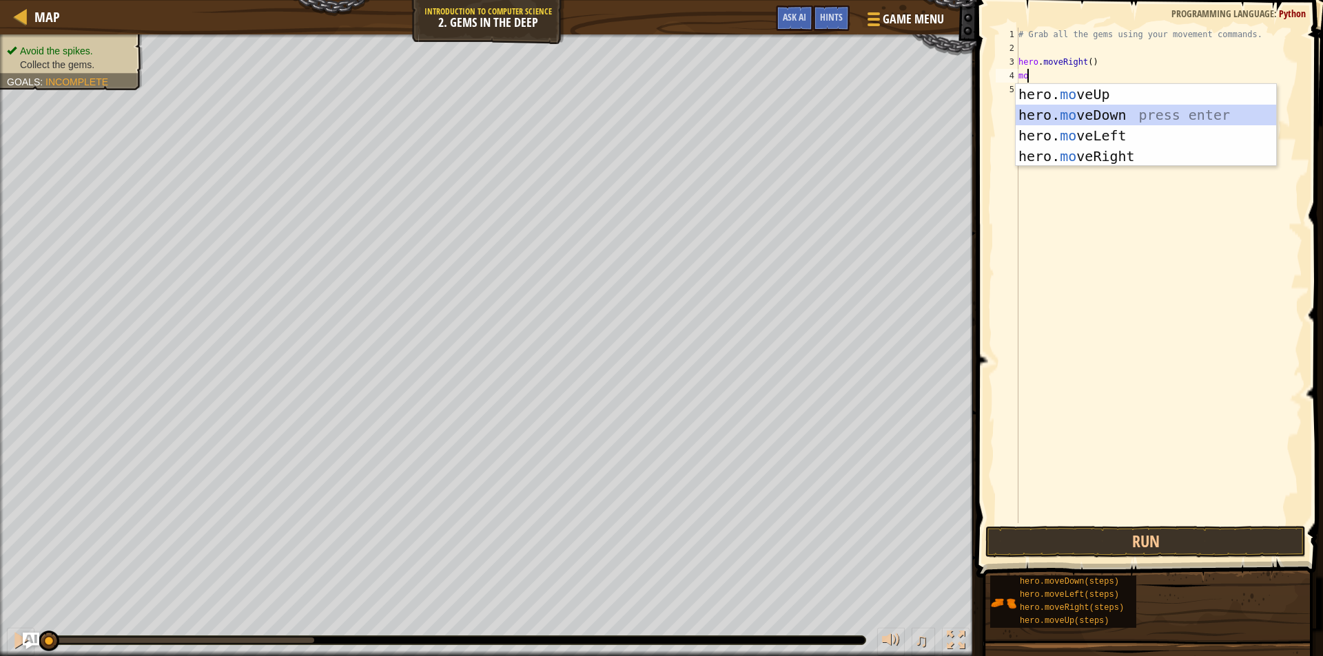
click at [1035, 108] on div "hero. mo veUp press enter hero. mo veDown press enter hero. mo veLeft press ent…" at bounding box center [1145, 146] width 260 height 124
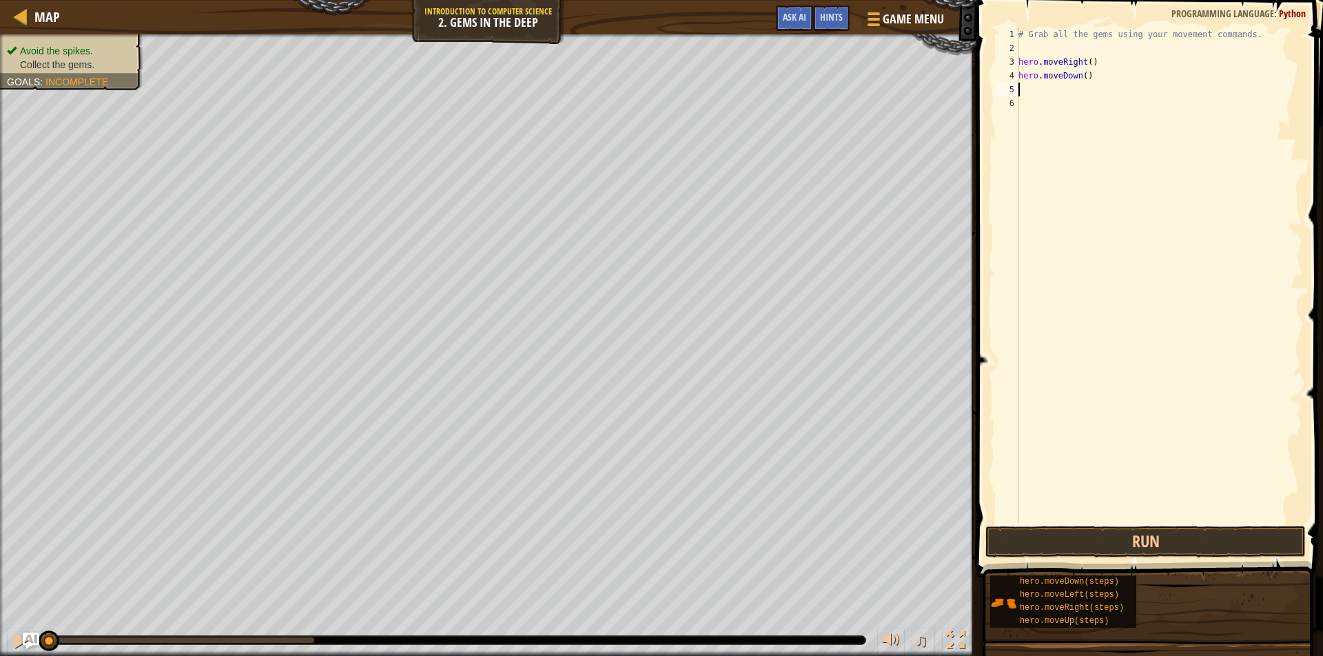
type textarea "mo"
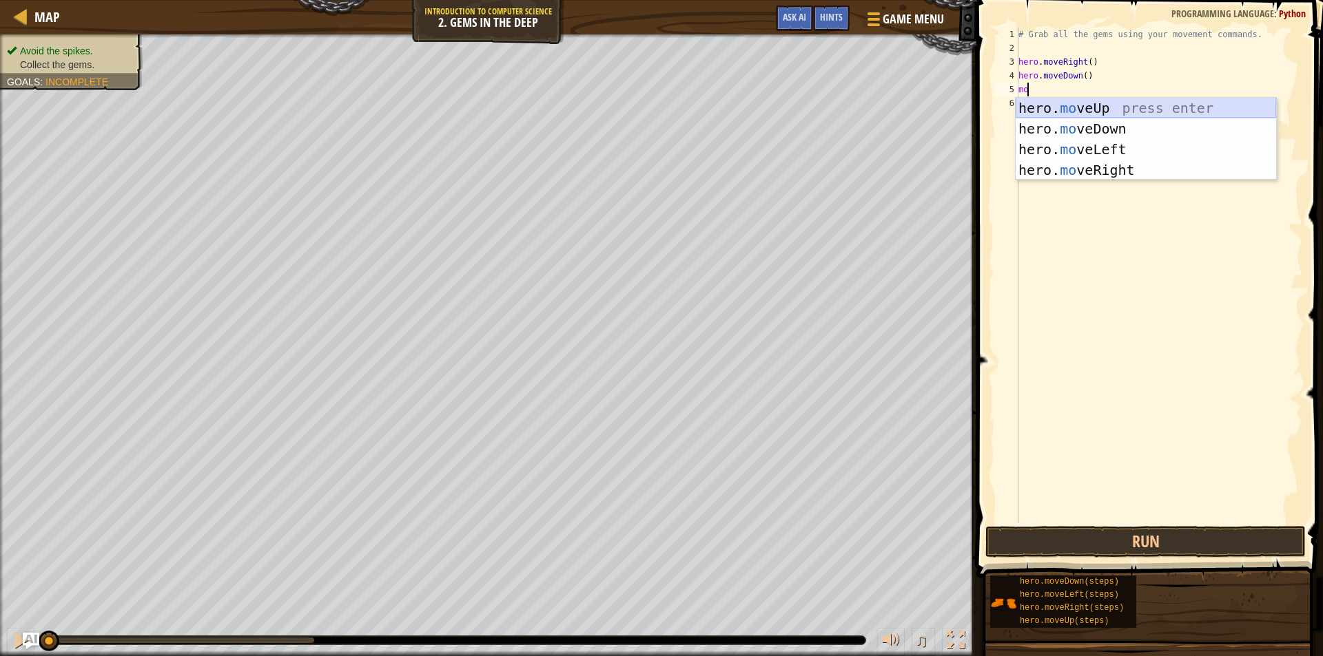
click at [1093, 103] on div "hero. mo veUp press enter hero. mo veDown press enter hero. mo veLeft press ent…" at bounding box center [1145, 160] width 260 height 124
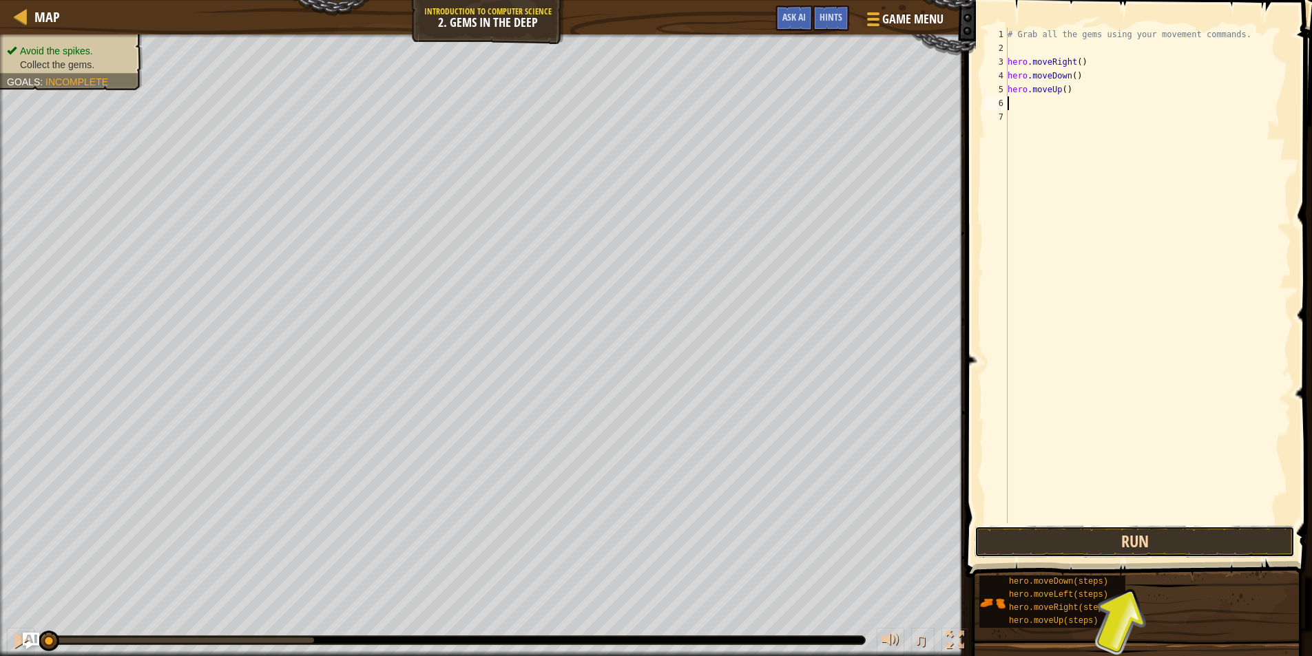
click at [1088, 541] on button "Run" at bounding box center [1135, 542] width 320 height 32
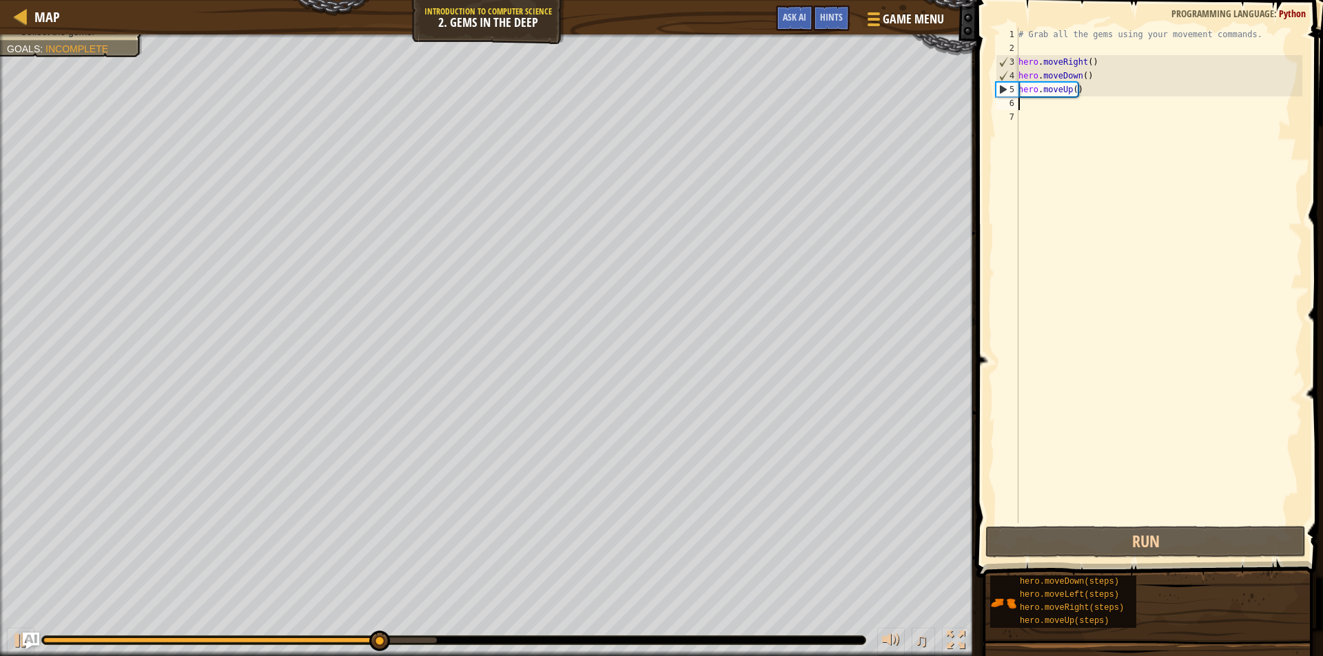
type textarea "mo"
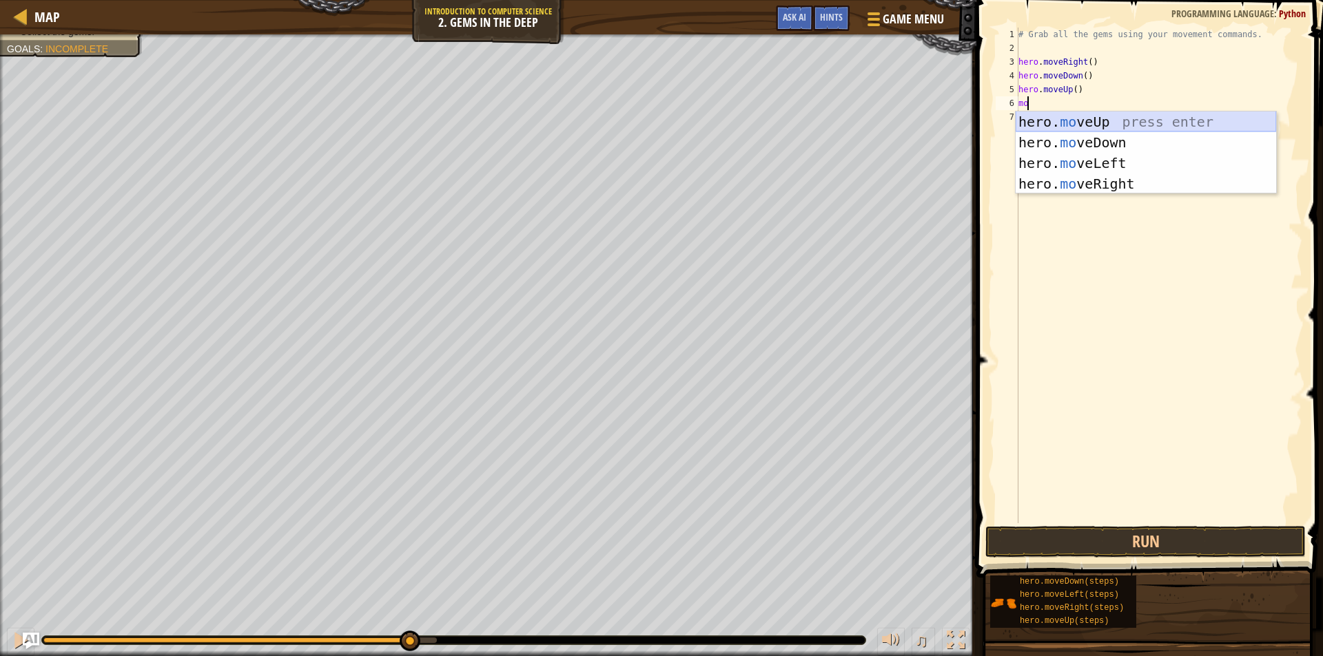
click at [1035, 116] on div "hero. mo veUp press enter hero. mo veDown press enter hero. mo veLeft press ent…" at bounding box center [1145, 174] width 260 height 124
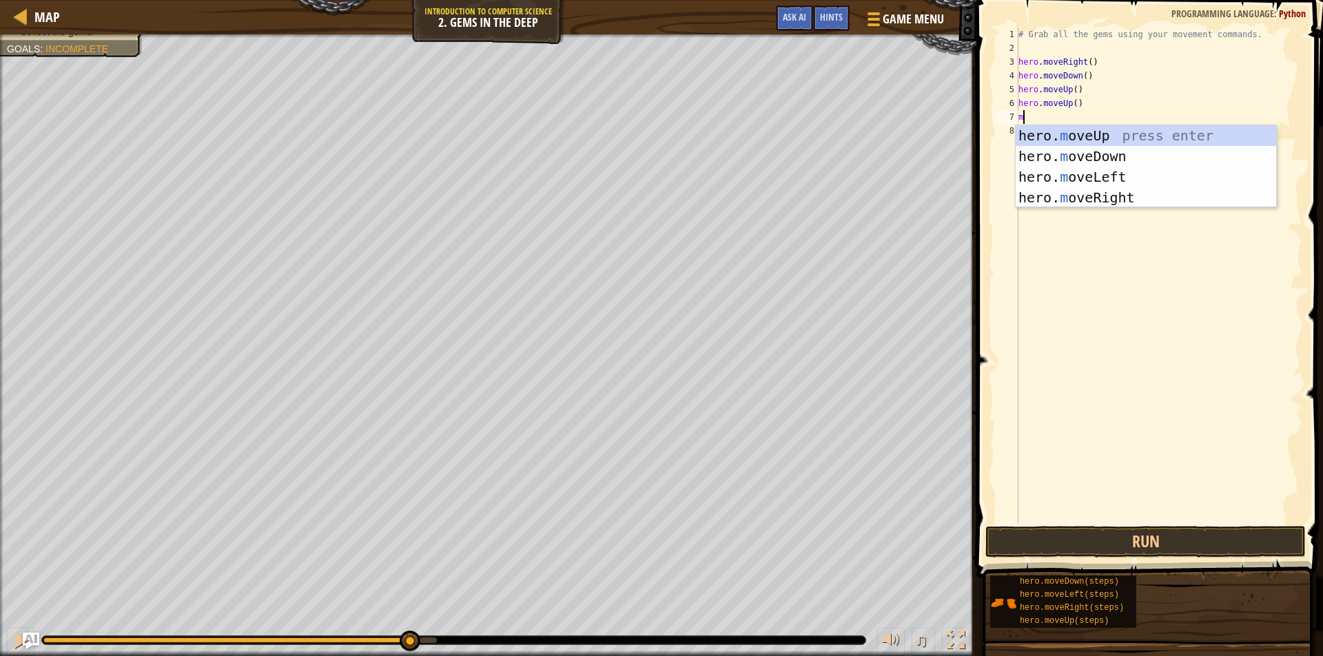
type textarea "mo"
click at [1110, 196] on div "hero. mo veUp press enter hero. mo veDown press enter hero. mo veLeft press ent…" at bounding box center [1145, 187] width 260 height 124
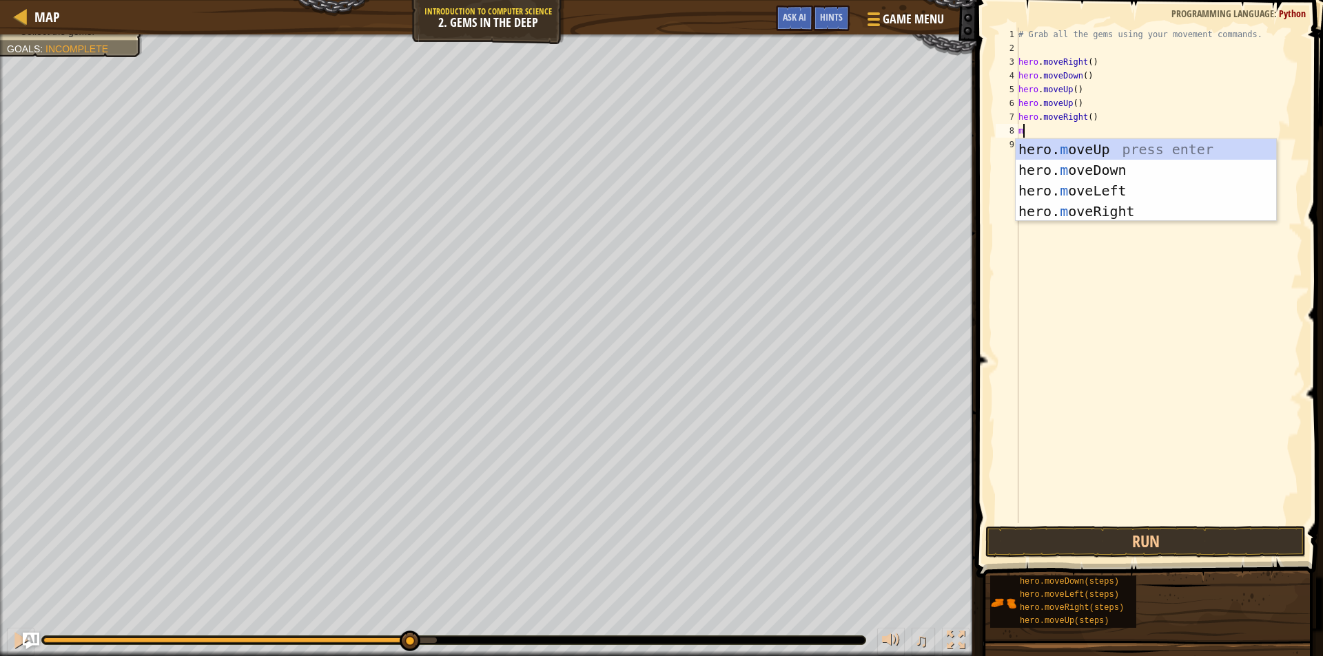
type textarea "mo"
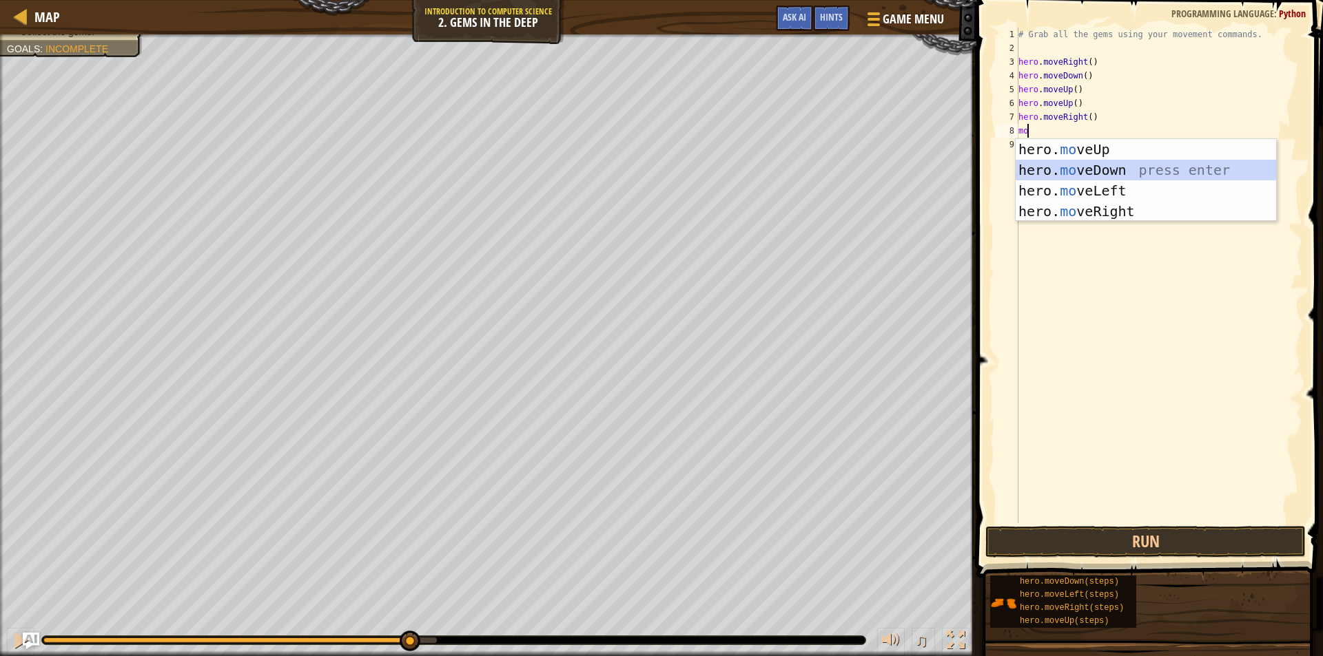
click at [1057, 172] on div "hero. mo veUp press enter hero. mo veDown press enter hero. mo veLeft press ent…" at bounding box center [1145, 201] width 260 height 124
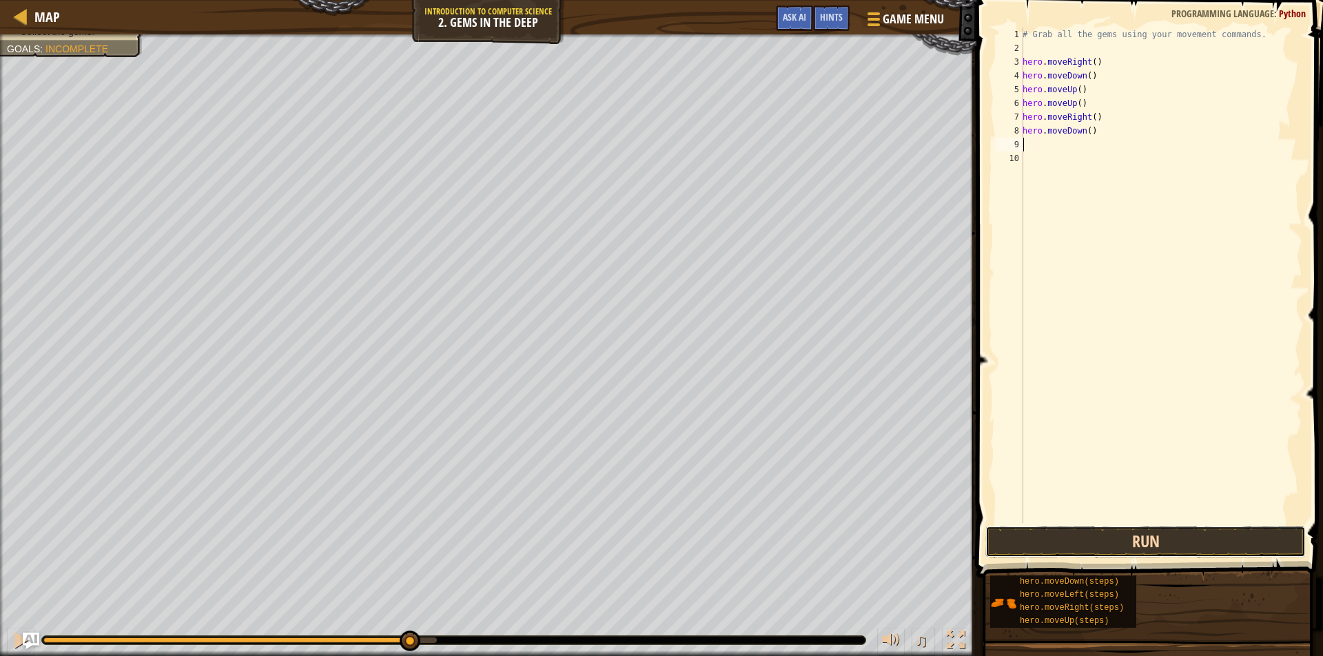
click at [1204, 531] on button "Run" at bounding box center [1145, 542] width 320 height 32
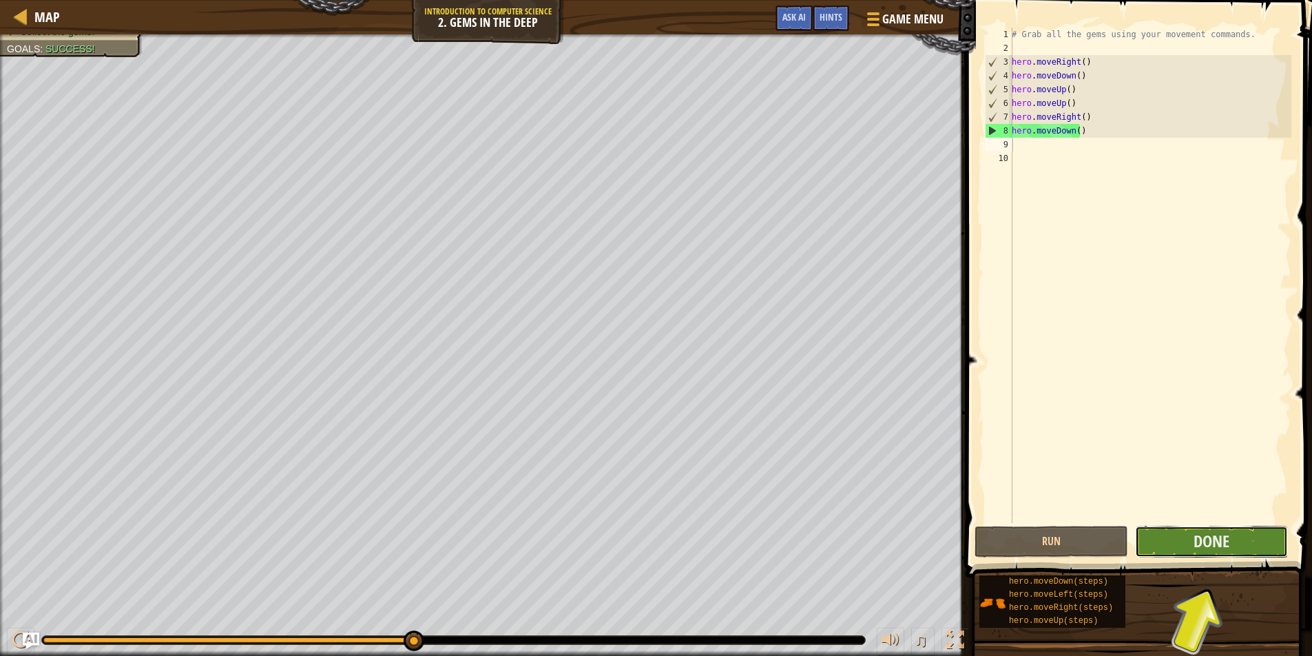
click at [1178, 538] on button "Done" at bounding box center [1212, 542] width 154 height 32
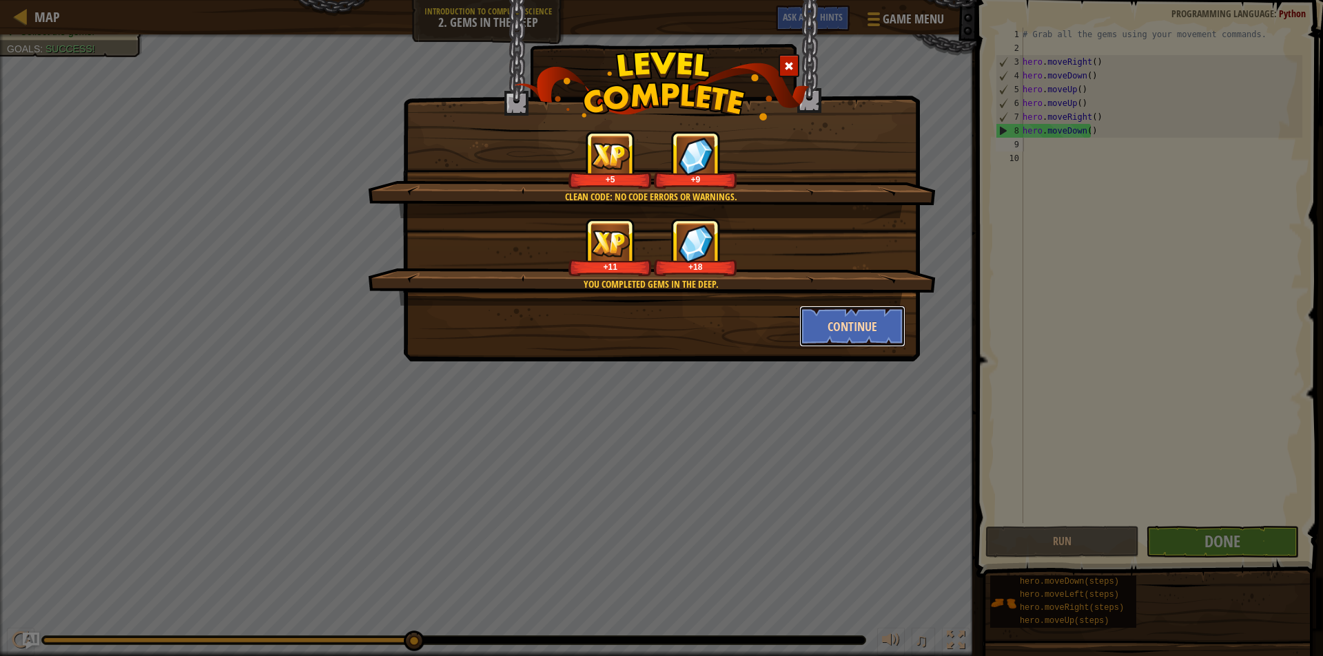
click at [861, 316] on button "Continue" at bounding box center [852, 326] width 107 height 41
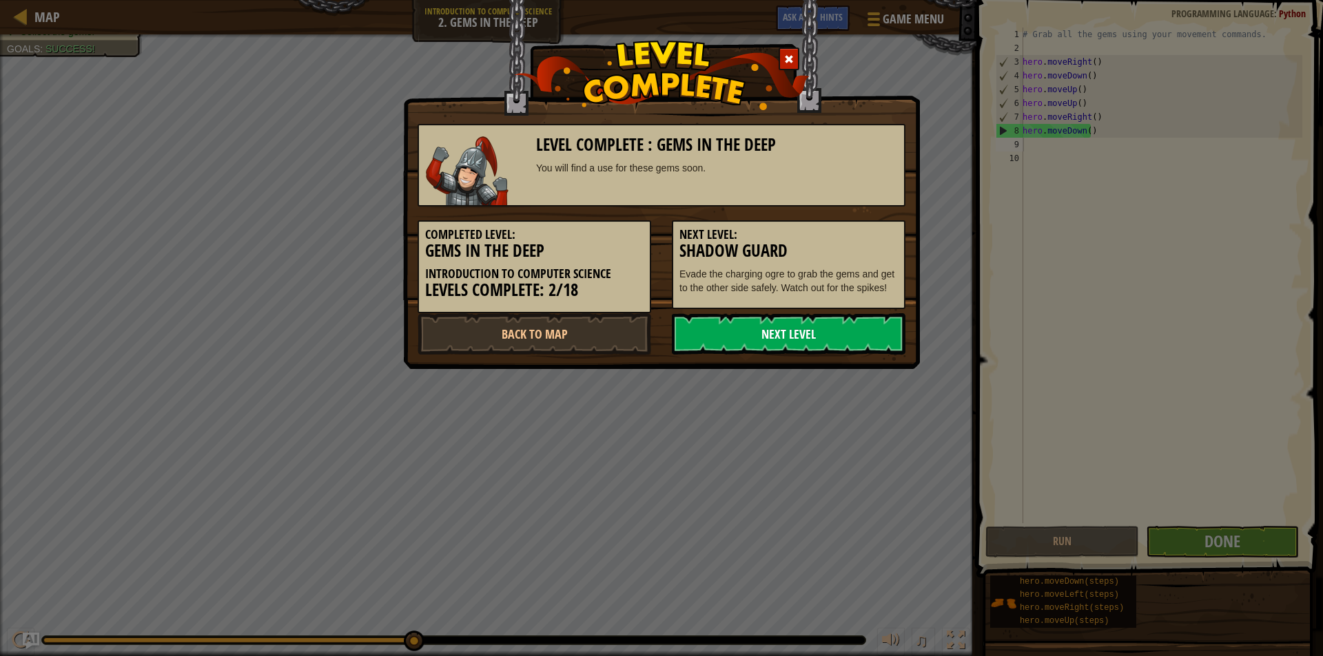
click at [734, 327] on link "Next Level" at bounding box center [789, 333] width 234 height 41
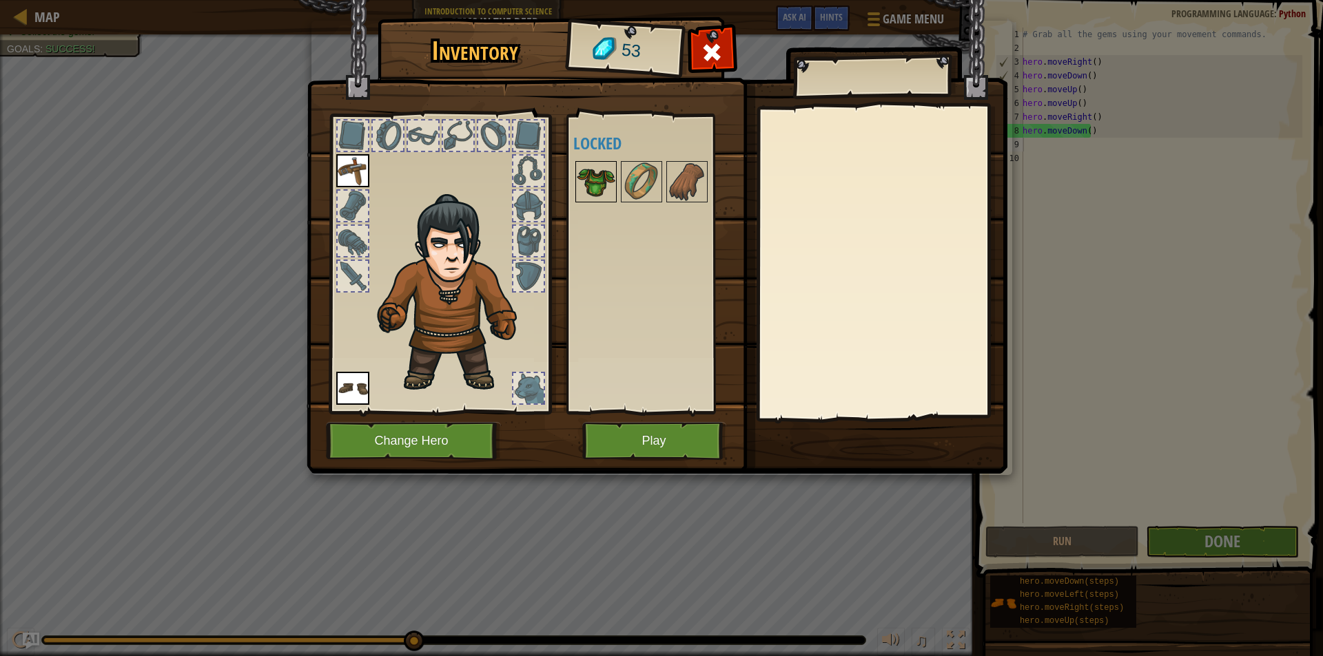
click at [594, 194] on img at bounding box center [596, 182] width 39 height 39
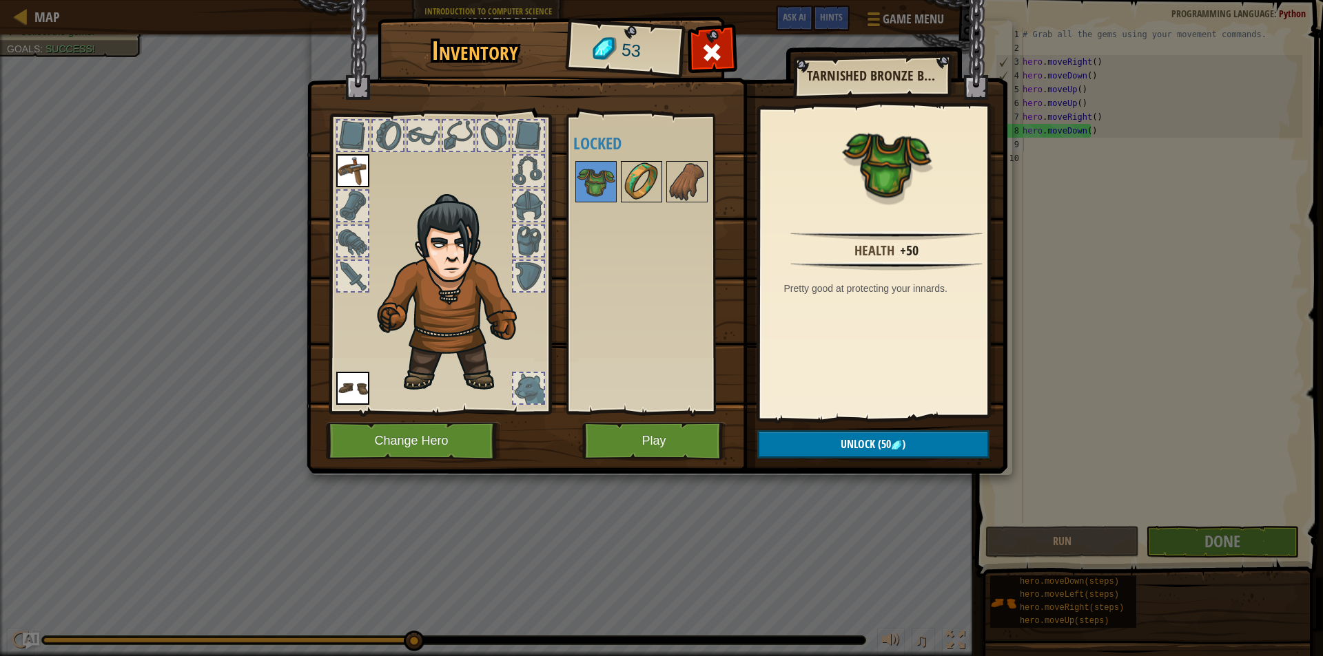
click at [649, 186] on img at bounding box center [641, 182] width 39 height 39
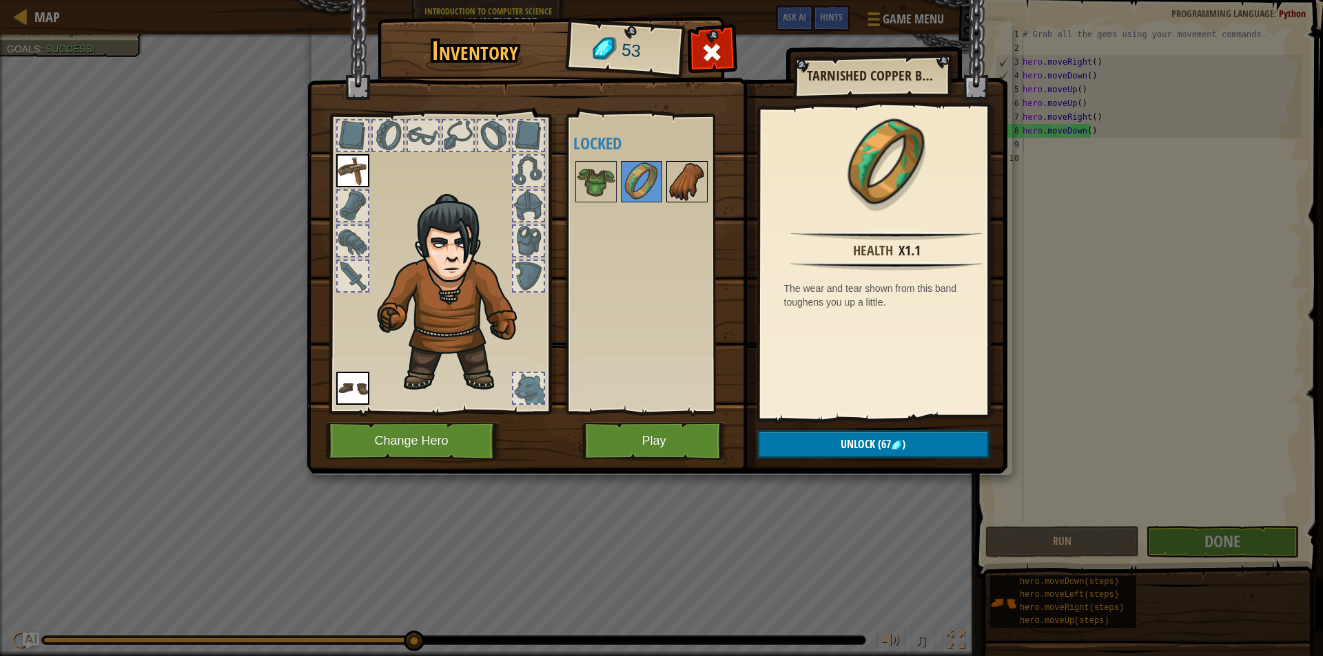
click at [674, 172] on img at bounding box center [687, 182] width 39 height 39
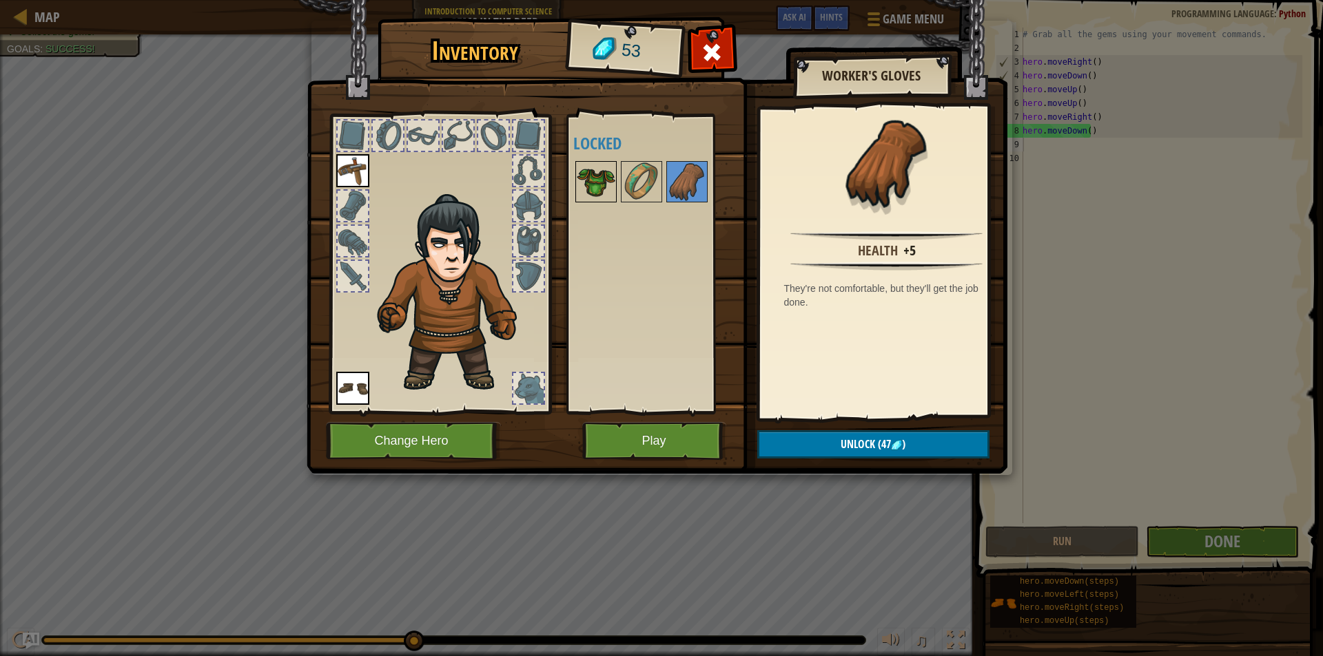
click at [605, 197] on img at bounding box center [596, 182] width 39 height 39
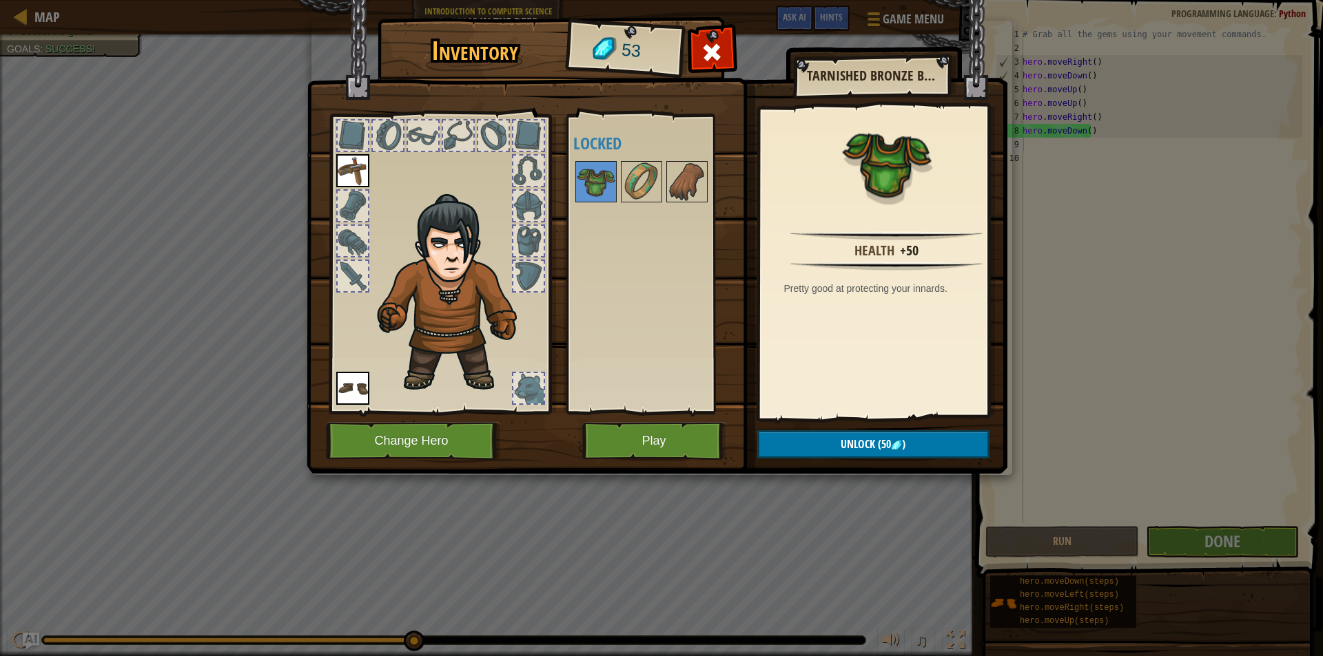
drag, startPoint x: 632, startPoint y: 194, endPoint x: 636, endPoint y: 211, distance: 17.0
click at [636, 211] on div "Available Equip Equip (double-click to equip) Locked" at bounding box center [659, 264] width 173 height 287
click at [641, 175] on img at bounding box center [641, 182] width 39 height 39
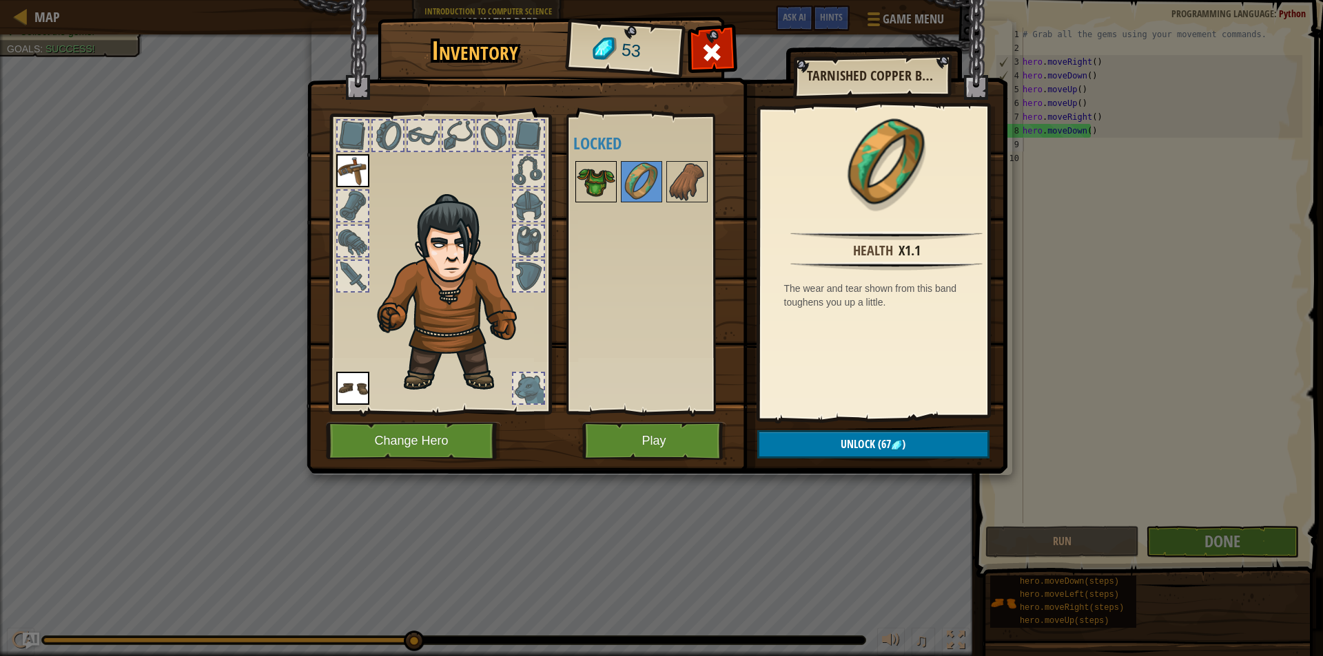
click at [604, 167] on img at bounding box center [596, 182] width 39 height 39
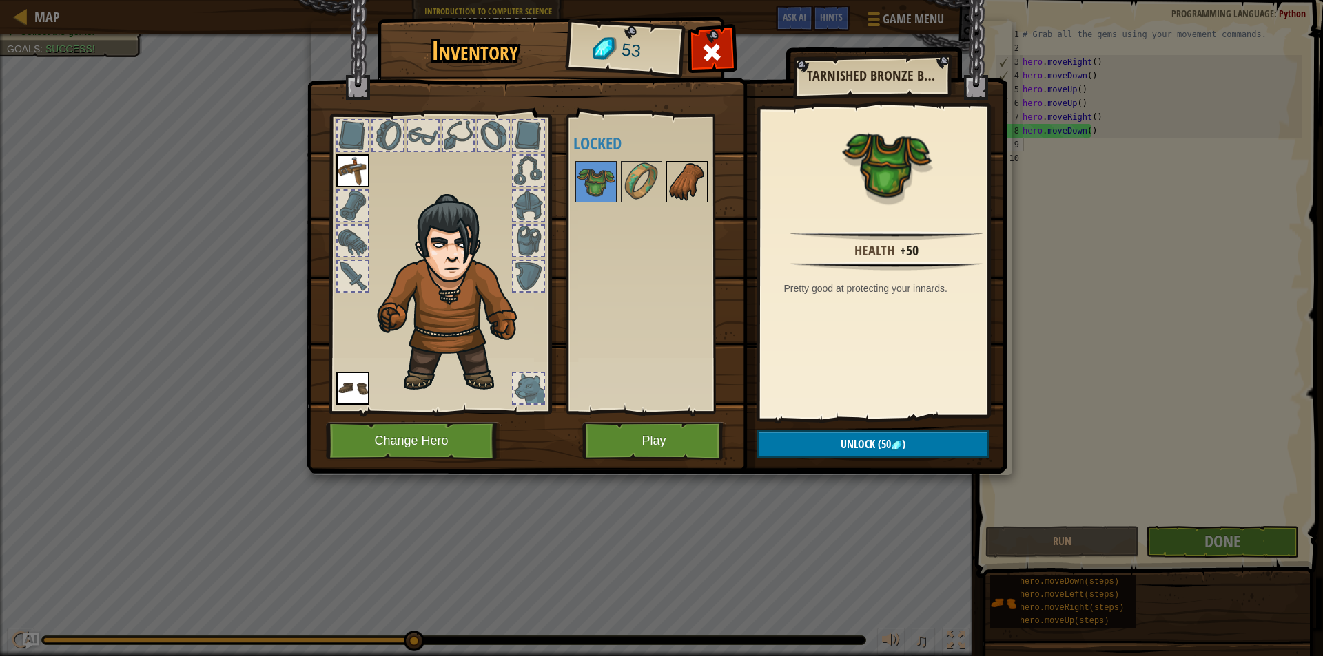
click at [678, 178] on img at bounding box center [687, 182] width 39 height 39
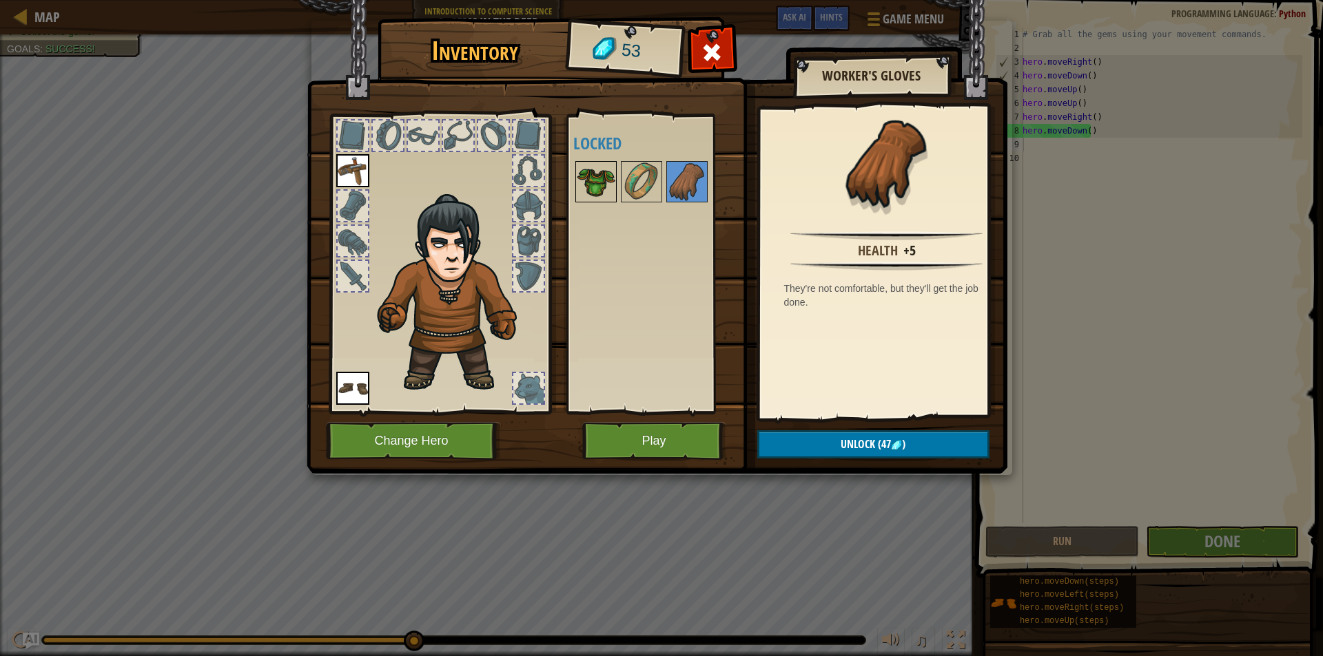
click at [601, 192] on img at bounding box center [596, 182] width 39 height 39
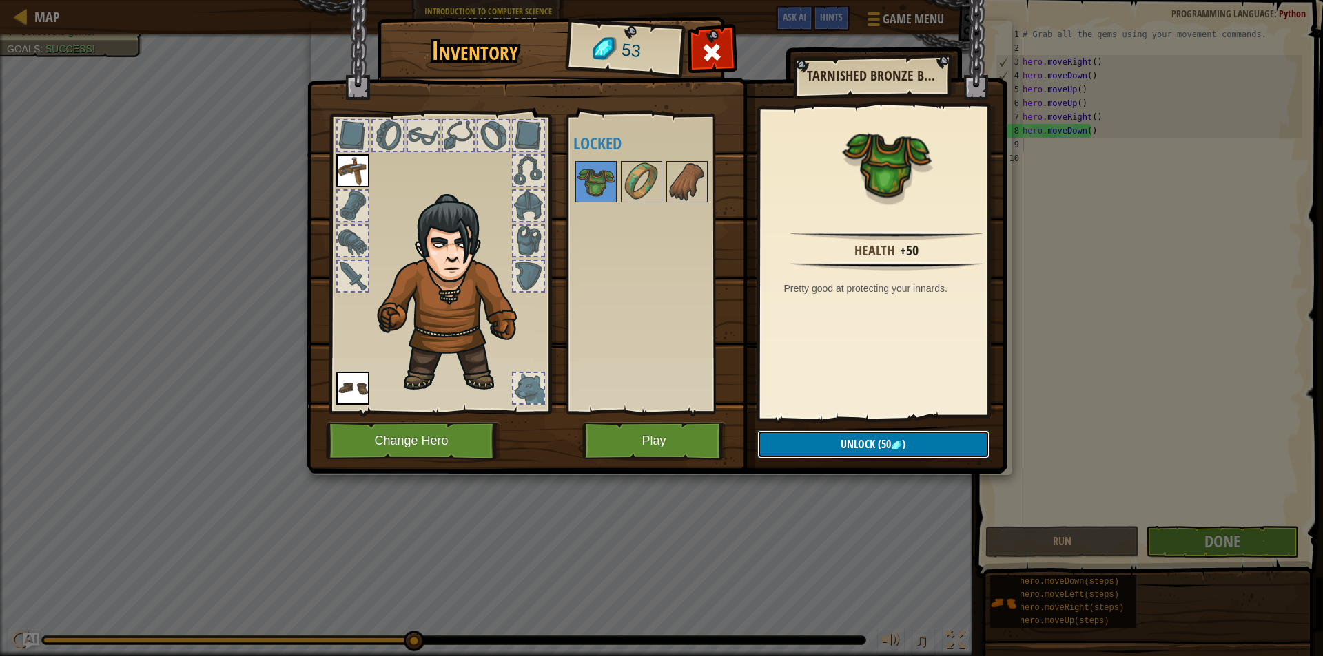
click at [901, 444] on img at bounding box center [896, 445] width 11 height 11
click at [807, 440] on button "Confirm" at bounding box center [873, 445] width 232 height 28
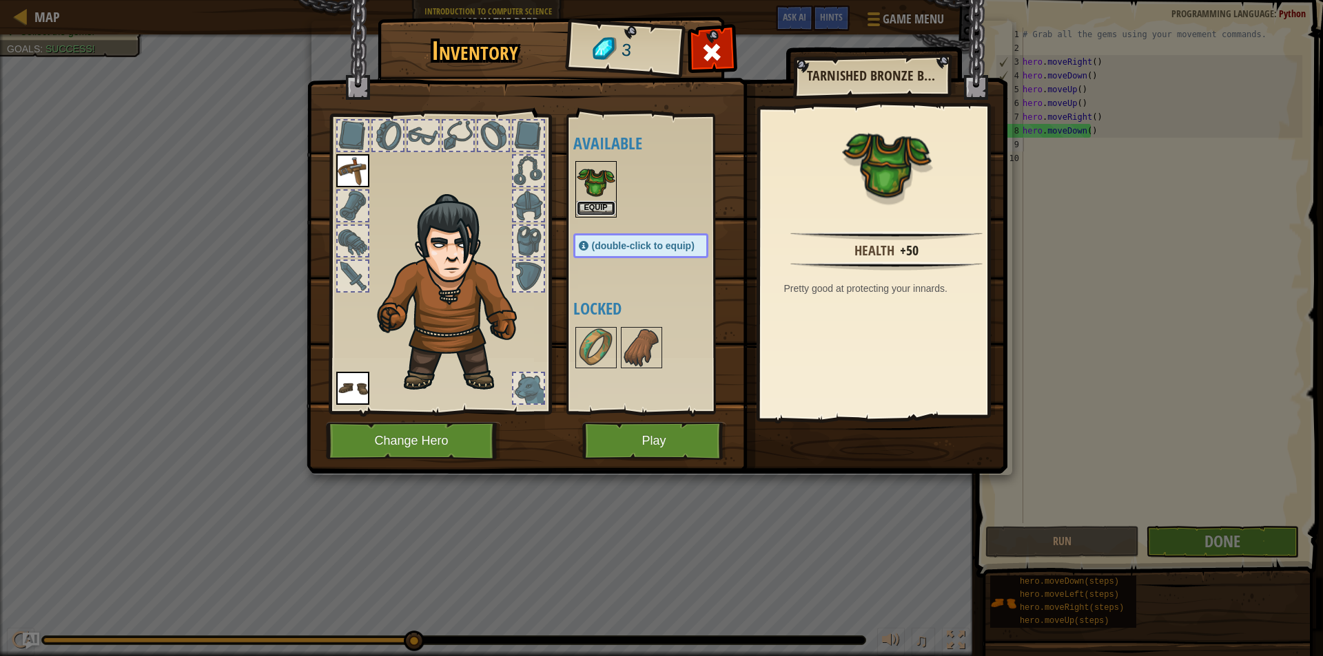
click at [592, 202] on button "Equip" at bounding box center [596, 208] width 39 height 14
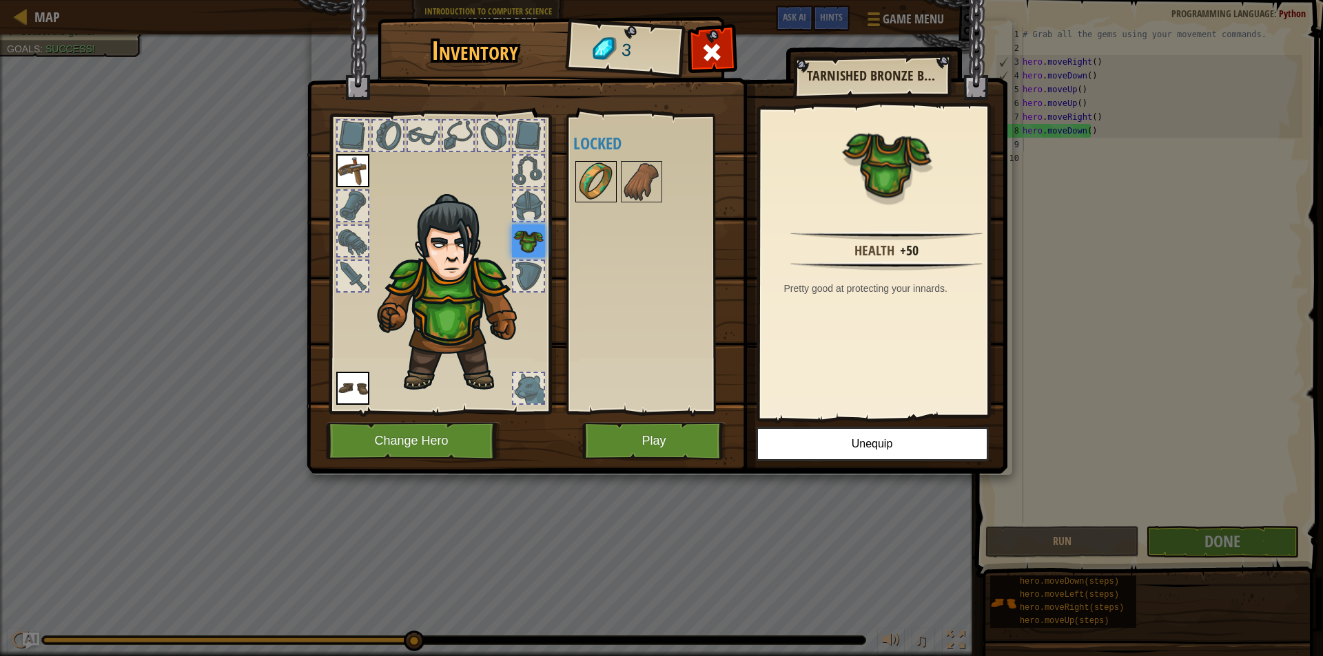
click at [586, 187] on img at bounding box center [596, 182] width 39 height 39
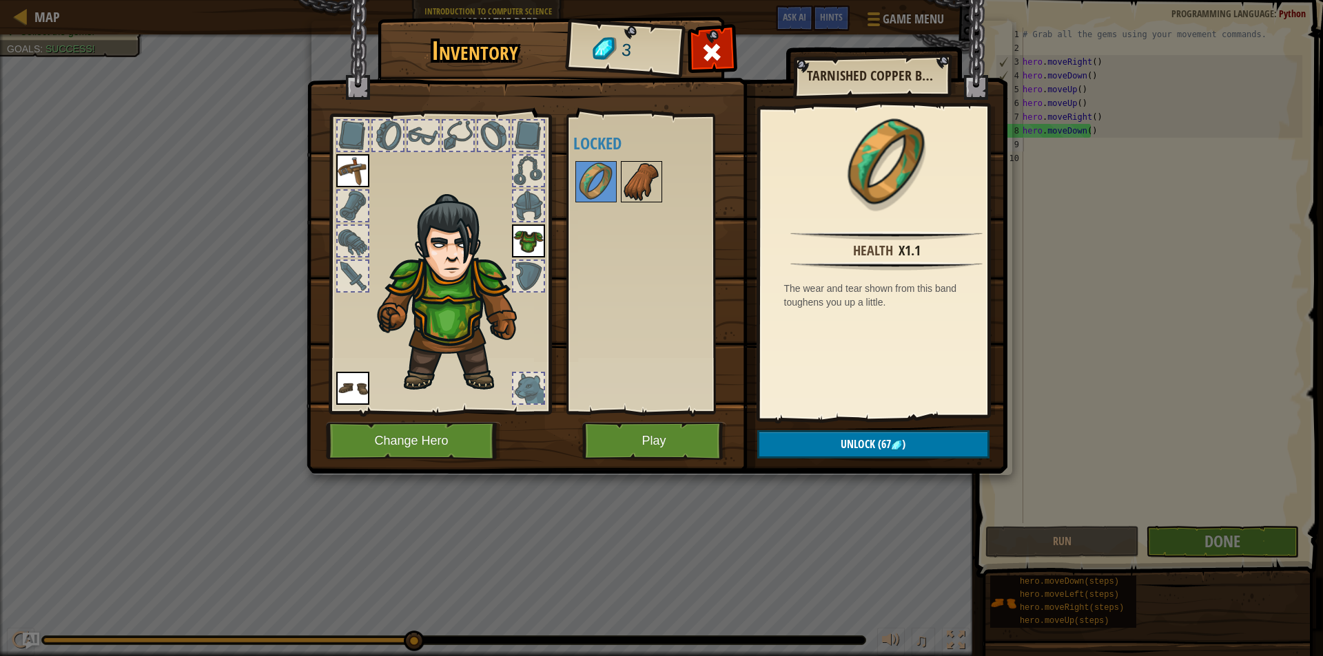
click at [626, 189] on img at bounding box center [641, 182] width 39 height 39
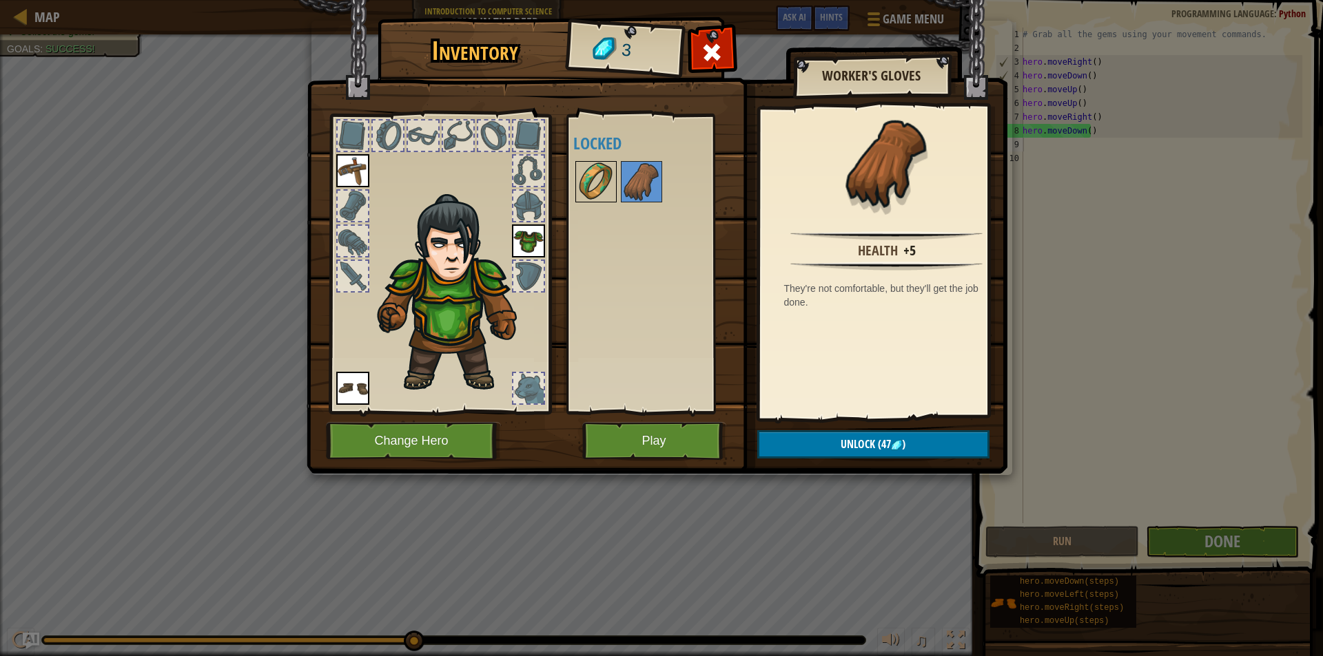
click at [602, 188] on img at bounding box center [596, 182] width 39 height 39
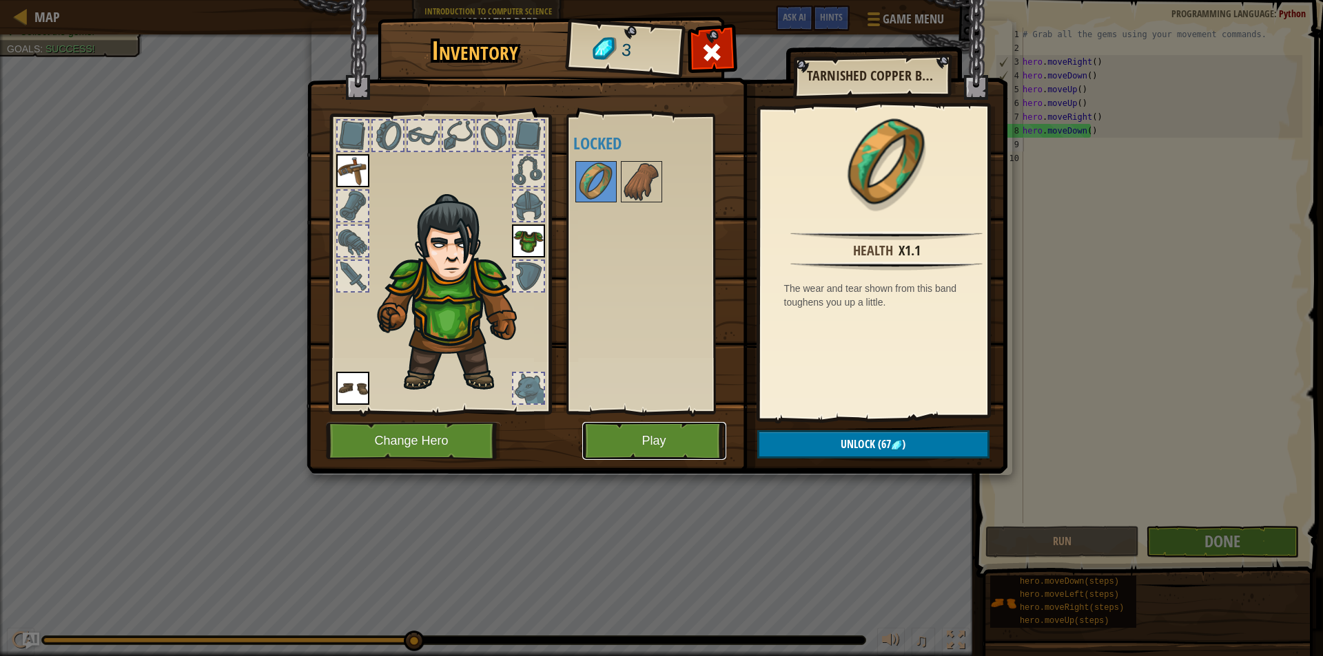
click at [619, 445] on button "Play" at bounding box center [654, 441] width 144 height 38
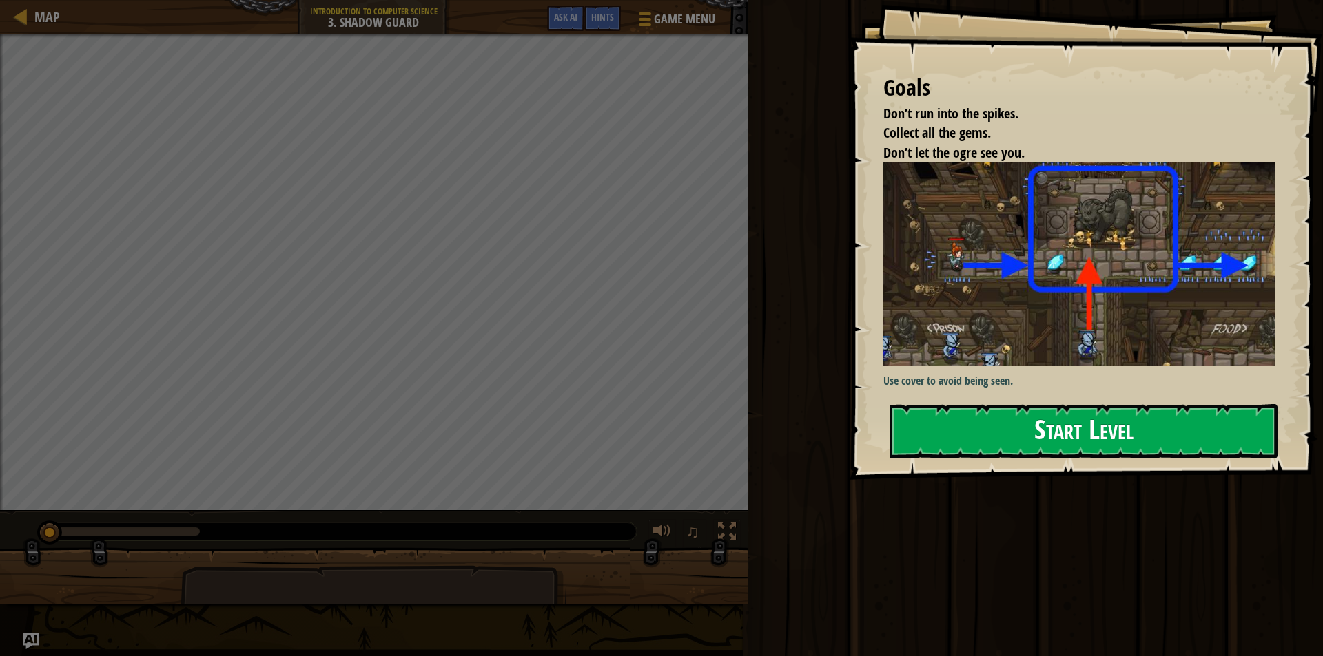
click at [1022, 438] on button "Start Level" at bounding box center [1083, 431] width 388 height 54
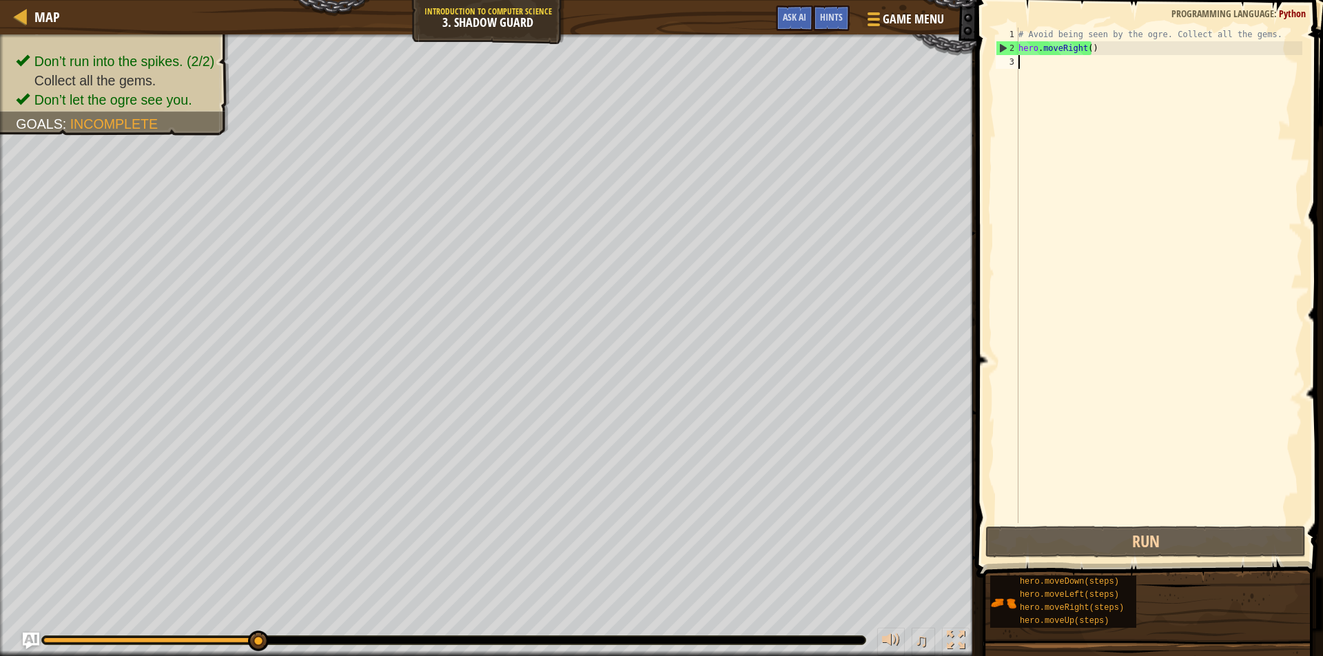
type textarea "mo"
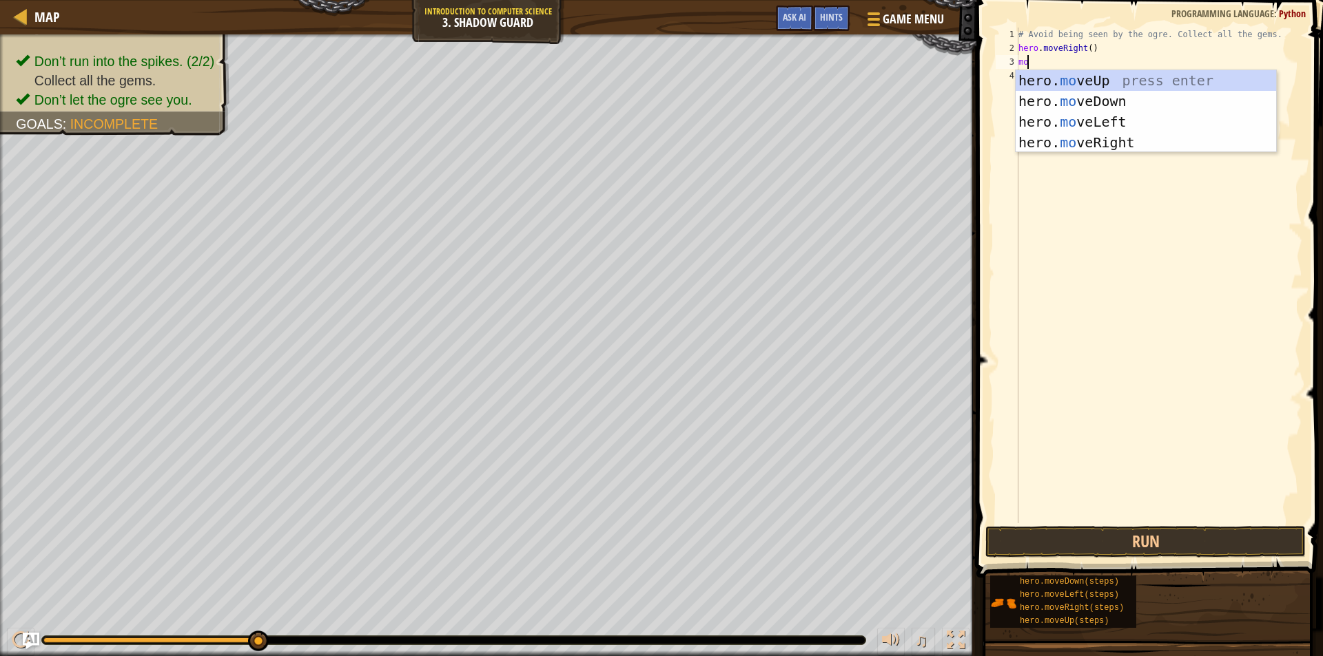
click at [1055, 81] on div "hero. mo veUp press enter hero. mo veDown press enter hero. mo veLeft press ent…" at bounding box center [1145, 132] width 260 height 124
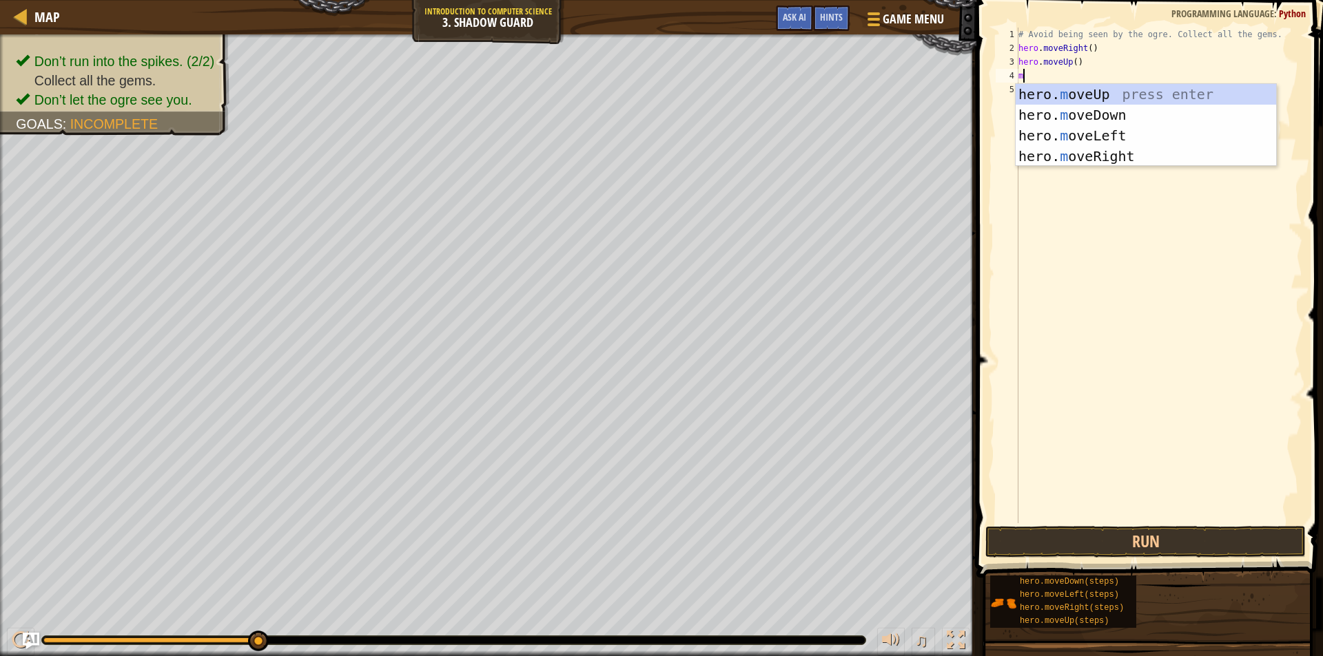
type textarea "mo"
click at [1062, 159] on div "hero. mo veUp press enter hero. mo veDown press enter hero. mo veLeft press ent…" at bounding box center [1145, 146] width 260 height 124
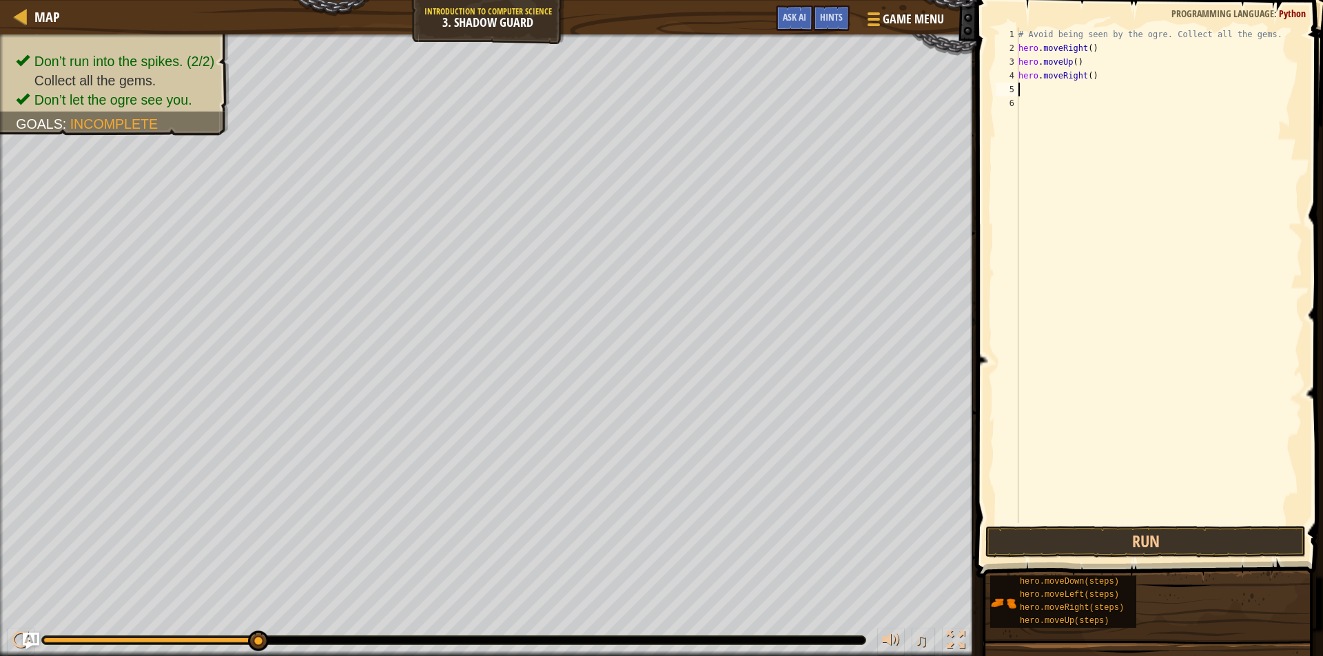
type textarea "mo"
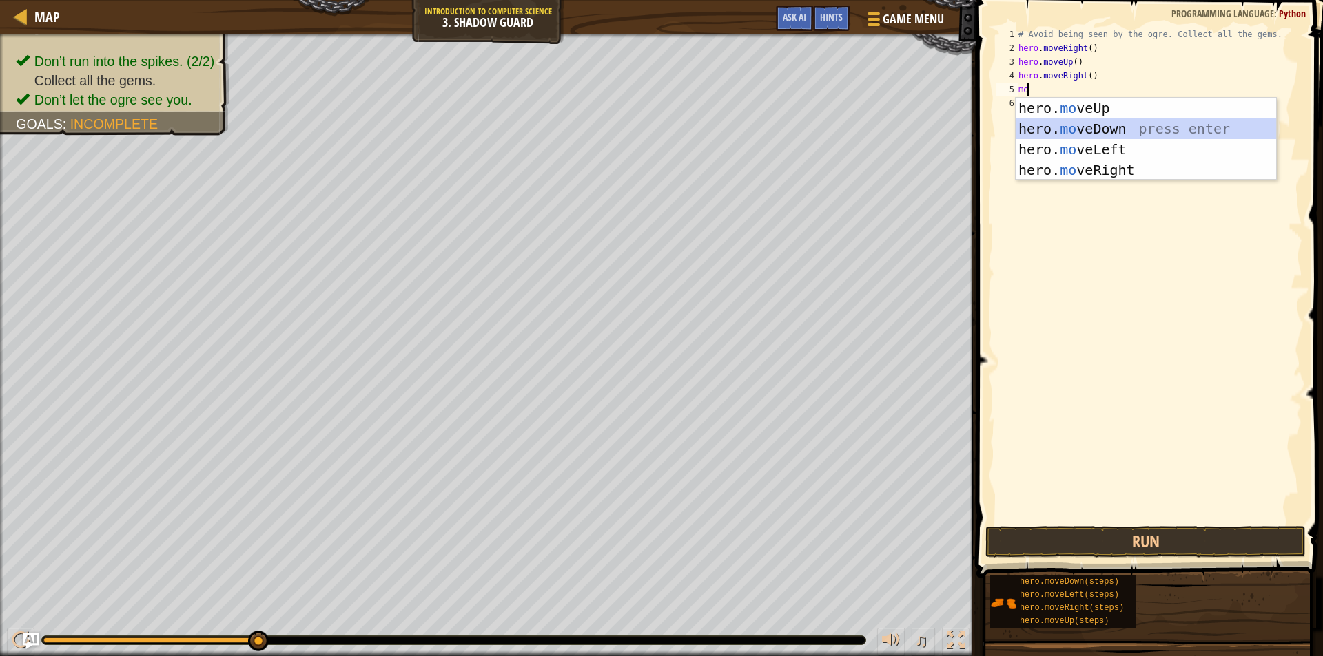
click at [1066, 124] on div "hero. mo veUp press enter hero. mo veDown press enter hero. mo veLeft press ent…" at bounding box center [1145, 160] width 260 height 124
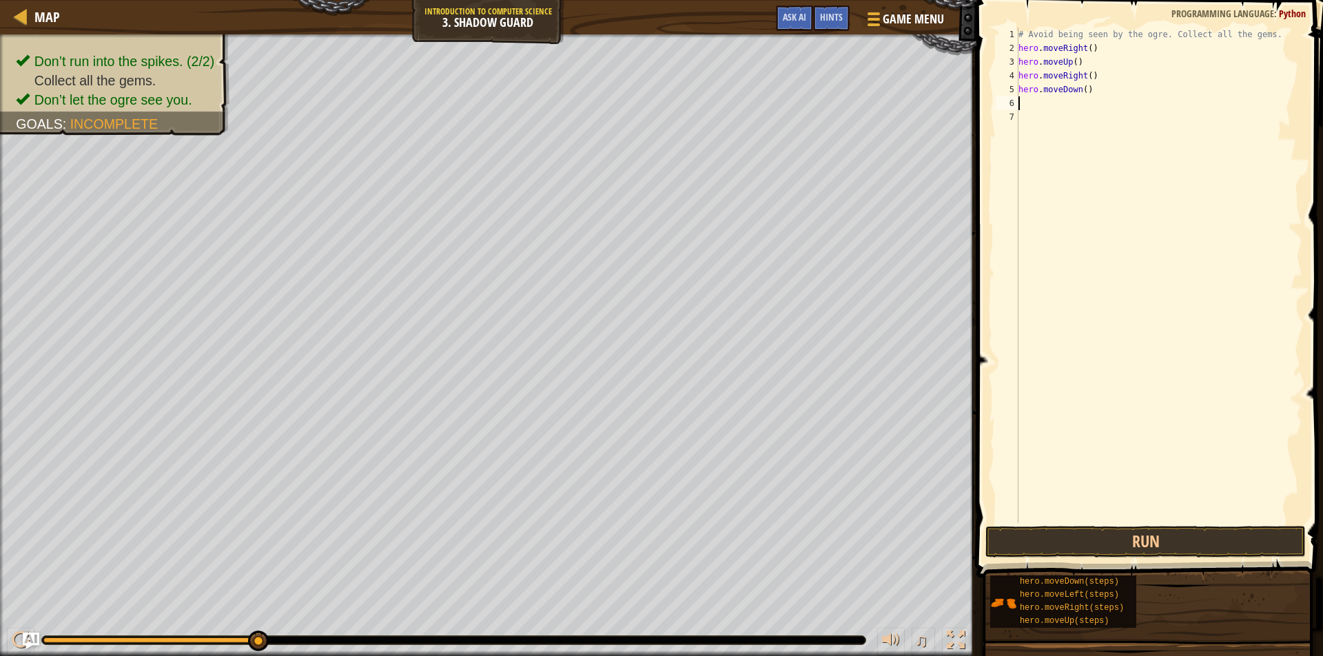
type textarea "mo"
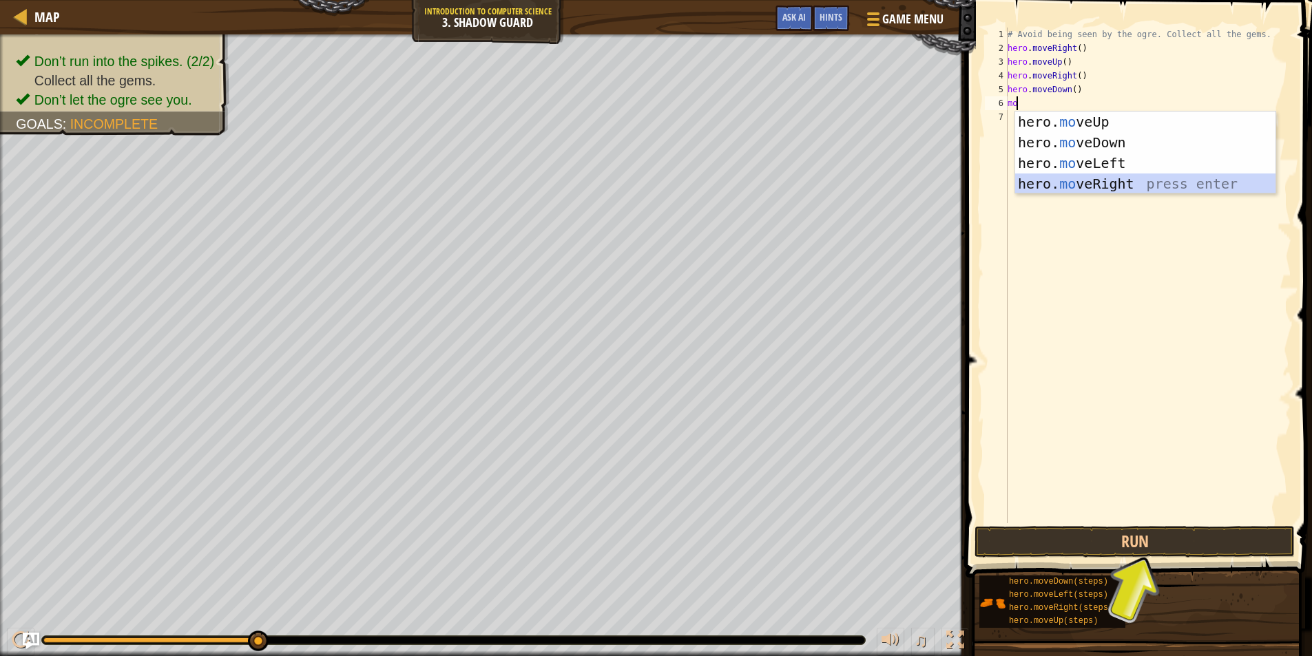
click at [1116, 174] on div "hero. mo veUp press enter hero. mo veDown press enter hero. mo veLeft press ent…" at bounding box center [1145, 174] width 260 height 124
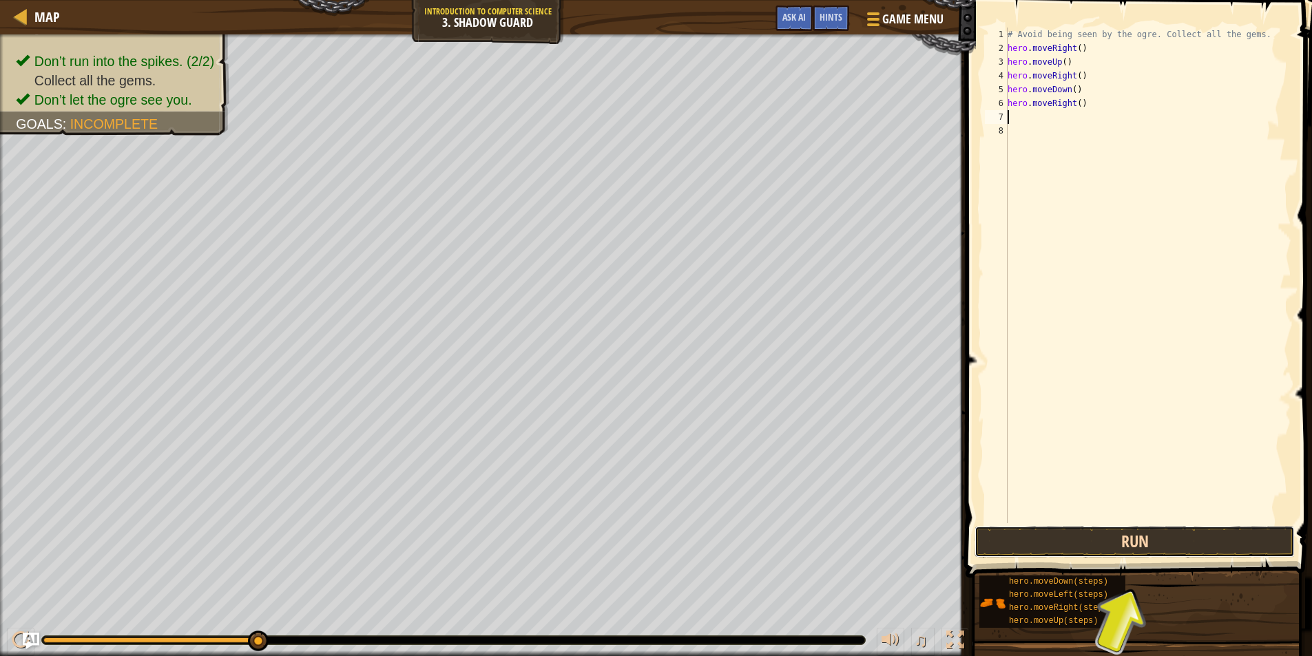
click at [1107, 535] on button "Run" at bounding box center [1135, 542] width 320 height 32
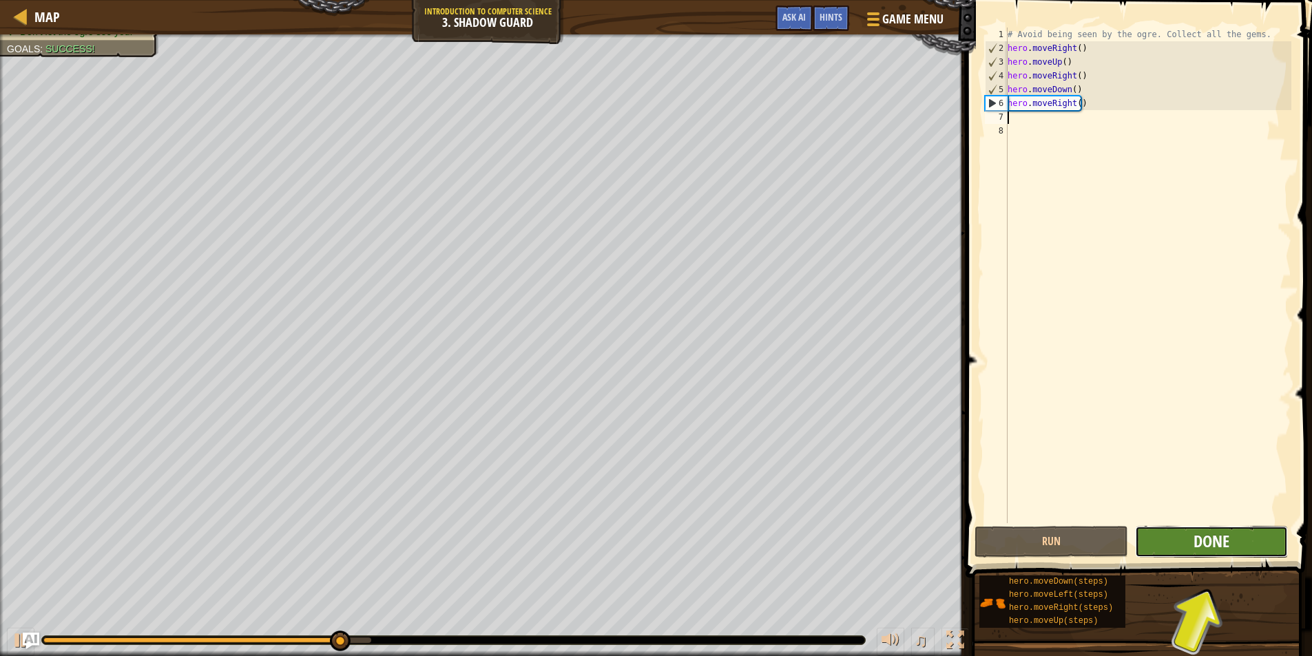
click at [1223, 537] on span "Done" at bounding box center [1212, 541] width 36 height 22
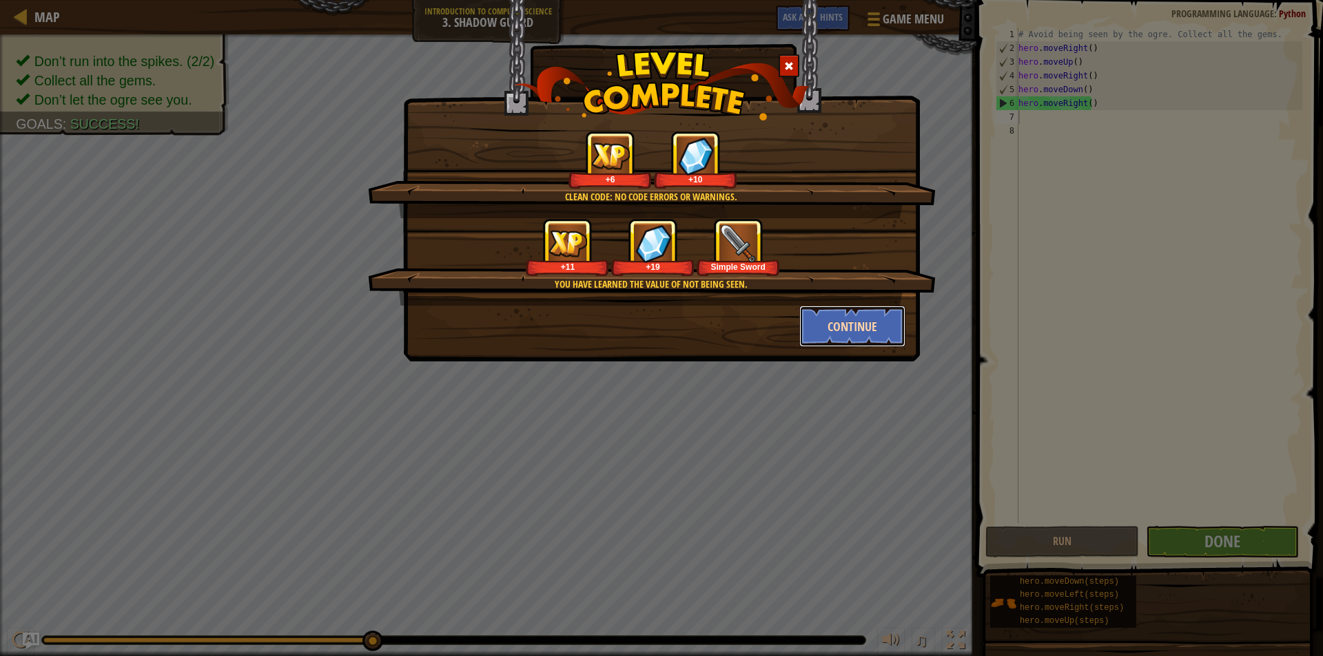
click at [848, 313] on button "Continue" at bounding box center [852, 326] width 107 height 41
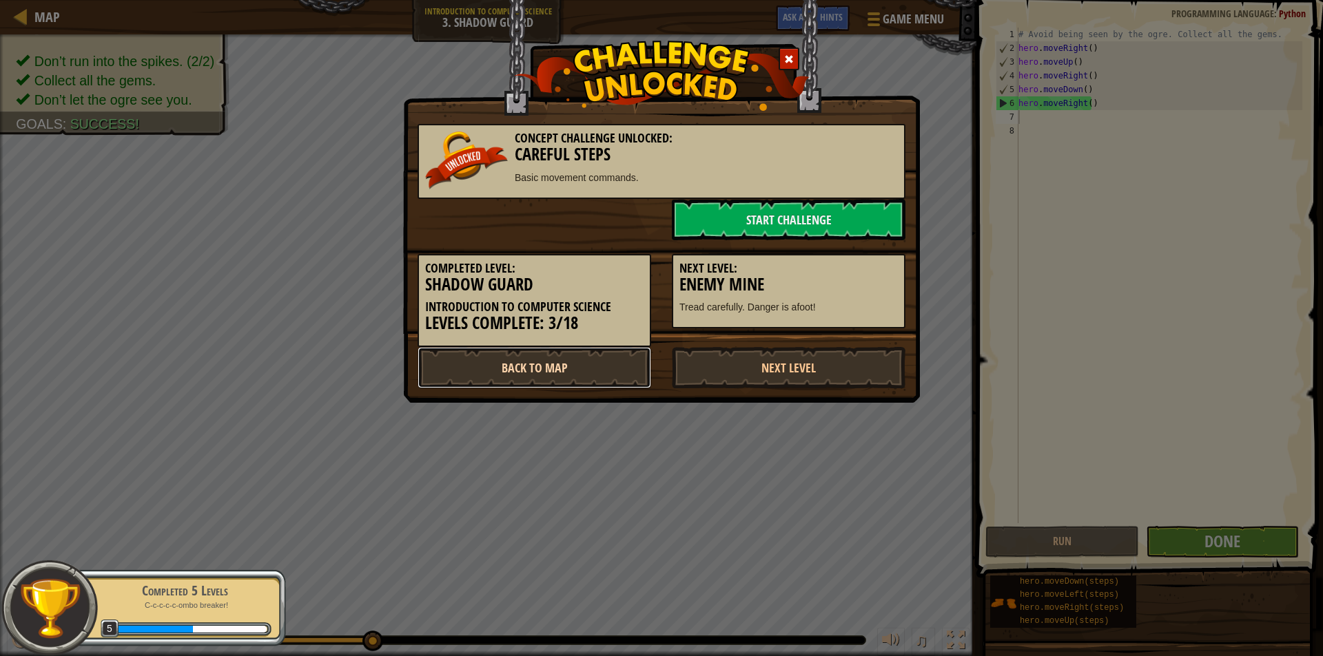
click at [594, 369] on link "Back to Map" at bounding box center [534, 367] width 234 height 41
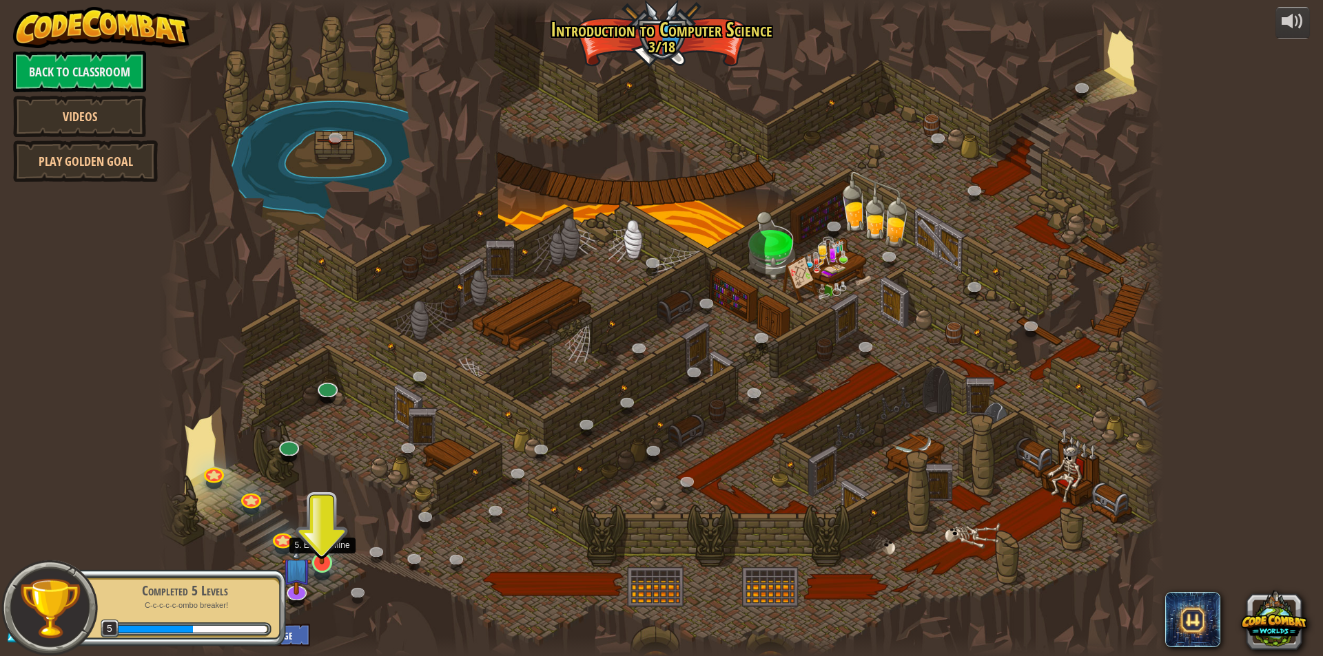
click at [322, 548] on img at bounding box center [322, 534] width 27 height 62
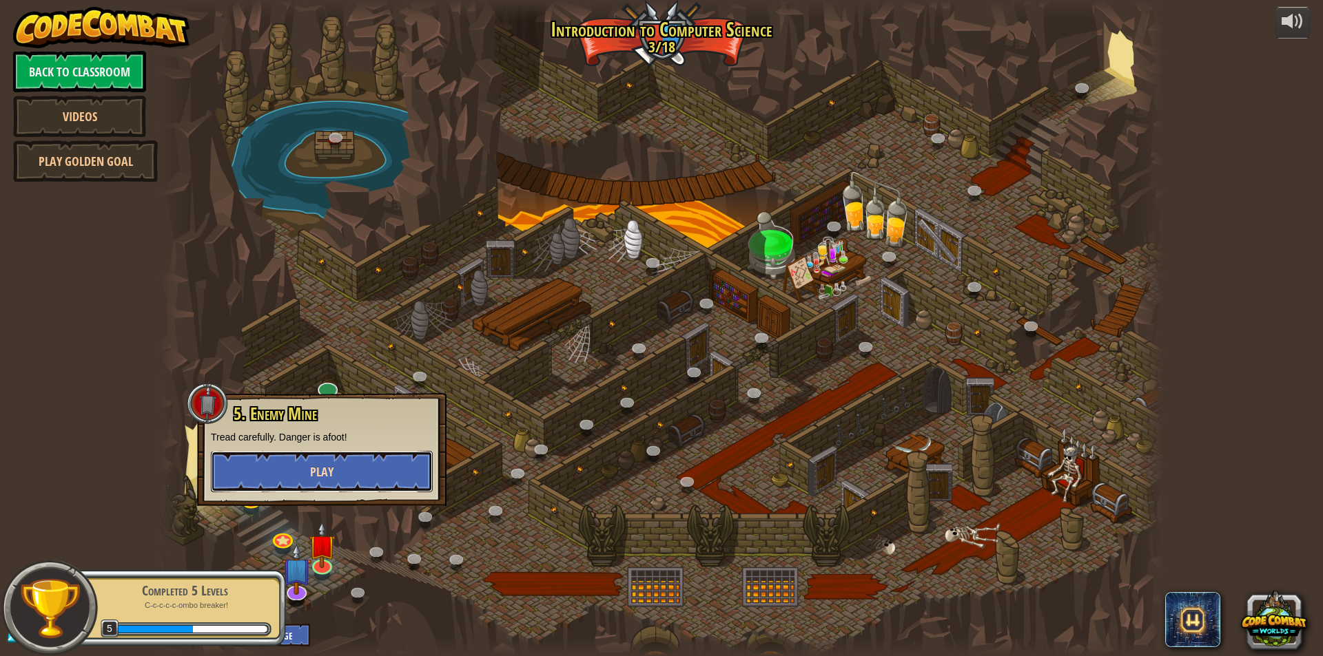
click at [309, 474] on button "Play" at bounding box center [322, 471] width 222 height 41
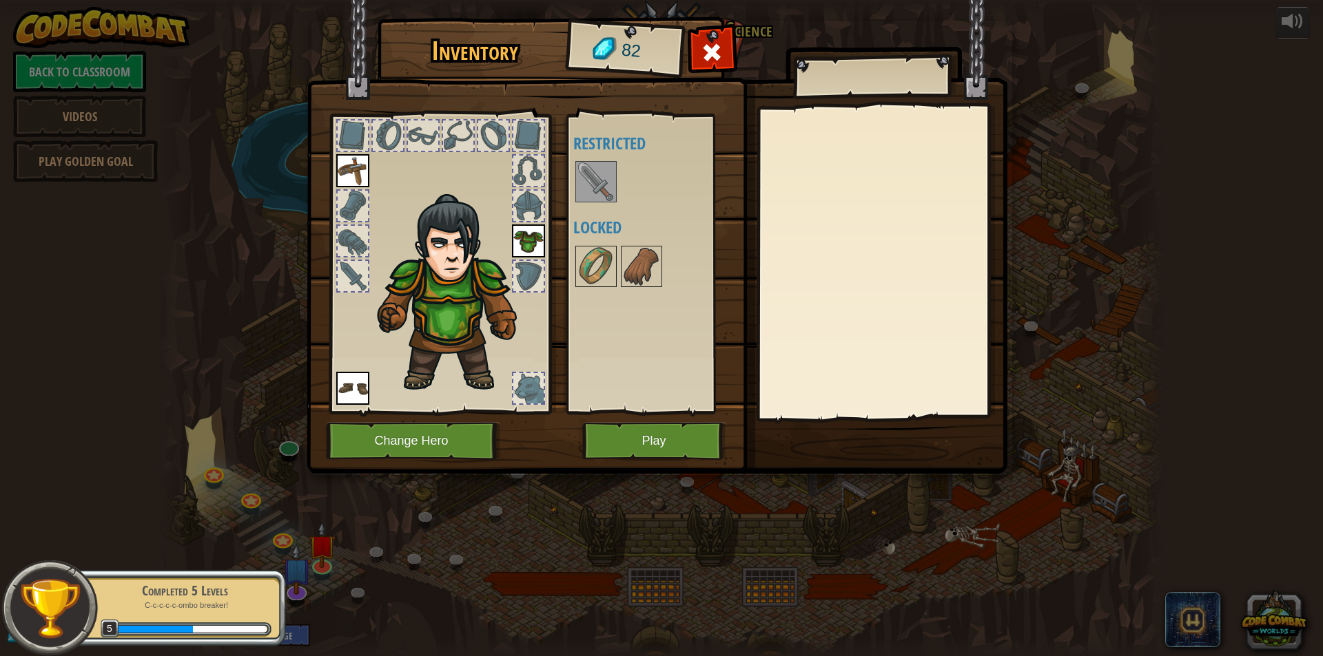
click at [596, 176] on img at bounding box center [596, 182] width 39 height 39
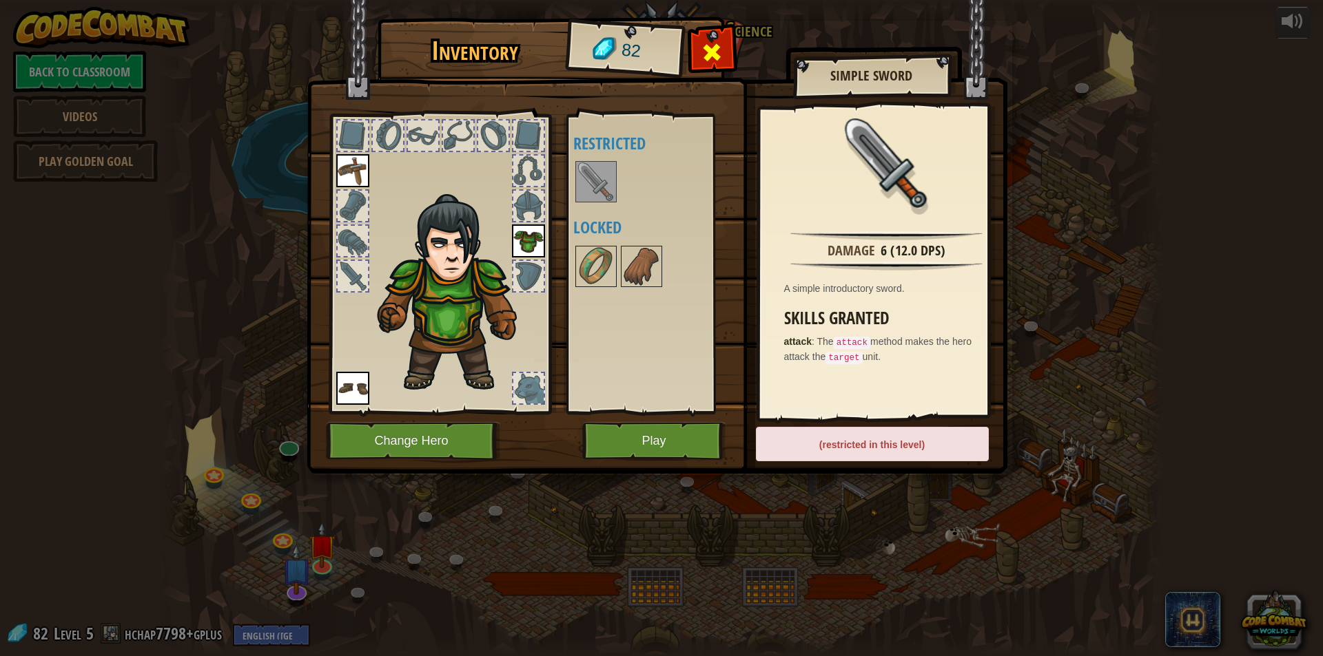
click at [717, 45] on span at bounding box center [712, 52] width 22 height 22
